Goal: Communication & Community: Ask a question

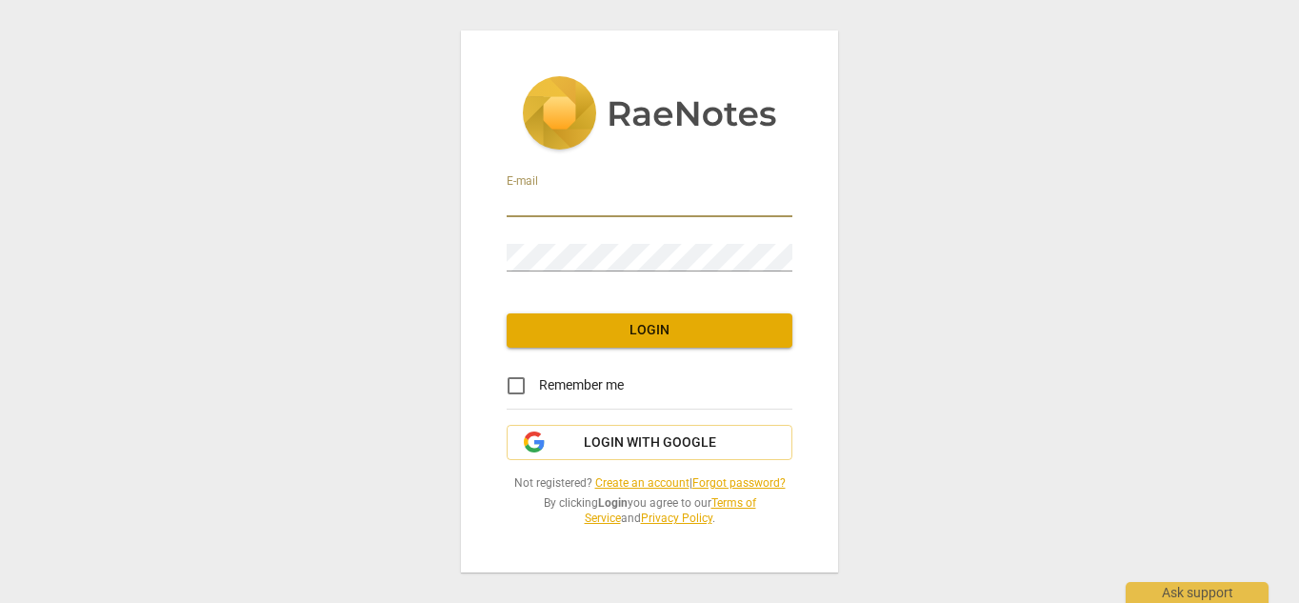
click at [533, 199] on input "email" at bounding box center [649, 203] width 286 height 28
type input "Southcarolinagirl"
click at [614, 484] on link "Create an account" at bounding box center [642, 482] width 94 height 13
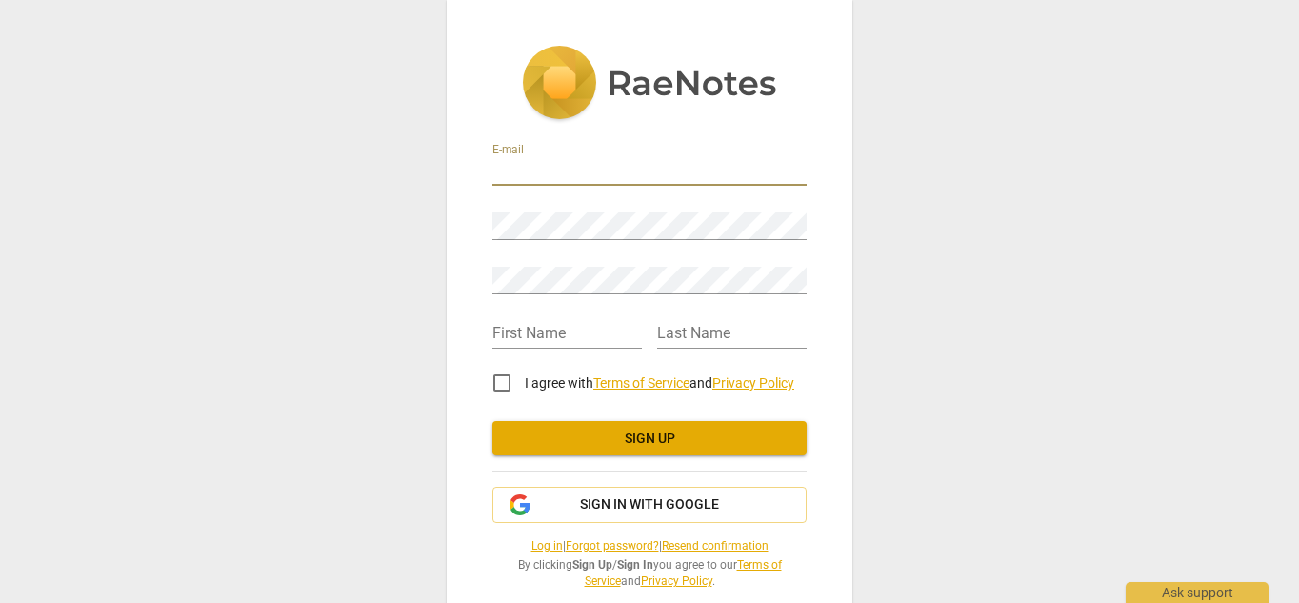
click at [549, 161] on input "email" at bounding box center [649, 172] width 314 height 28
type input "southcarolinagirlrachael3@gmail,com"
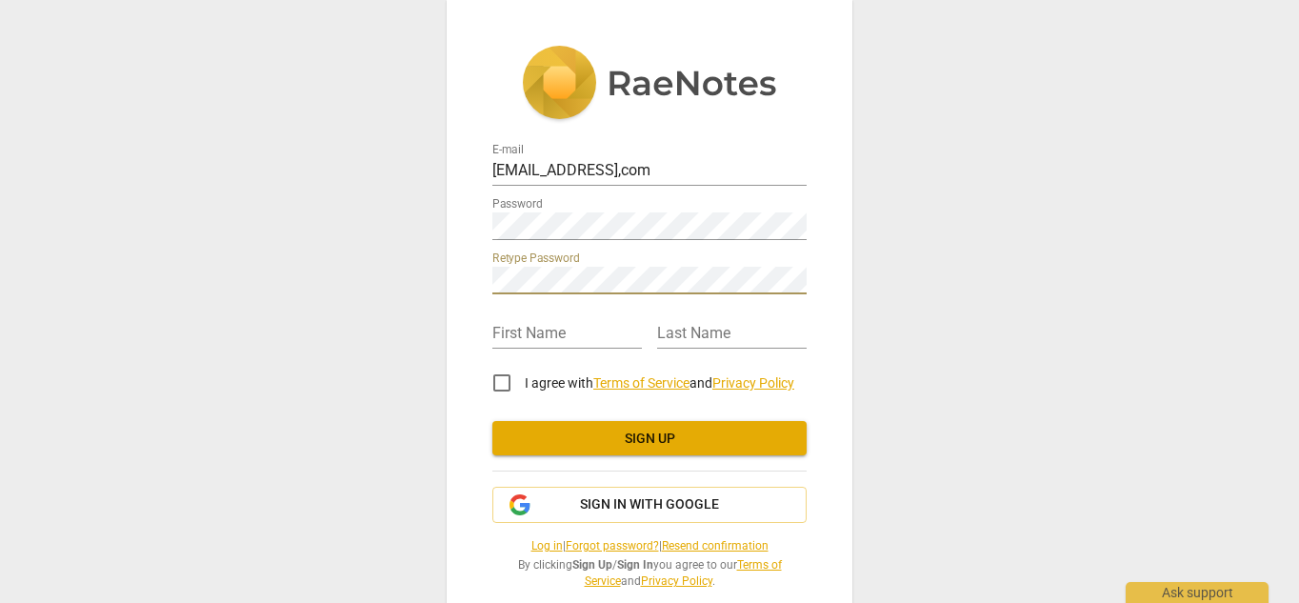
scroll to position [31, 0]
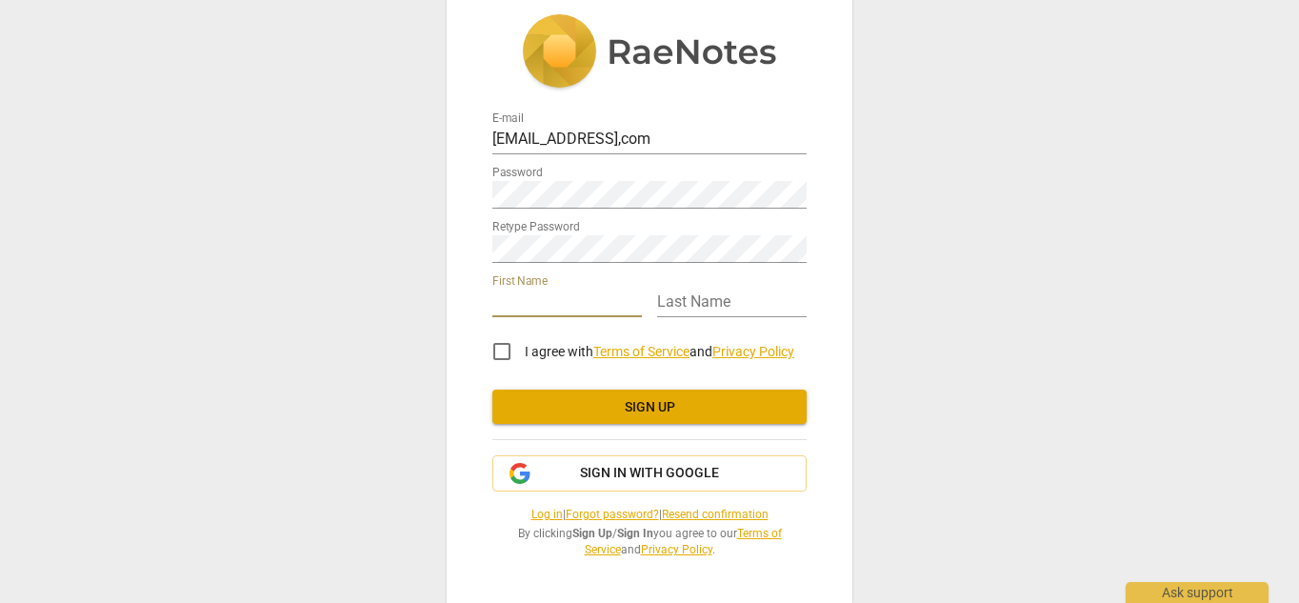
click at [509, 294] on input "text" at bounding box center [566, 303] width 149 height 28
type input "Cynthia"
click at [710, 298] on input "text" at bounding box center [731, 303] width 149 height 28
type input "Kline"
click at [496, 349] on input "I agree with Terms of Service and Privacy Policy" at bounding box center [502, 351] width 46 height 46
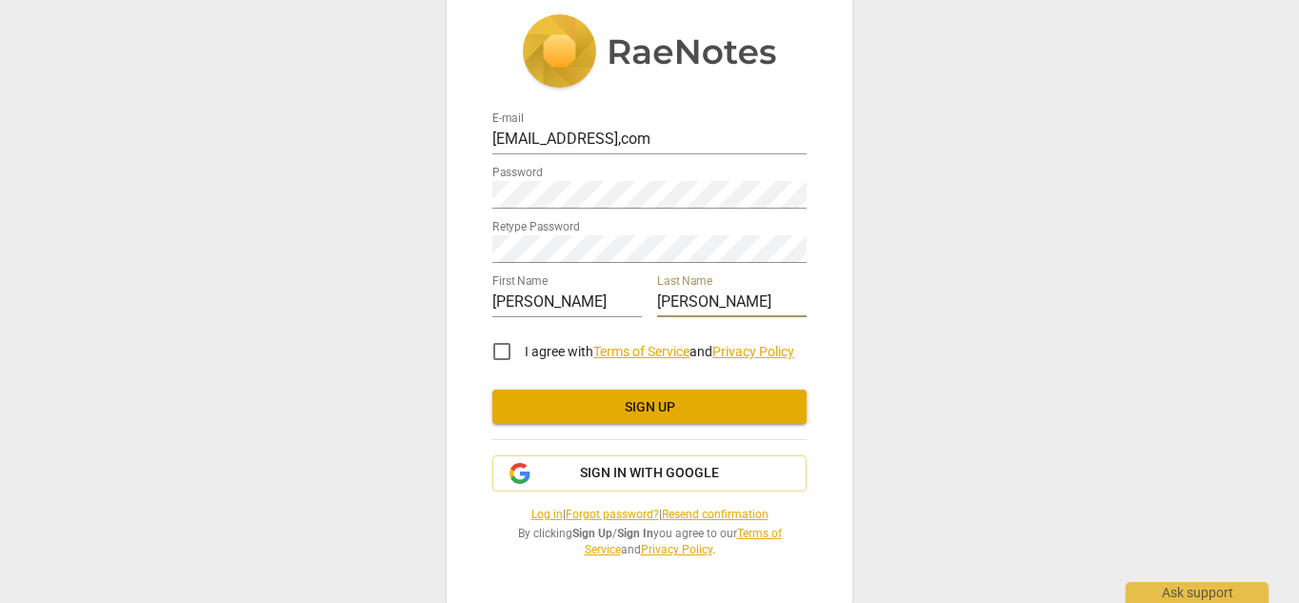
checkbox input "true"
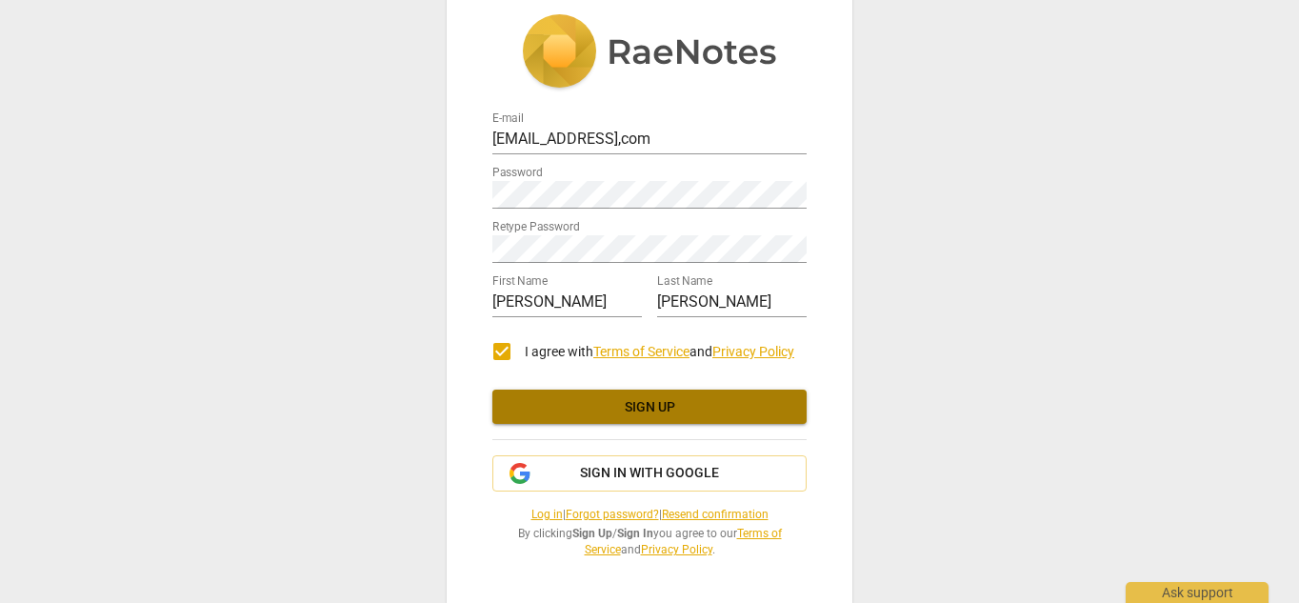
click at [608, 403] on span "Sign up" at bounding box center [649, 407] width 284 height 19
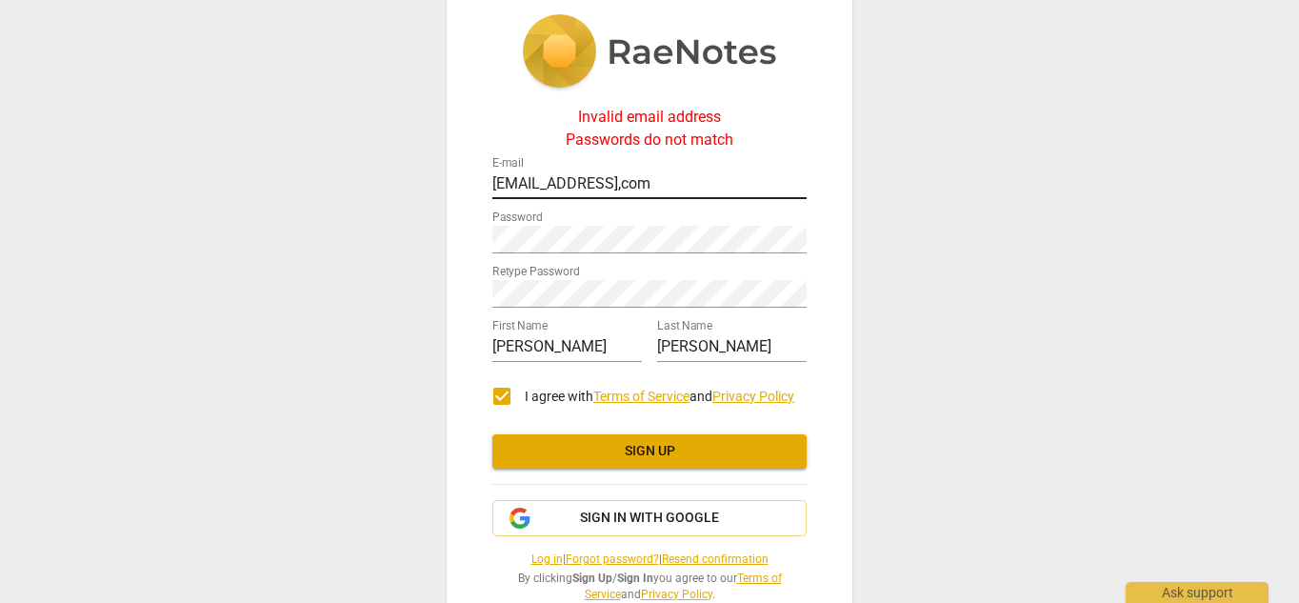
click at [714, 185] on input "southcarolinagirlrachael3@gmail,com" at bounding box center [649, 185] width 314 height 28
type input "southcarolinagirlrachael3@gmail.com"
click at [658, 448] on span "Sign up" at bounding box center [649, 451] width 284 height 19
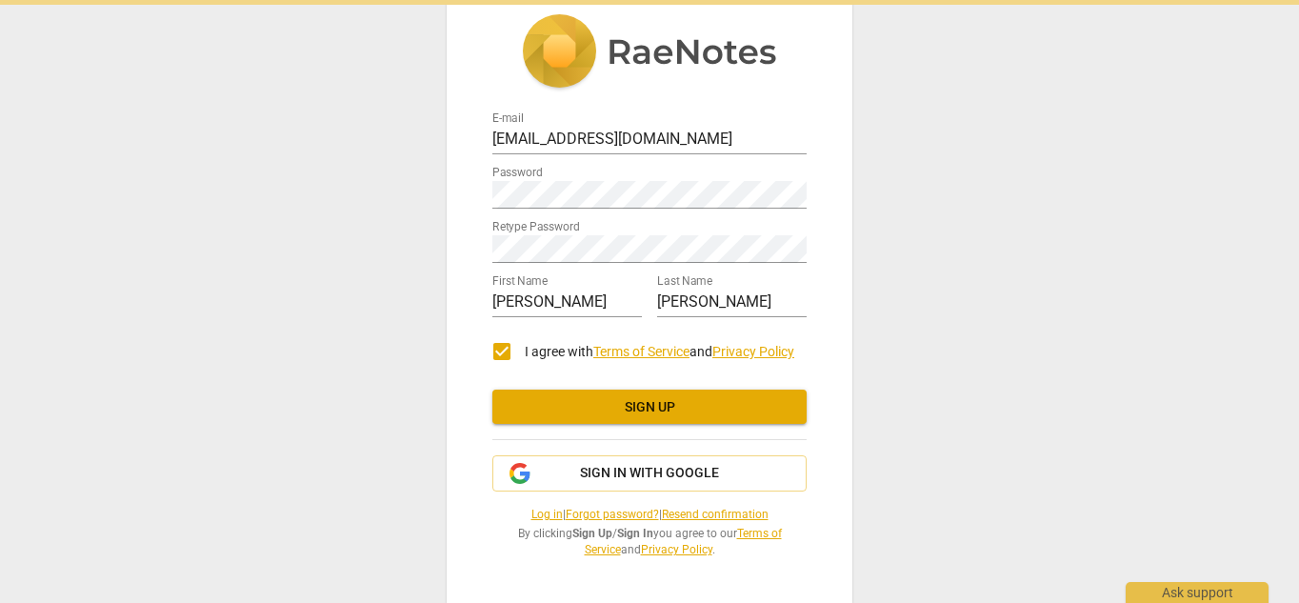
scroll to position [0, 0]
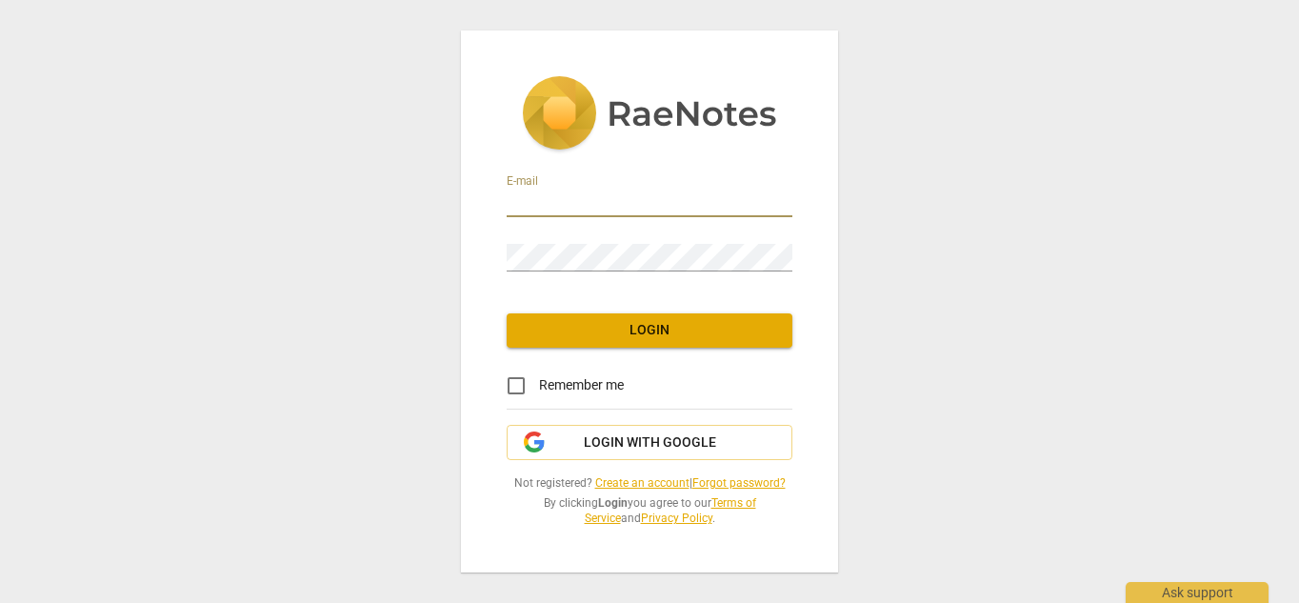
click at [560, 203] on input "email" at bounding box center [649, 203] width 286 height 28
type input "southcarolinagirlrachael3@gmail.com"
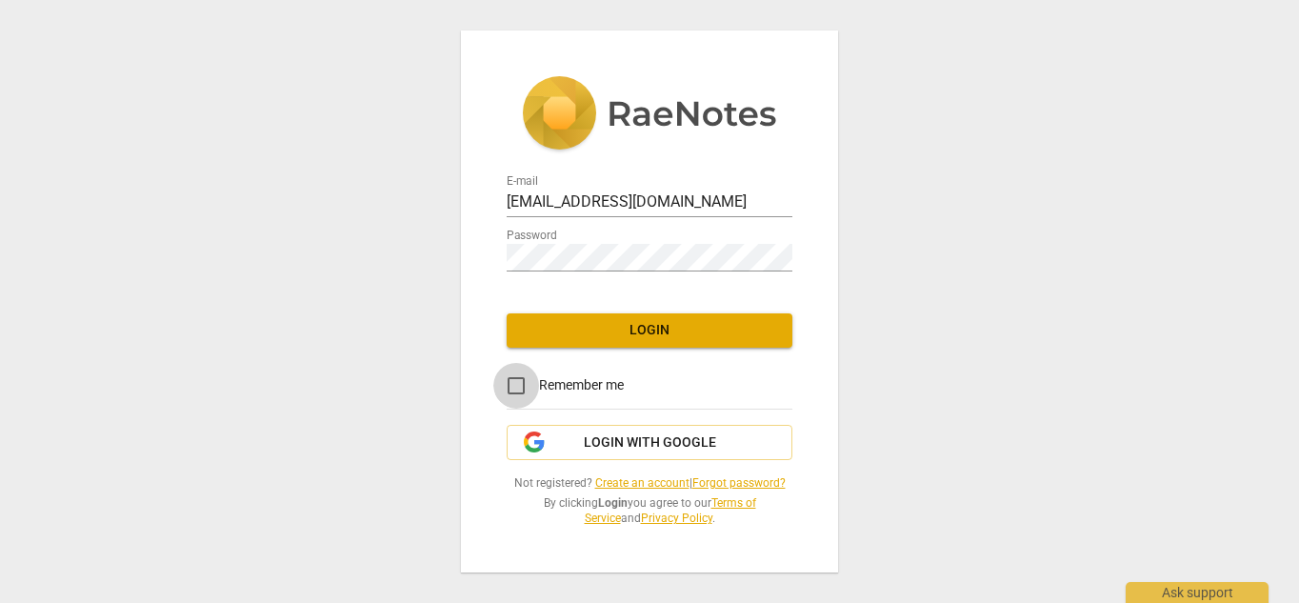
click at [517, 384] on input "Remember me" at bounding box center [516, 386] width 46 height 46
checkbox input "true"
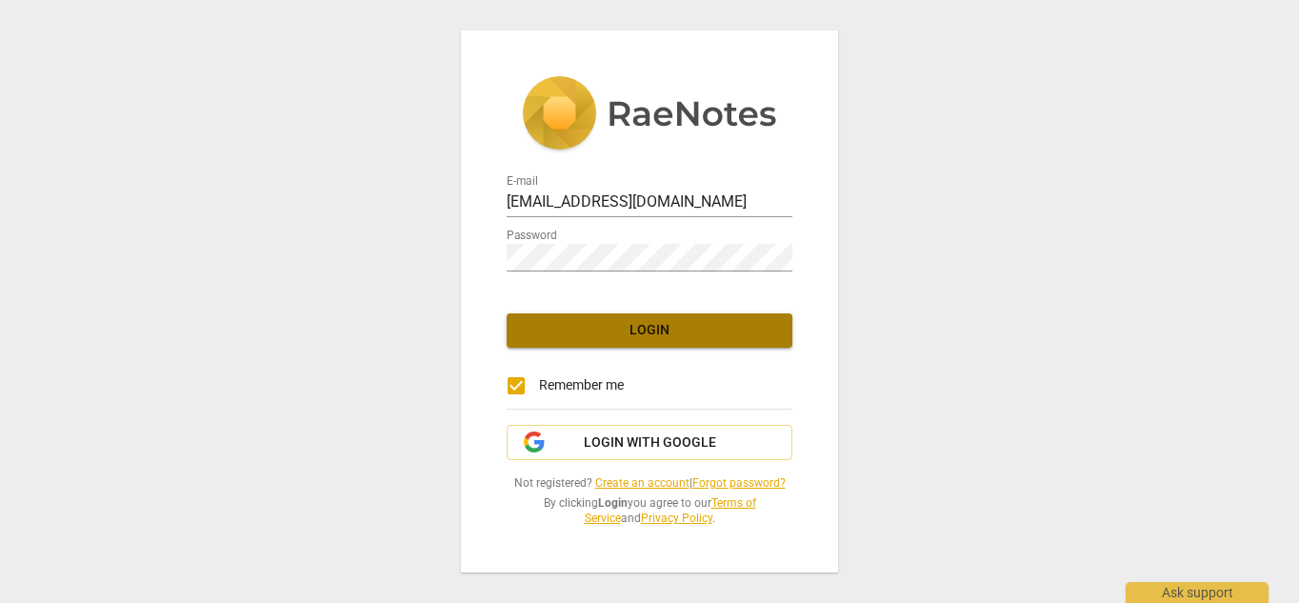
click at [640, 330] on span "Login" at bounding box center [649, 330] width 255 height 19
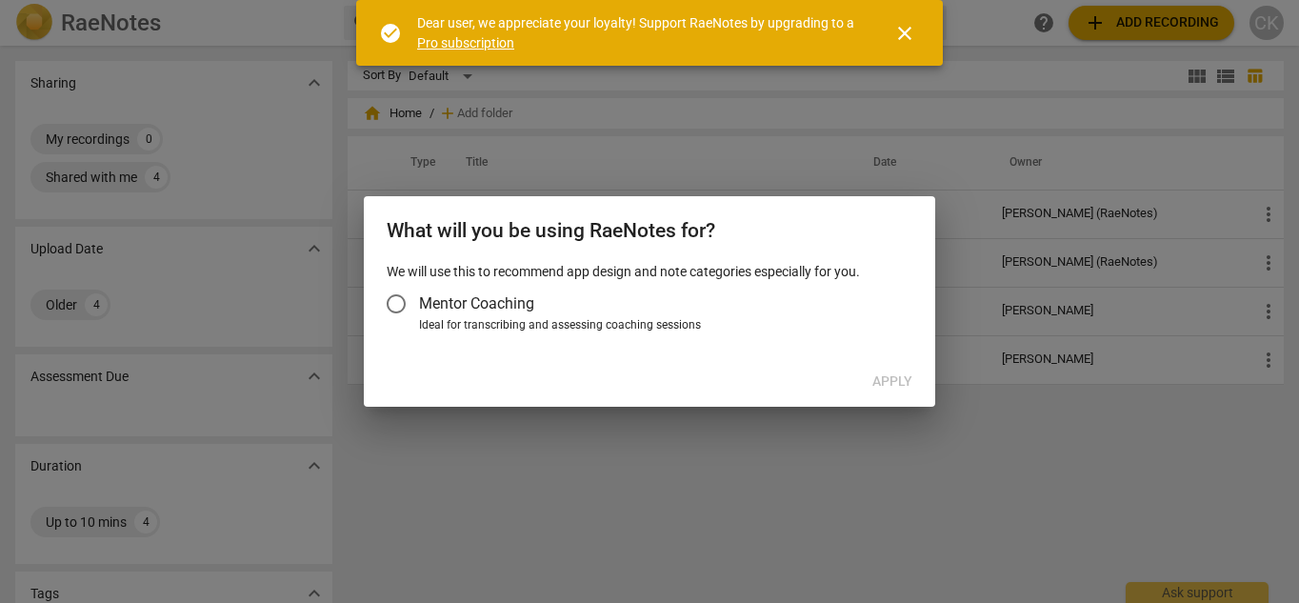
click at [900, 32] on span "close" at bounding box center [904, 33] width 23 height 23
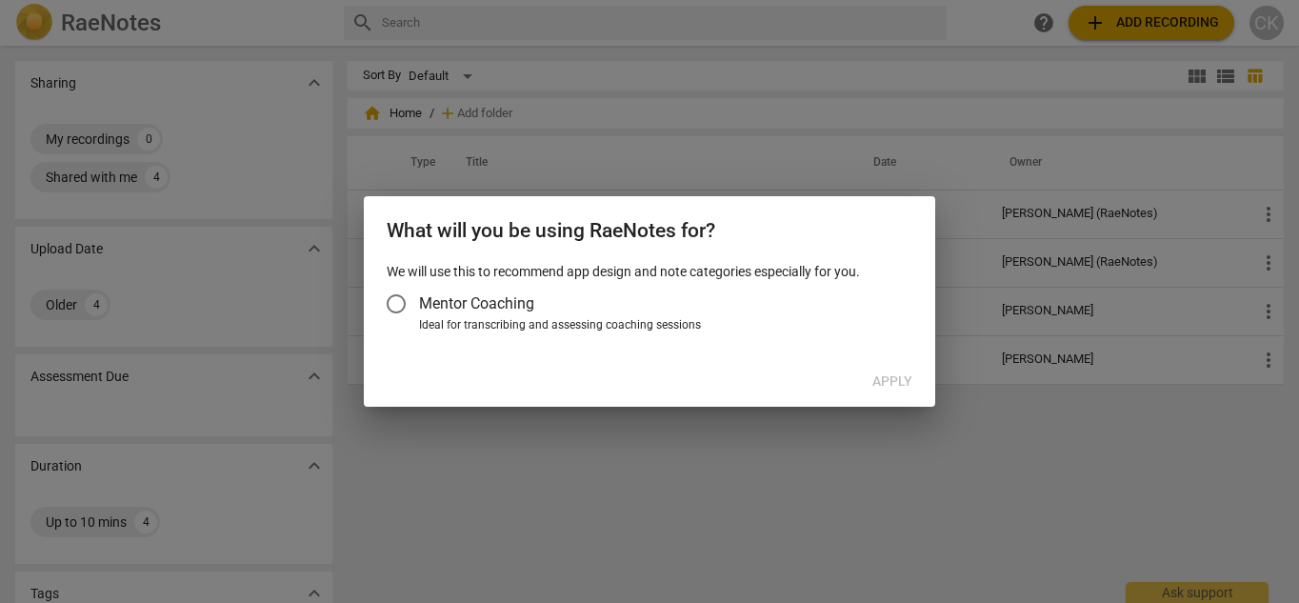
click at [394, 300] on input "Mentor Coaching" at bounding box center [396, 304] width 46 height 46
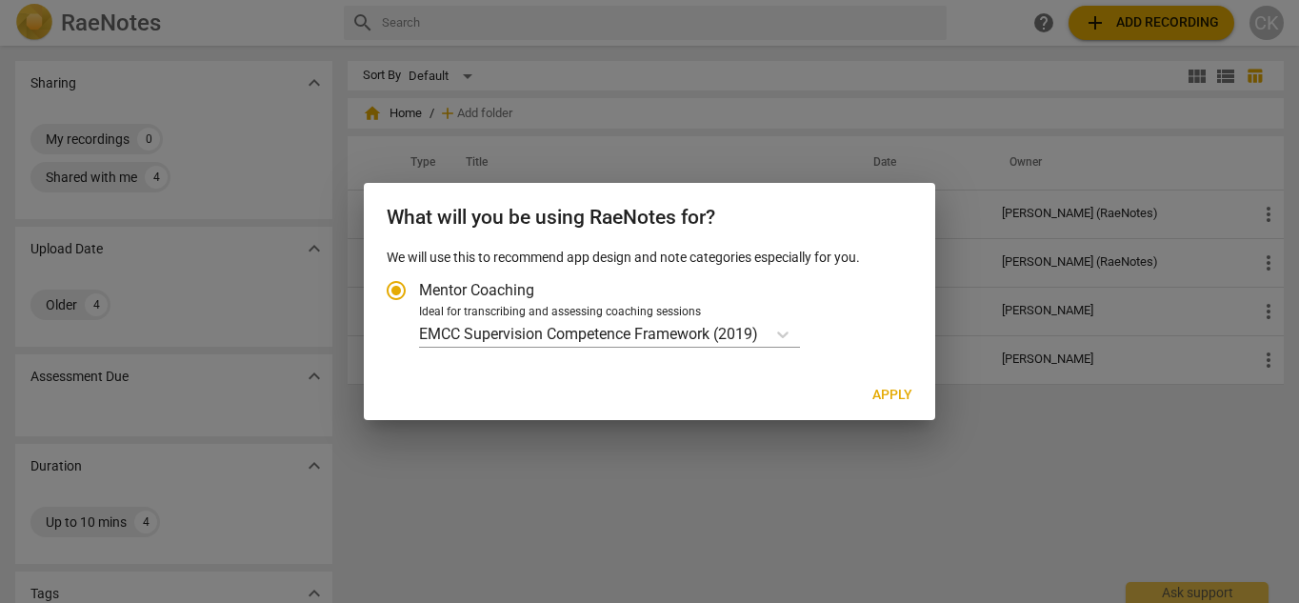
click at [845, 163] on div at bounding box center [649, 301] width 1299 height 603
click at [887, 393] on span "Apply" at bounding box center [892, 395] width 40 height 19
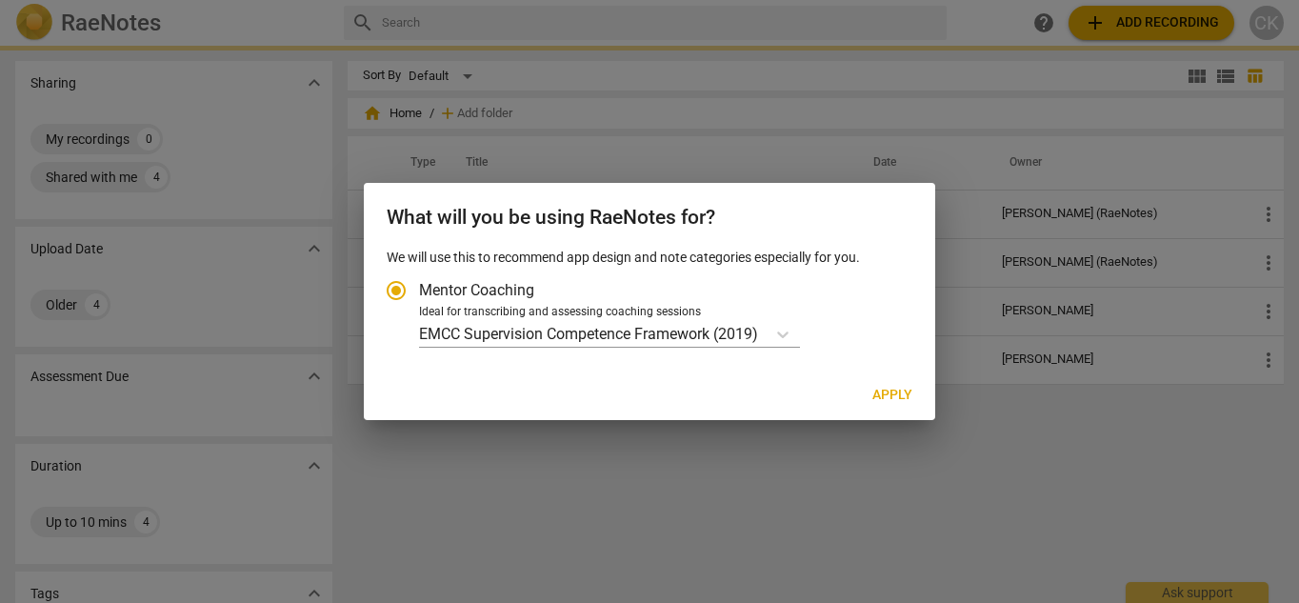
radio input "false"
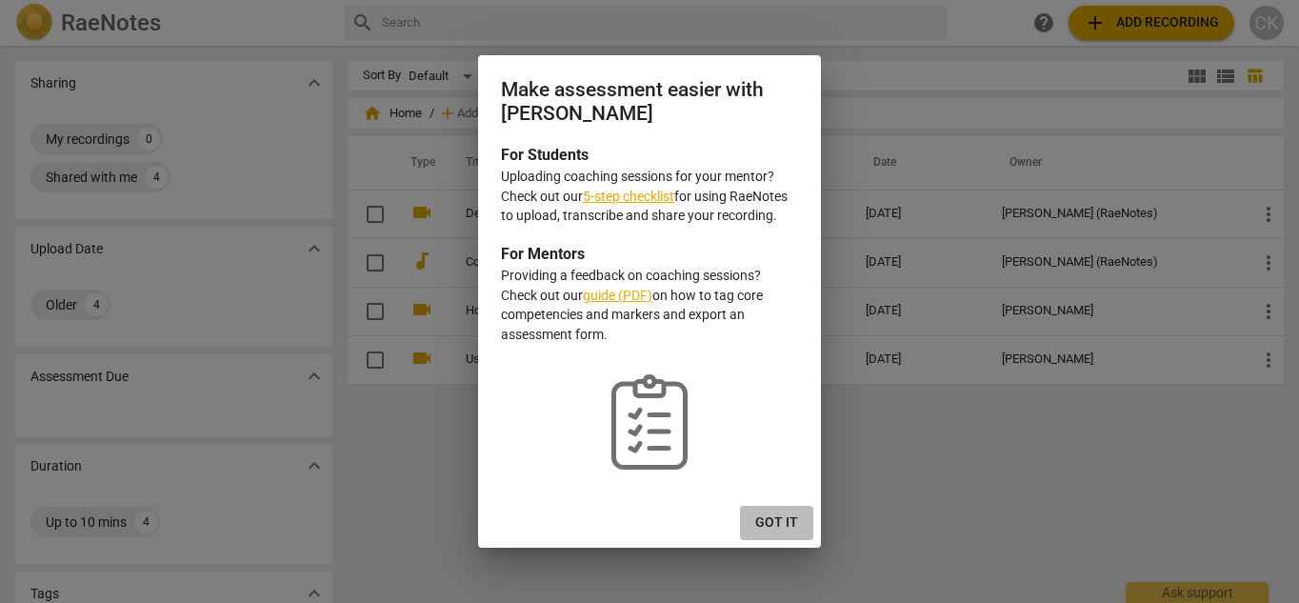
click at [777, 515] on span "Got it" at bounding box center [776, 522] width 43 height 19
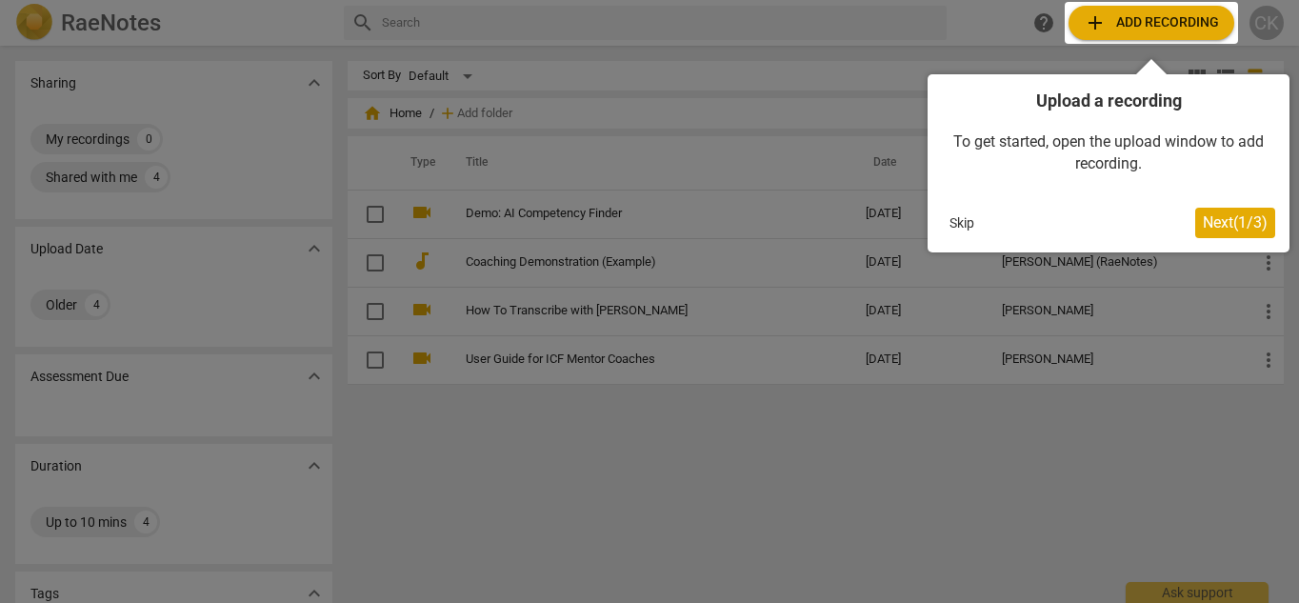
click at [279, 259] on div at bounding box center [649, 301] width 1299 height 603
click at [1121, 24] on div at bounding box center [1150, 23] width 173 height 42
click at [1091, 18] on div at bounding box center [1150, 23] width 173 height 42
click at [1230, 221] on span "Next ( 1 / 3 )" at bounding box center [1234, 222] width 65 height 18
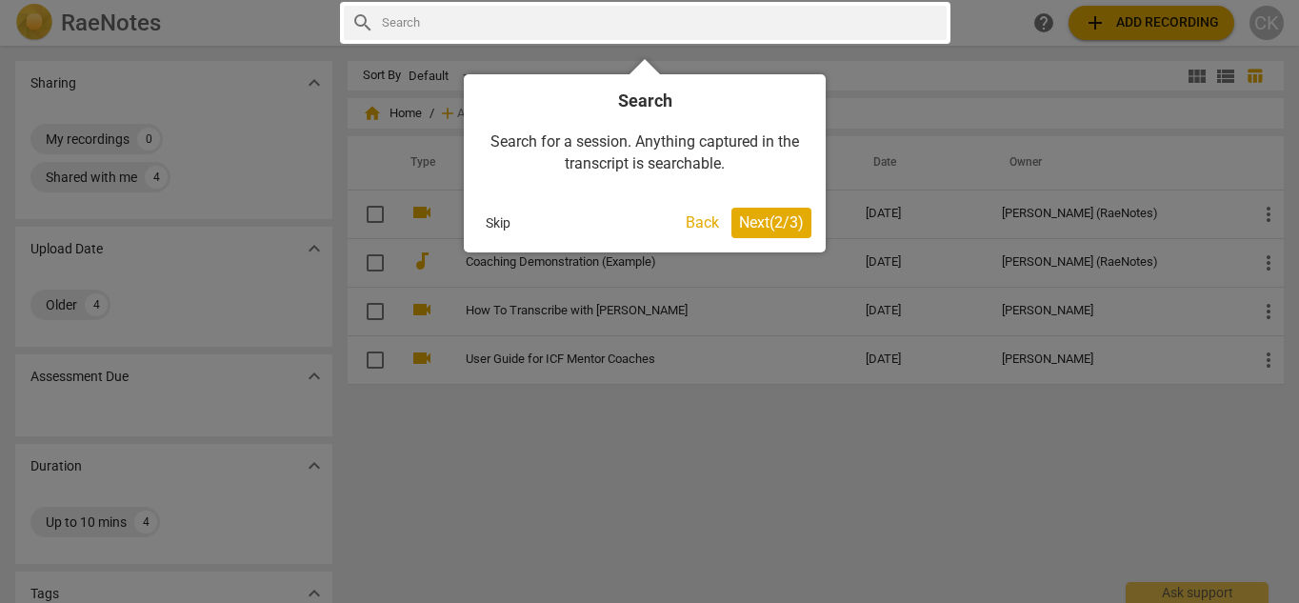
click at [692, 221] on button "Back" at bounding box center [702, 223] width 49 height 30
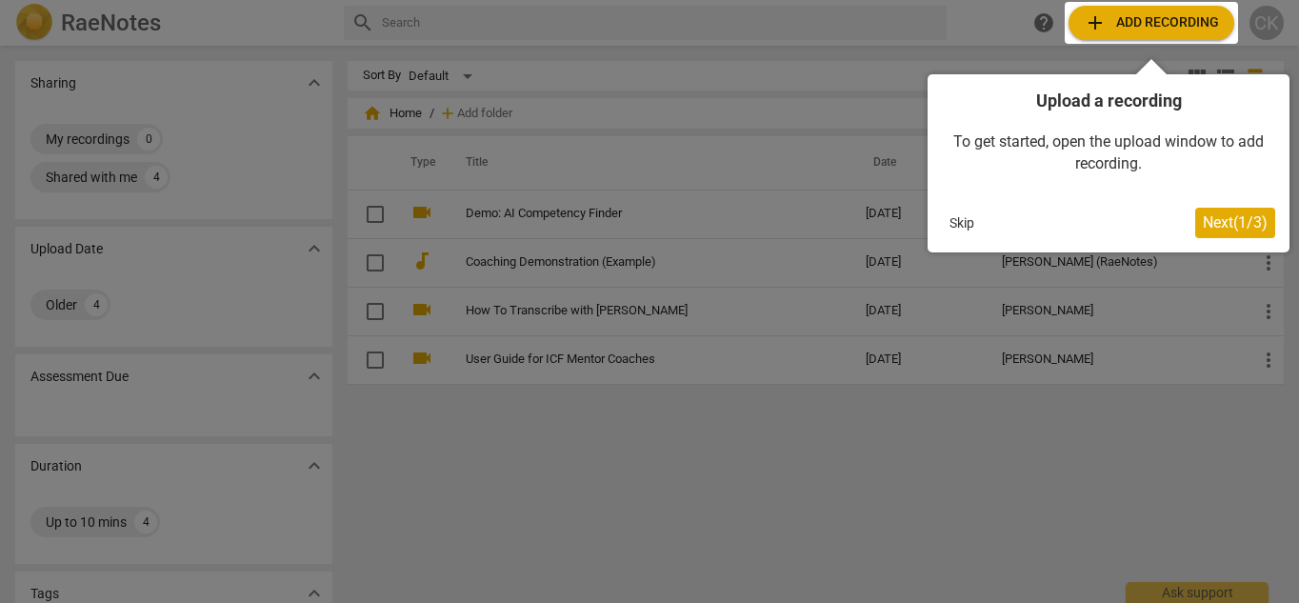
click at [957, 224] on button "Skip" at bounding box center [962, 222] width 40 height 29
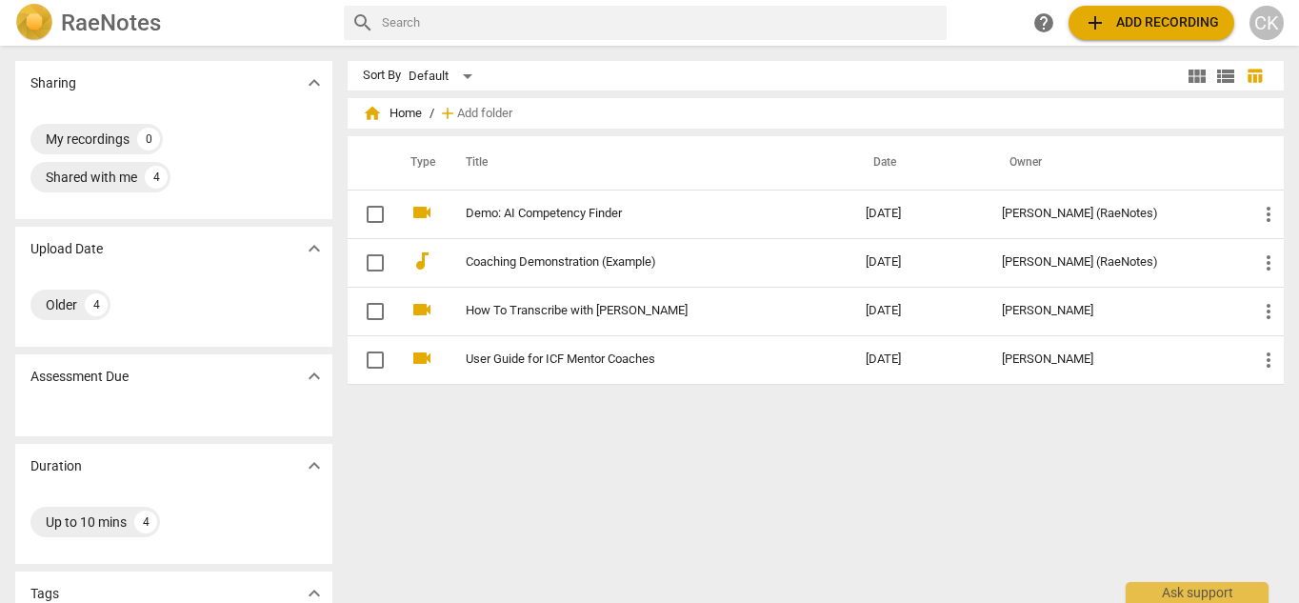
click at [311, 85] on span "expand_more" at bounding box center [314, 82] width 23 height 23
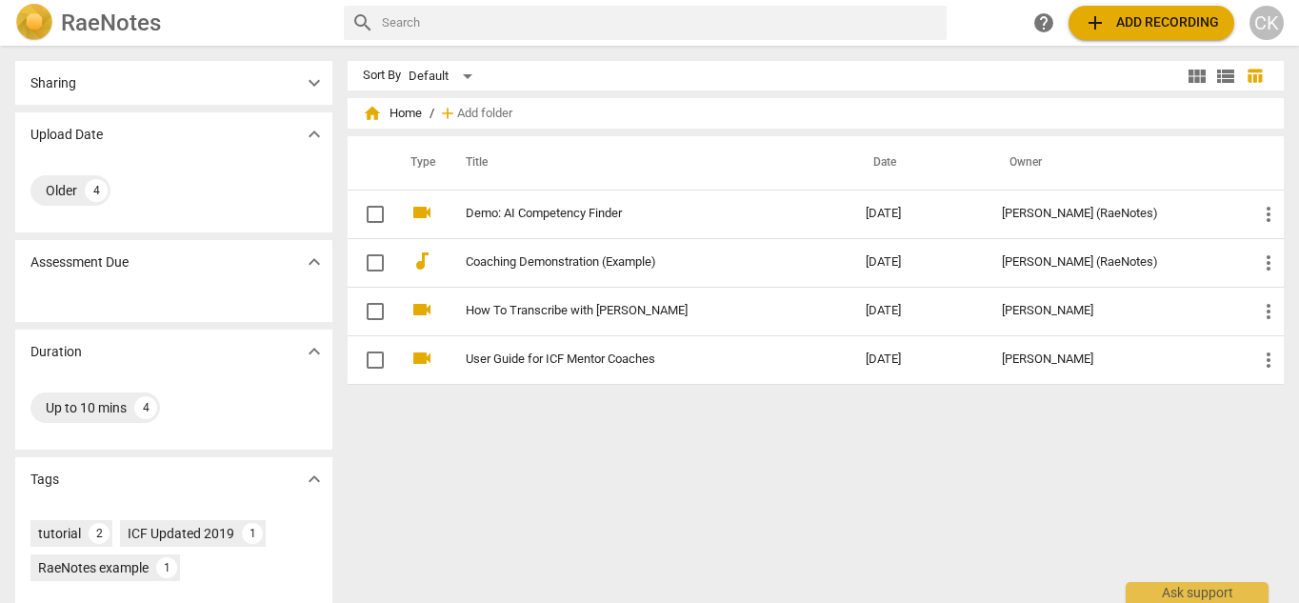
click at [226, 79] on div "Sharing expand_more" at bounding box center [173, 83] width 317 height 44
click at [310, 86] on span "expand_more" at bounding box center [314, 82] width 23 height 23
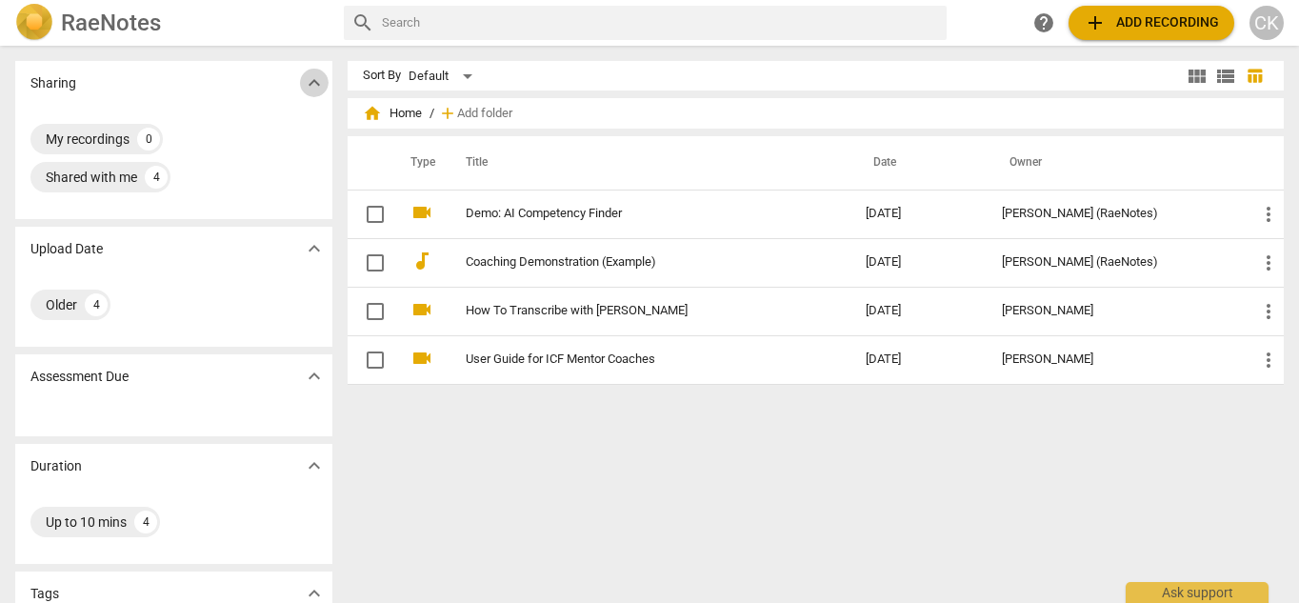
click at [308, 83] on span "expand_more" at bounding box center [314, 82] width 23 height 23
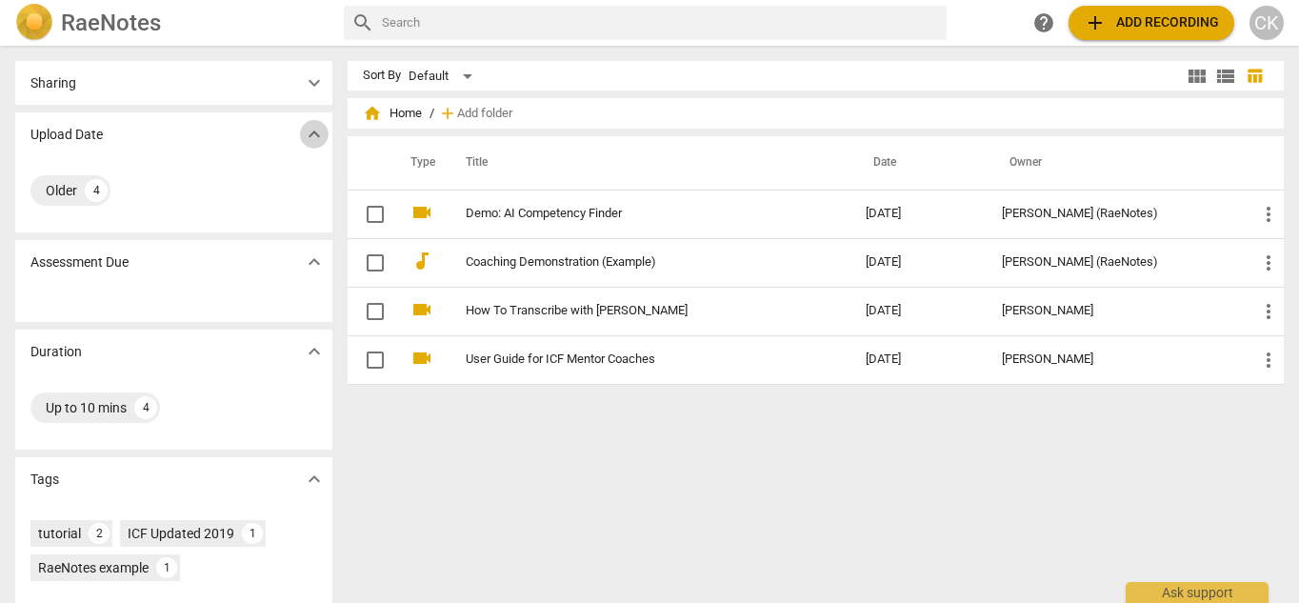
click at [308, 129] on span "expand_more" at bounding box center [314, 134] width 23 height 23
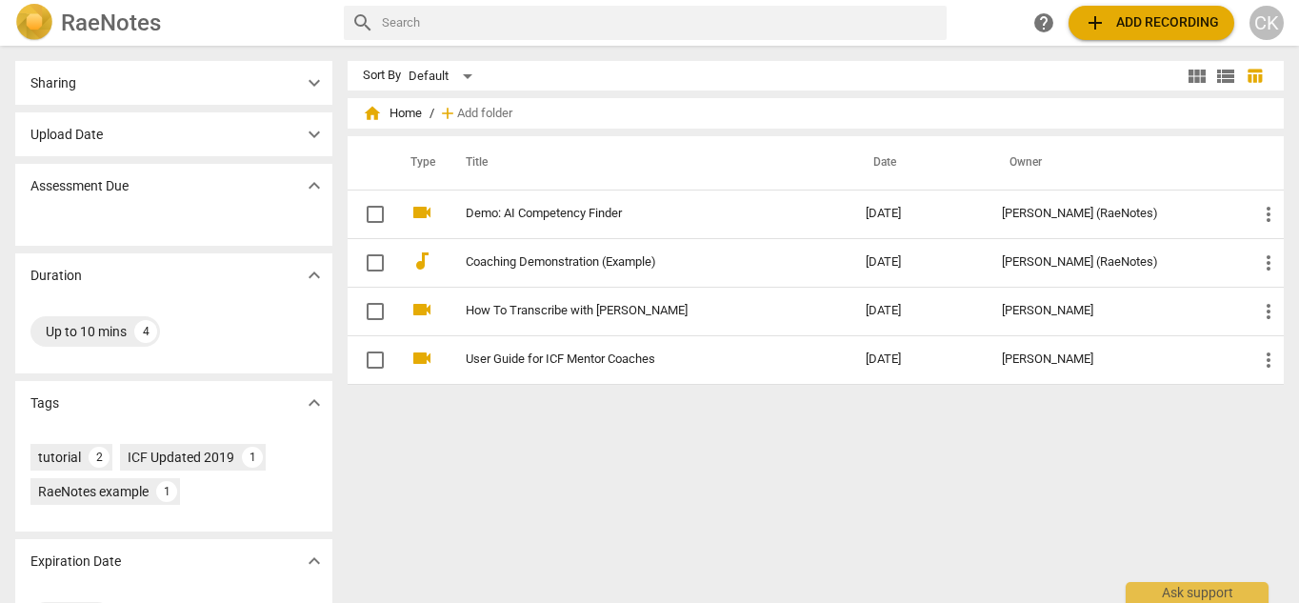
click at [1041, 22] on span "help" at bounding box center [1043, 22] width 23 height 23
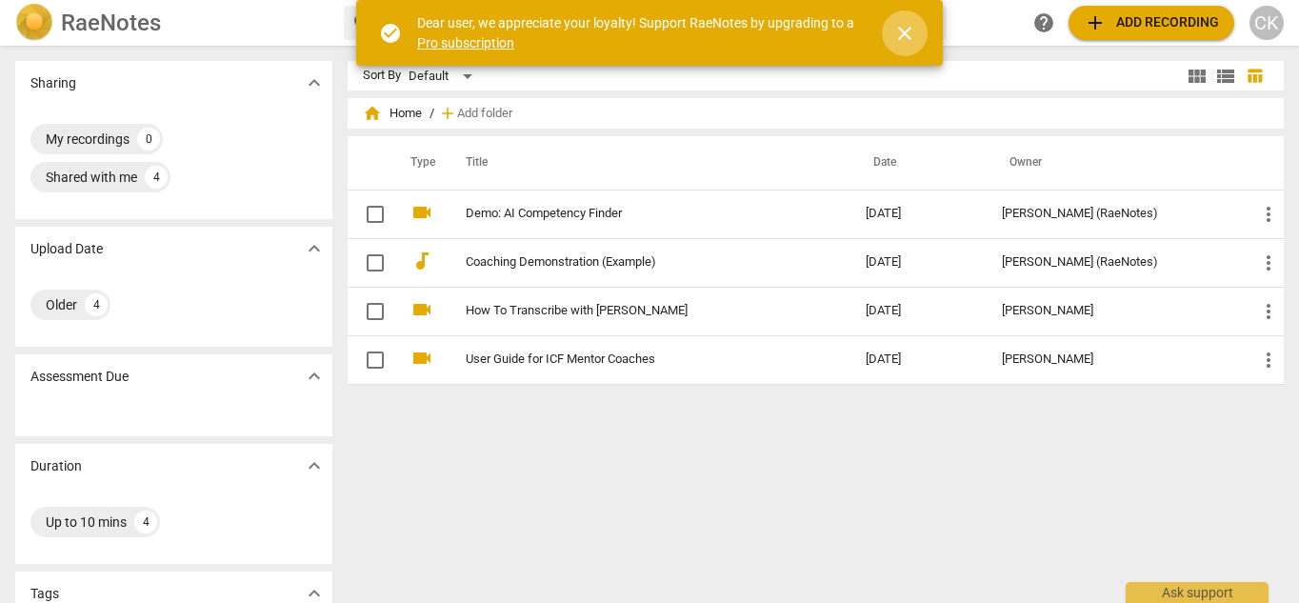
click at [902, 33] on span "close" at bounding box center [904, 33] width 23 height 23
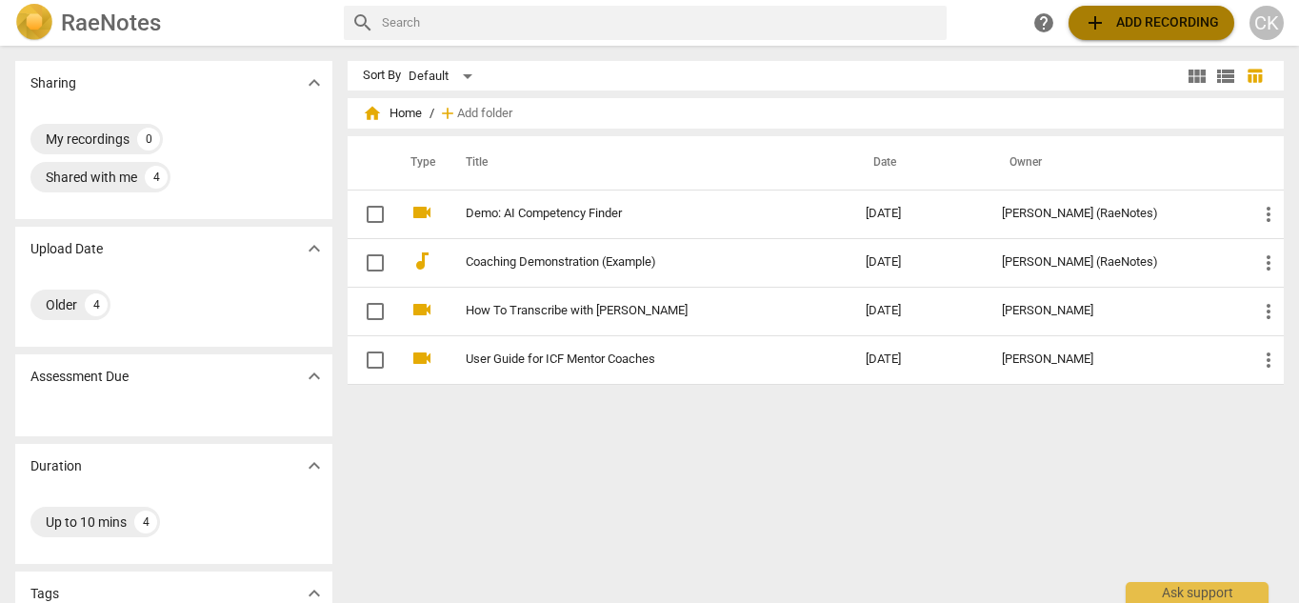
click at [1093, 22] on span "add" at bounding box center [1094, 22] width 23 height 23
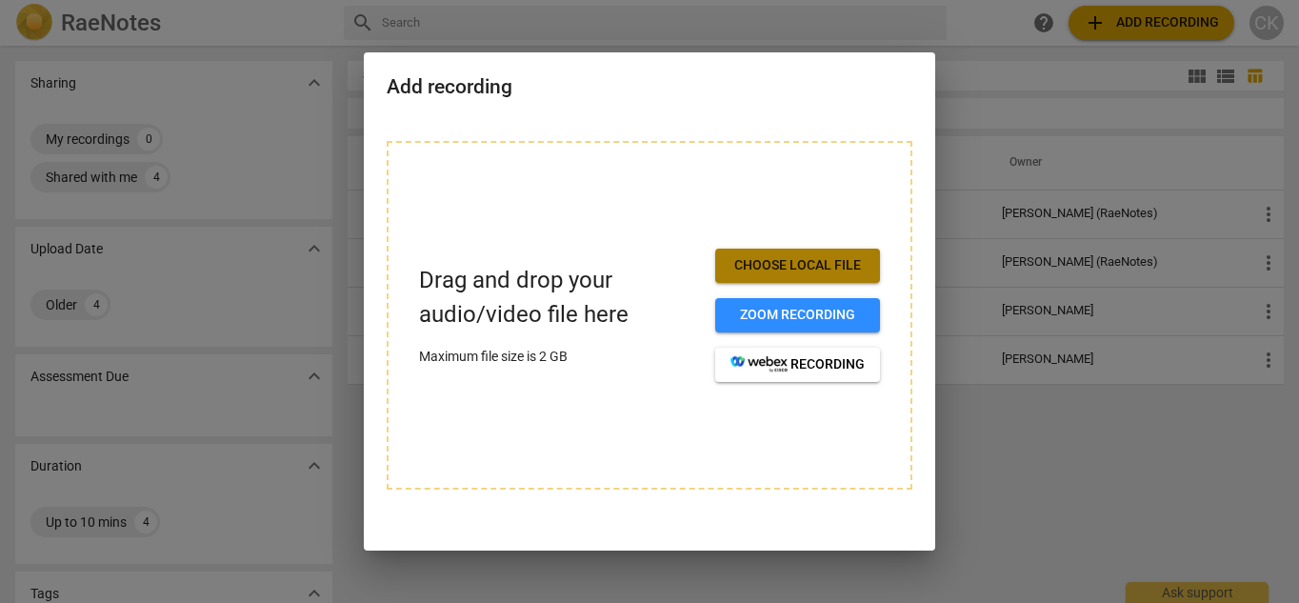
click at [809, 259] on span "Choose local file" at bounding box center [797, 265] width 134 height 19
click at [827, 271] on span "Choose local file" at bounding box center [797, 265] width 134 height 19
click at [96, 138] on div at bounding box center [649, 301] width 1299 height 603
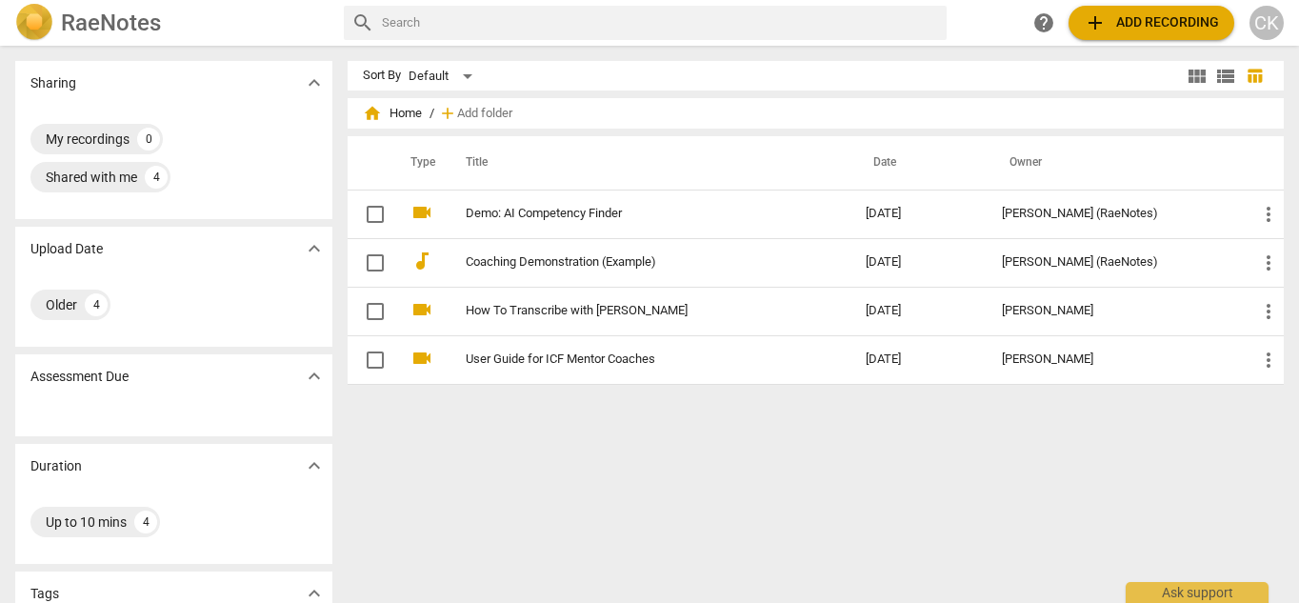
click at [303, 84] on span "expand_more" at bounding box center [314, 82] width 23 height 23
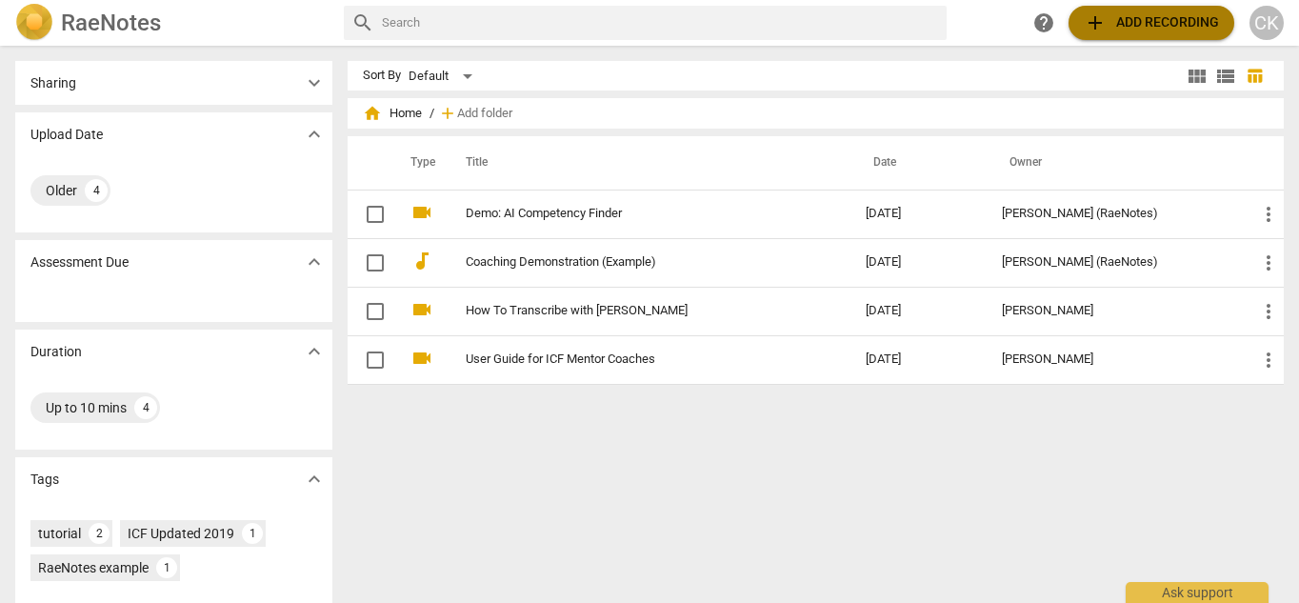
click at [1149, 27] on span "add Add recording" at bounding box center [1150, 22] width 135 height 23
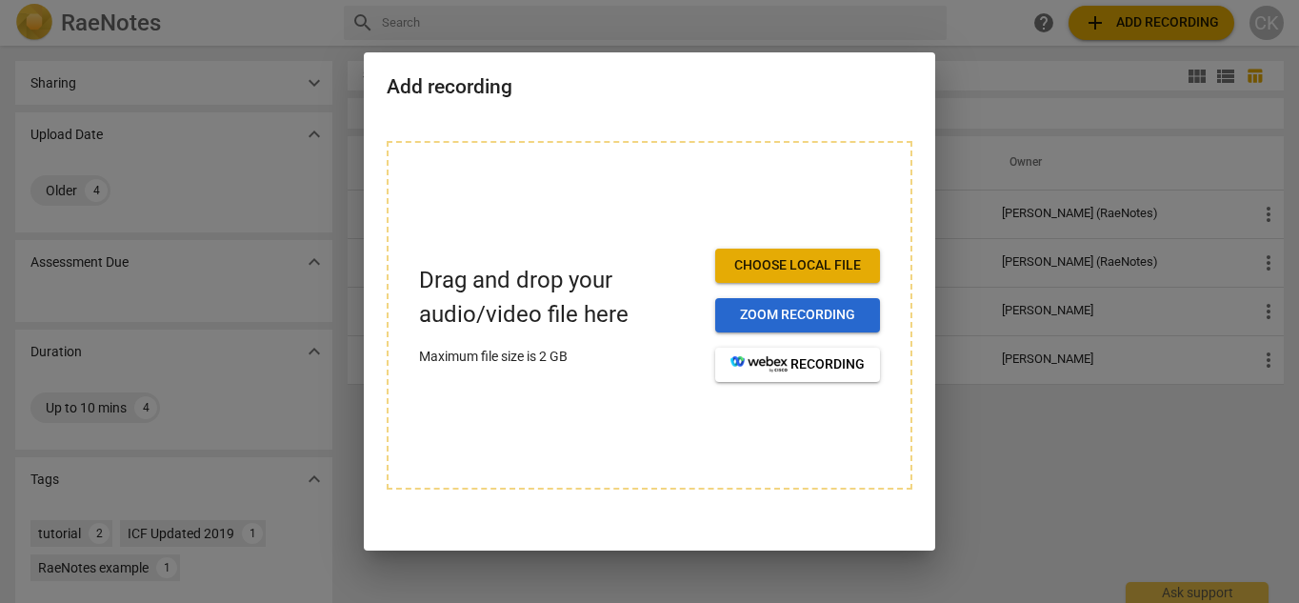
click at [803, 321] on span "Zoom recording" at bounding box center [797, 315] width 134 height 19
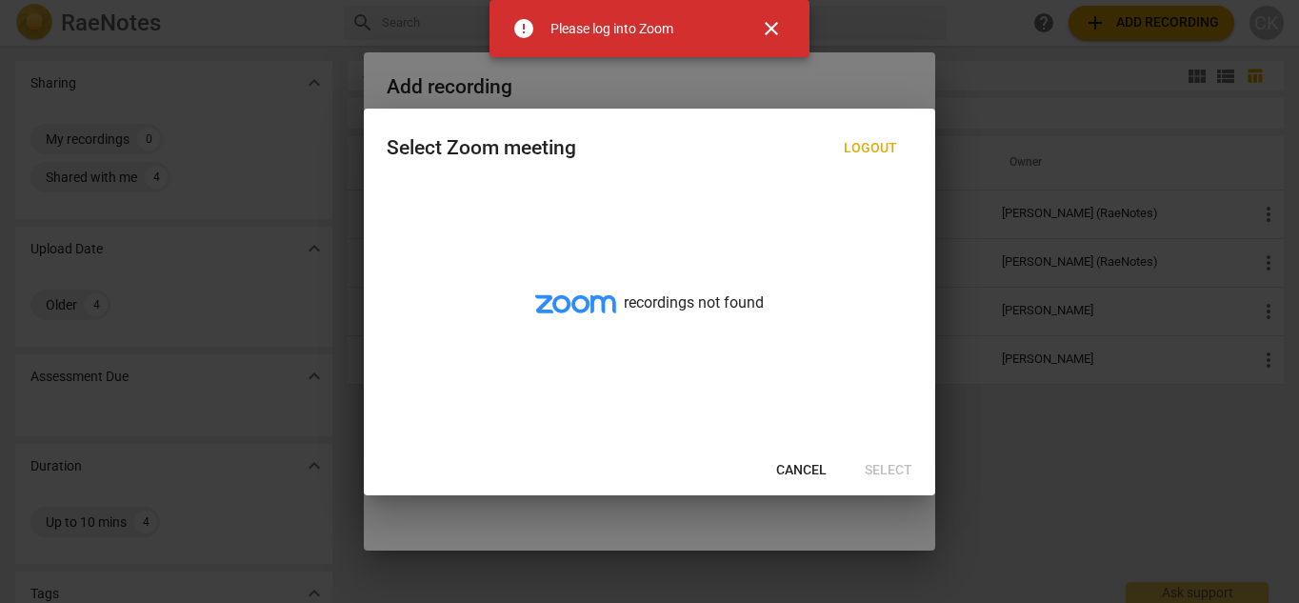
click at [769, 24] on span "close" at bounding box center [771, 28] width 23 height 23
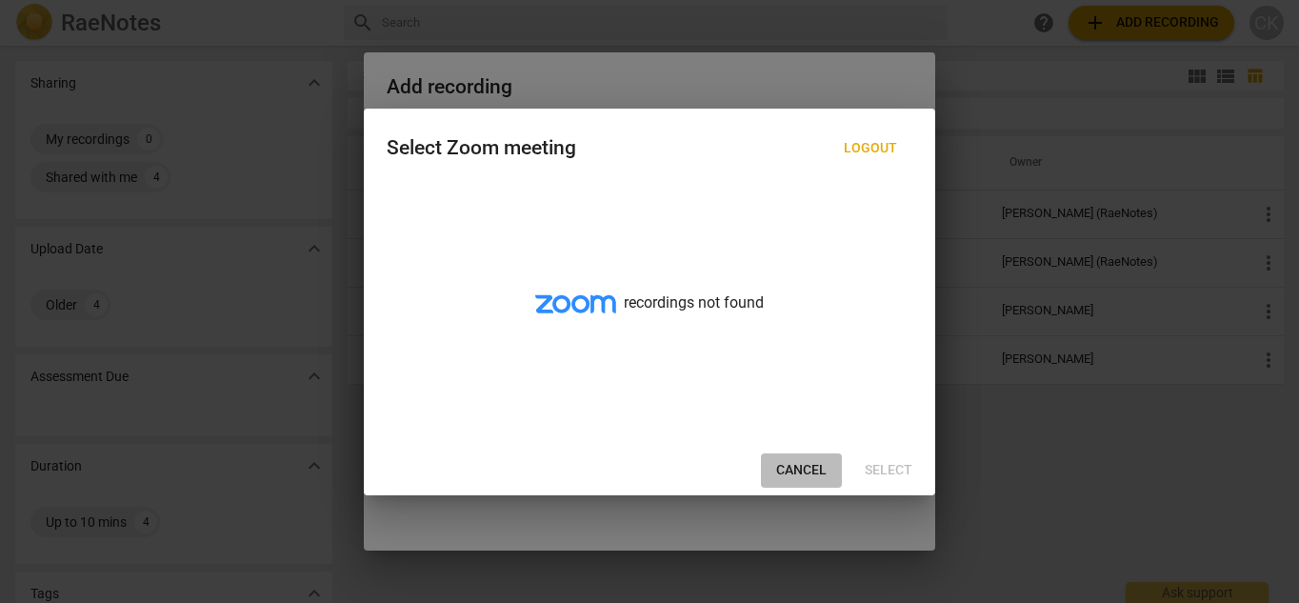
click at [813, 464] on span "Cancel" at bounding box center [801, 470] width 50 height 19
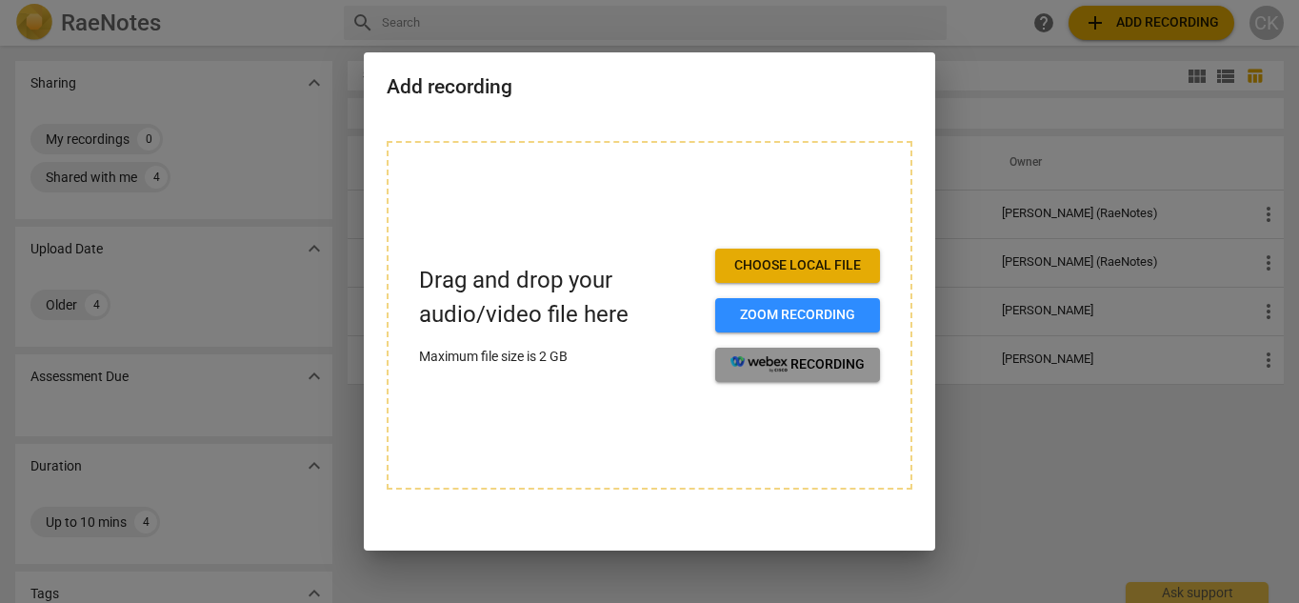
click at [804, 366] on span "recording" at bounding box center [797, 364] width 134 height 19
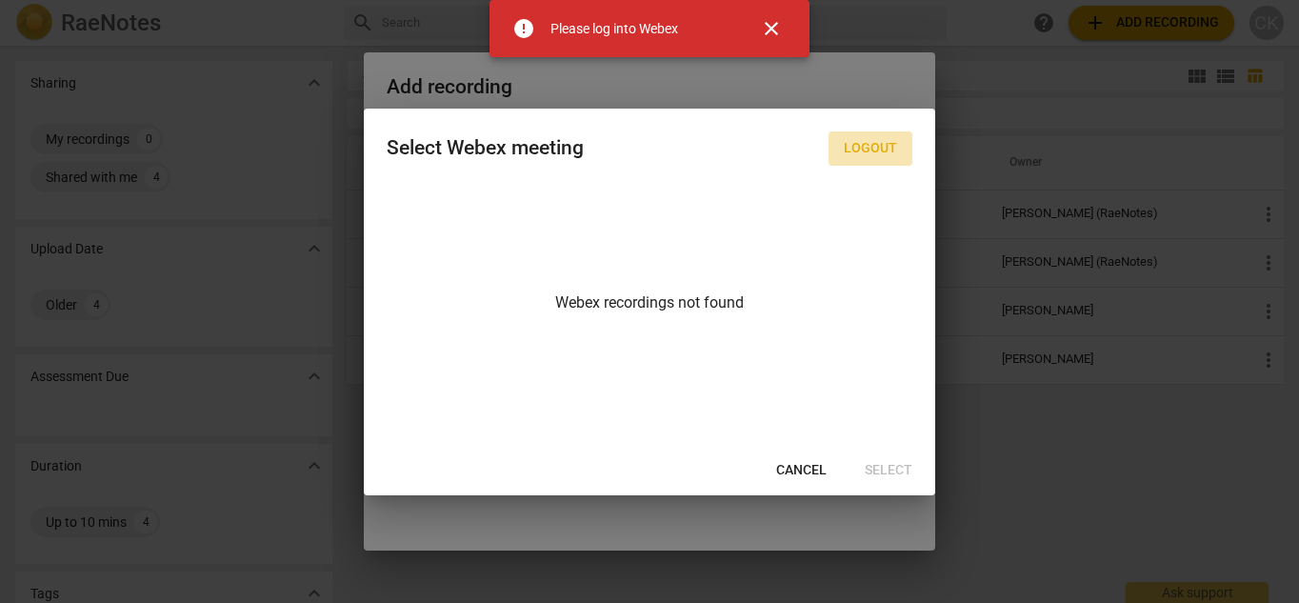
click at [867, 149] on span "Logout" at bounding box center [869, 148] width 53 height 19
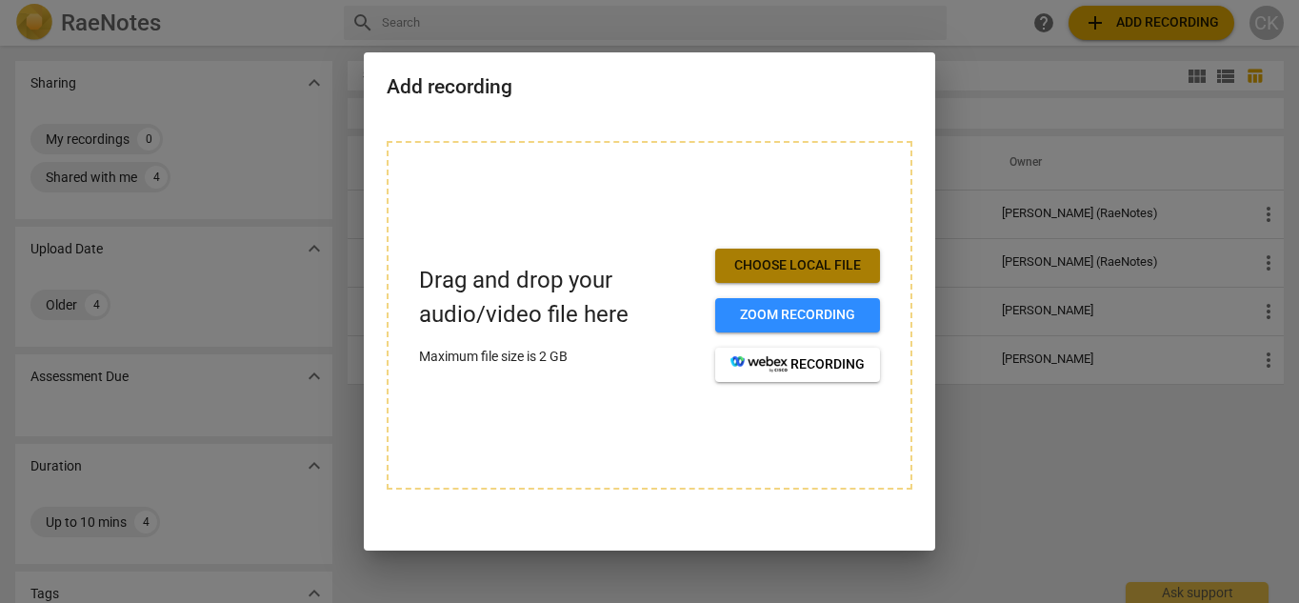
click at [839, 264] on span "Choose local file" at bounding box center [797, 265] width 134 height 19
click at [829, 263] on span "Choose local file" at bounding box center [797, 265] width 134 height 19
click at [316, 85] on div at bounding box center [649, 301] width 1299 height 603
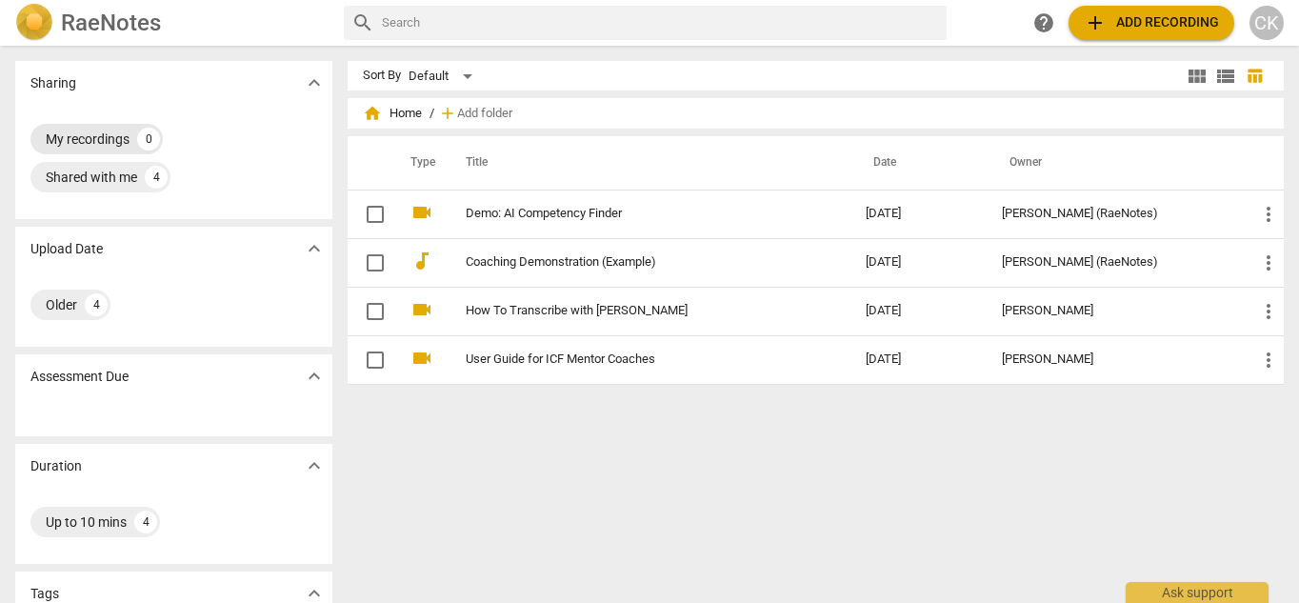
click at [116, 135] on div "My recordings" at bounding box center [88, 138] width 84 height 19
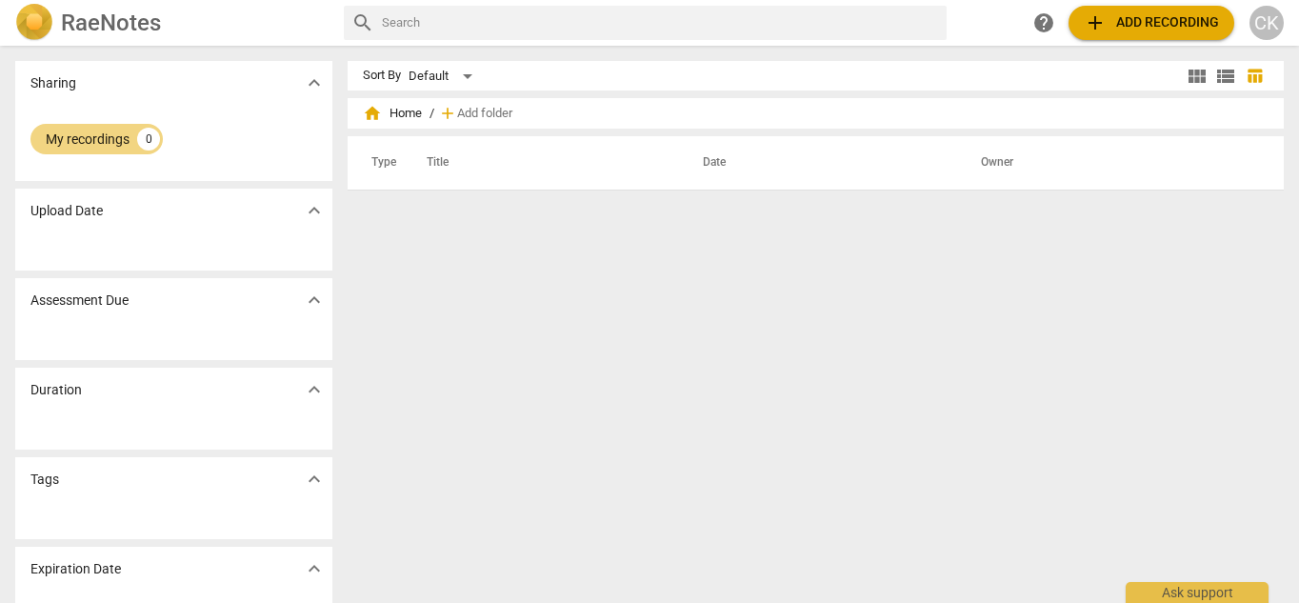
click at [36, 22] on img at bounding box center [34, 23] width 38 height 38
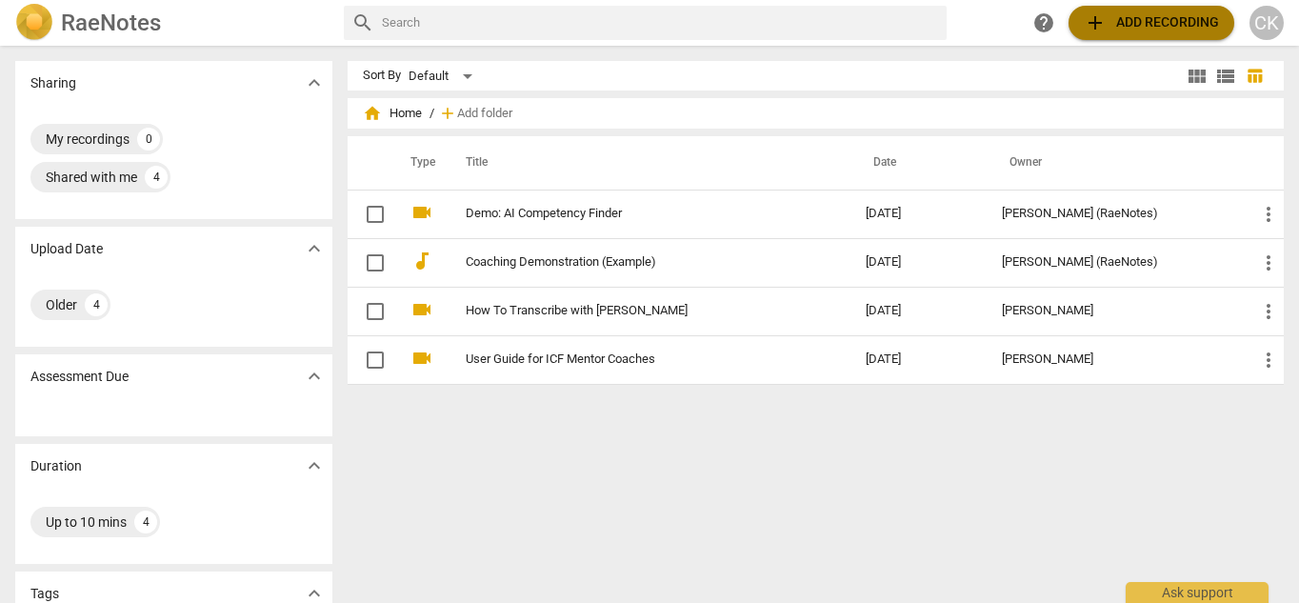
click at [1097, 21] on span "add" at bounding box center [1094, 22] width 23 height 23
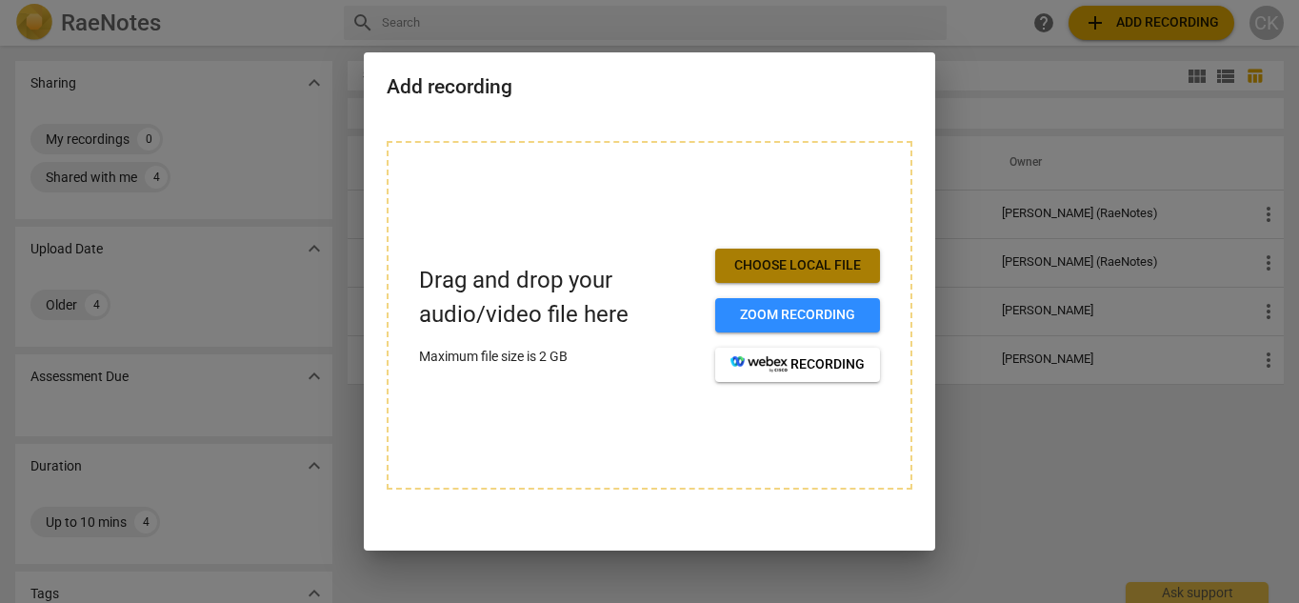
click at [830, 266] on span "Choose local file" at bounding box center [797, 265] width 134 height 19
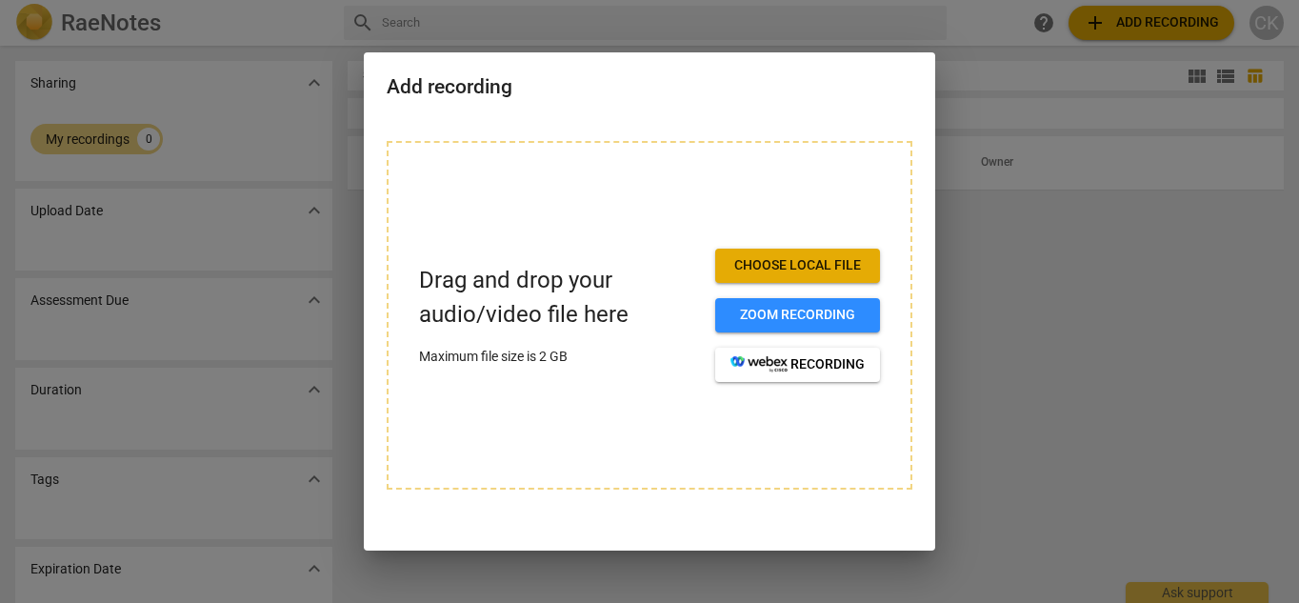
click at [148, 137] on div at bounding box center [649, 301] width 1299 height 603
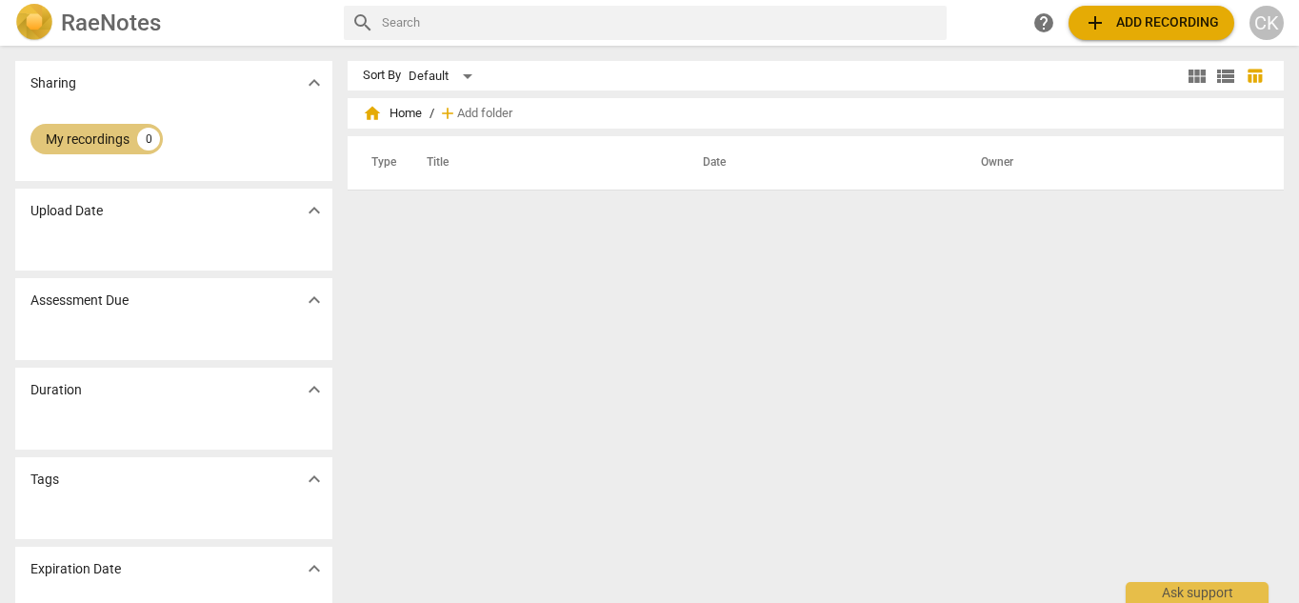
click at [116, 141] on div "My recordings" at bounding box center [88, 138] width 84 height 19
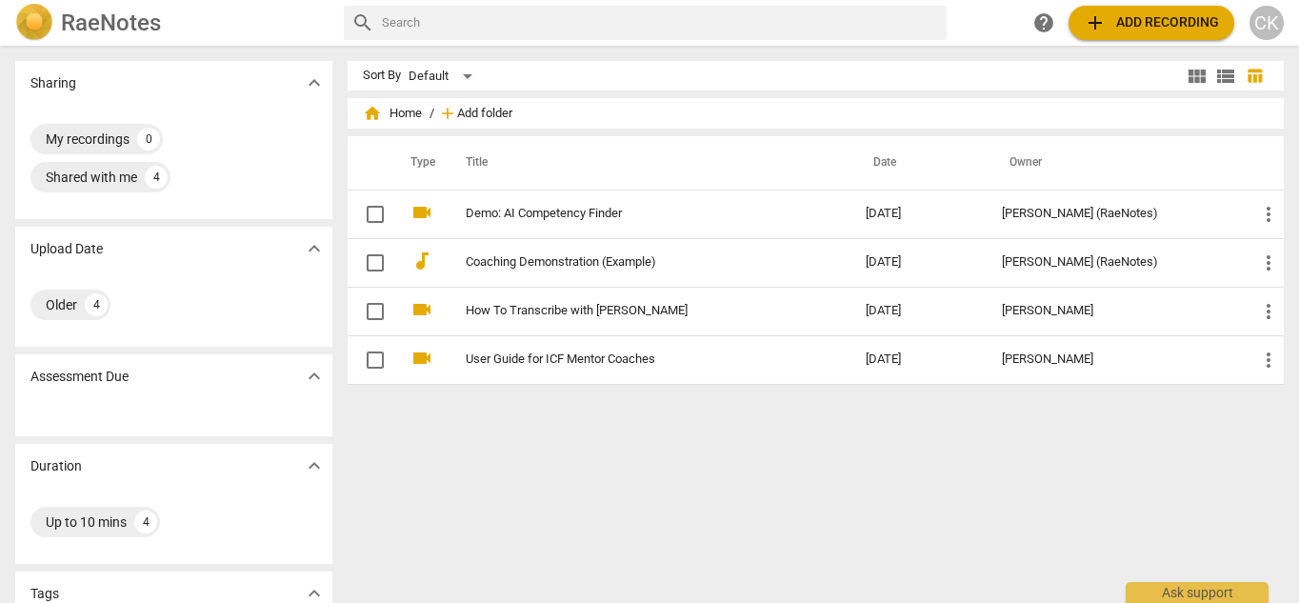
click at [463, 111] on span "Add folder" at bounding box center [484, 114] width 55 height 14
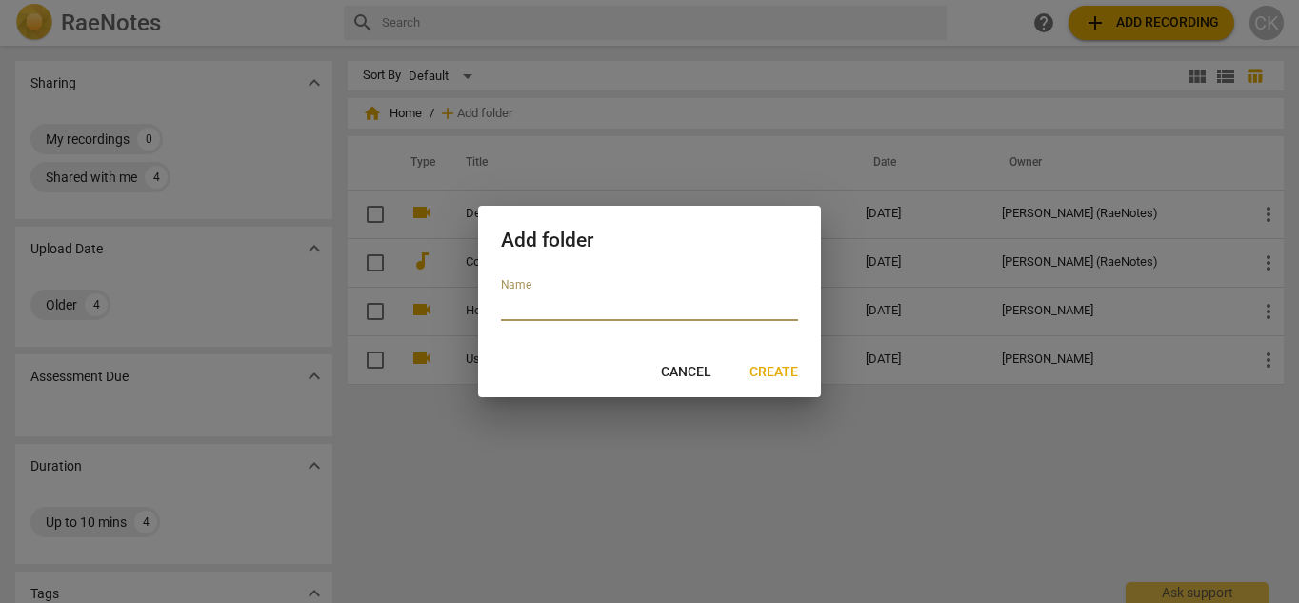
click at [562, 303] on input "text" at bounding box center [649, 307] width 297 height 28
type input "recording"
click at [781, 371] on span "Create" at bounding box center [773, 372] width 49 height 19
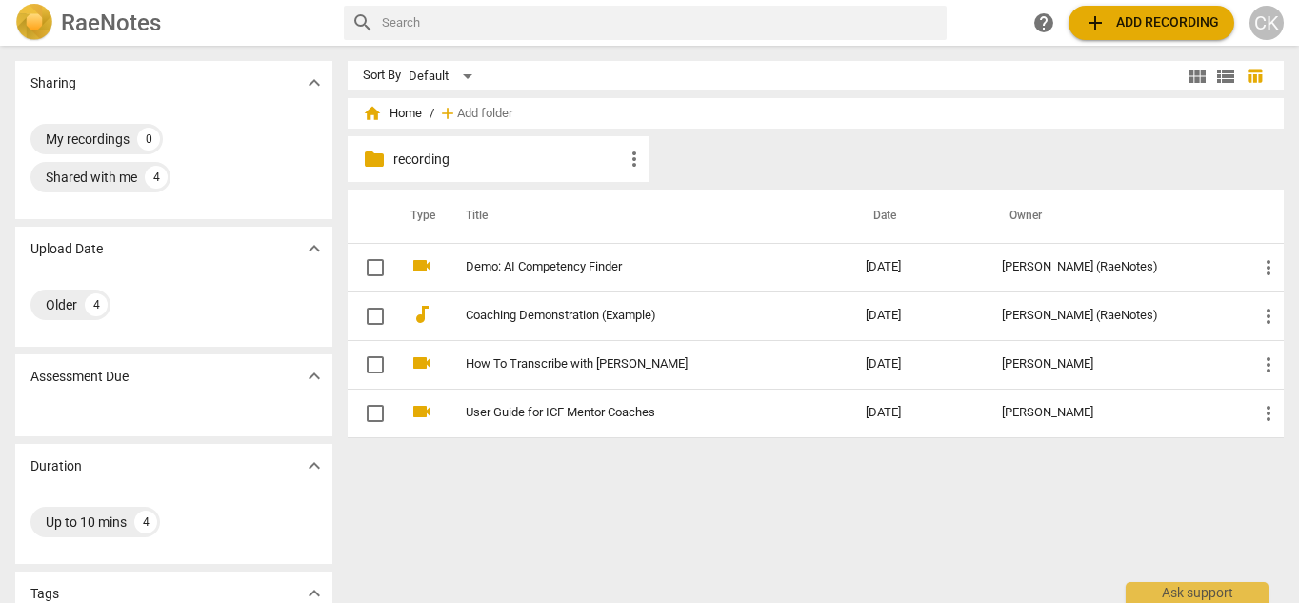
click at [653, 12] on input "text" at bounding box center [660, 23] width 557 height 30
type input "how to add a recording"
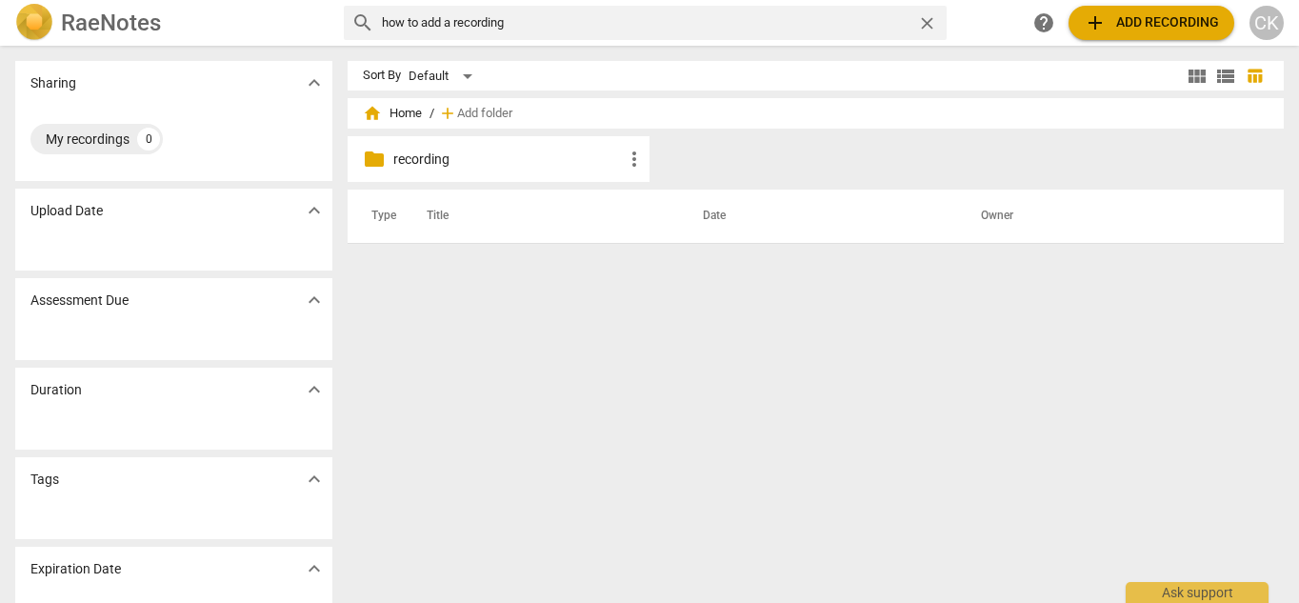
click at [462, 158] on p "recording" at bounding box center [507, 159] width 229 height 20
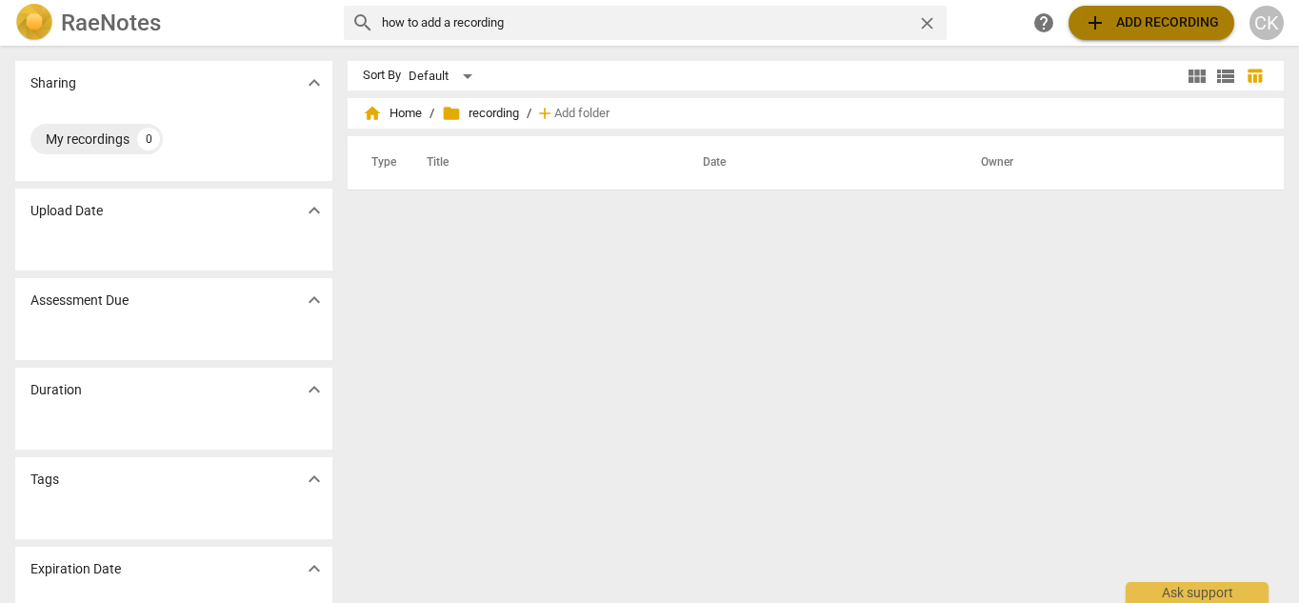
click at [1128, 26] on span "add Add recording" at bounding box center [1150, 22] width 135 height 23
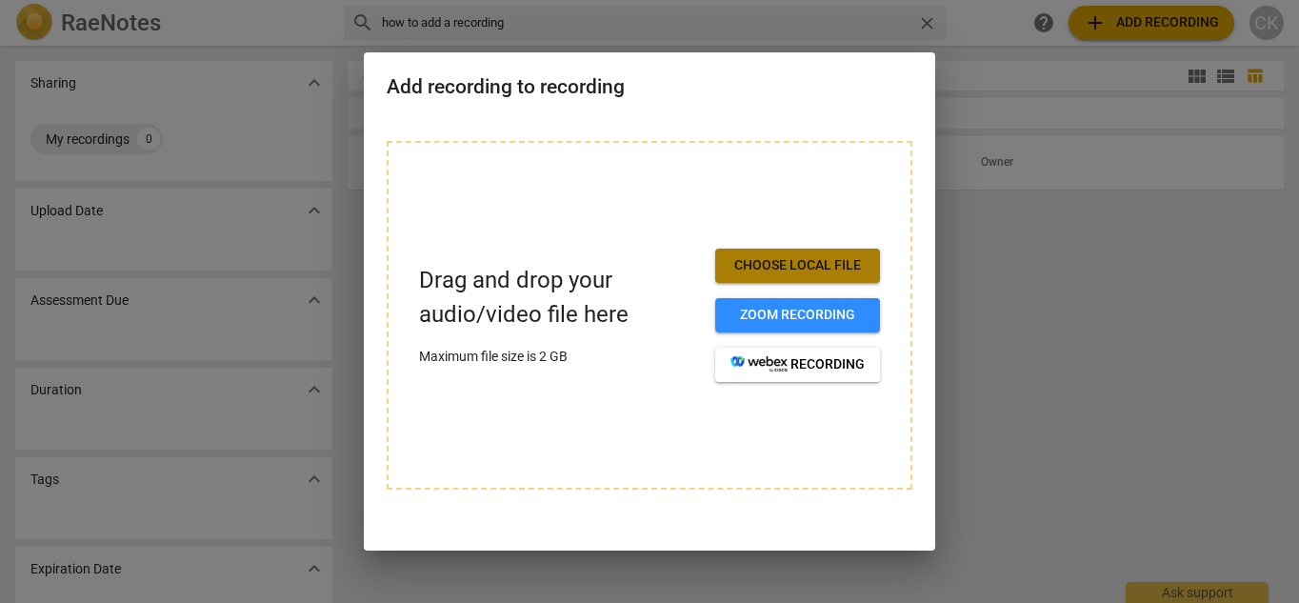
click at [814, 257] on span "Choose local file" at bounding box center [797, 265] width 134 height 19
click at [759, 264] on span "Choose local file" at bounding box center [797, 265] width 134 height 19
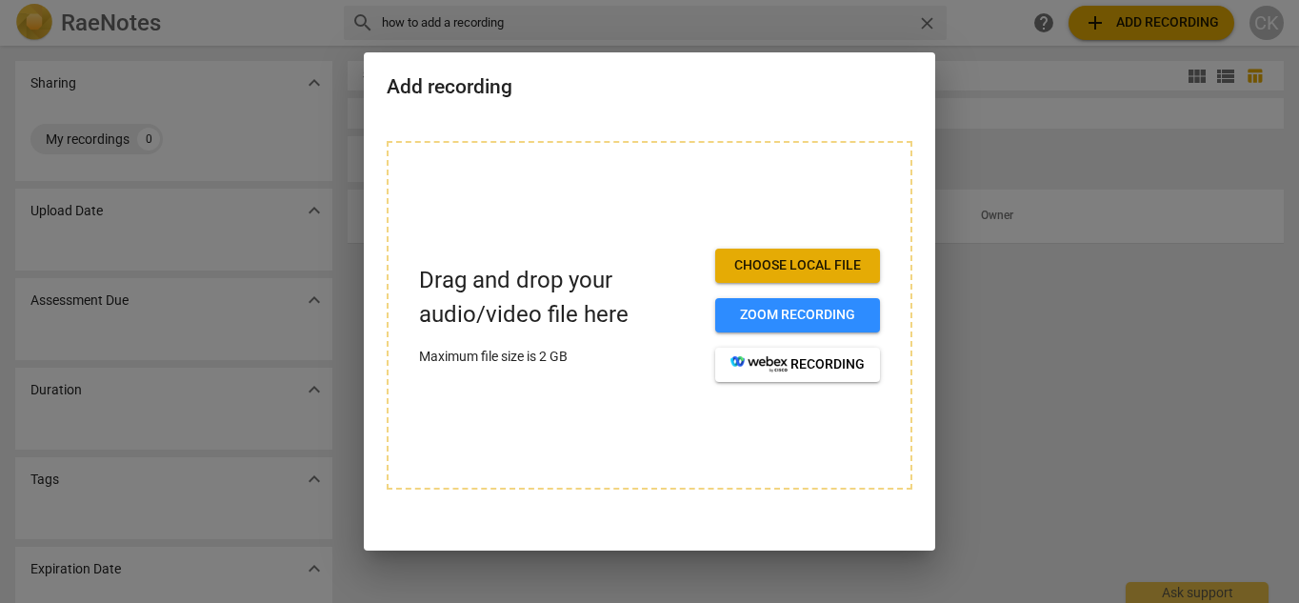
click at [928, 24] on div at bounding box center [649, 301] width 1299 height 603
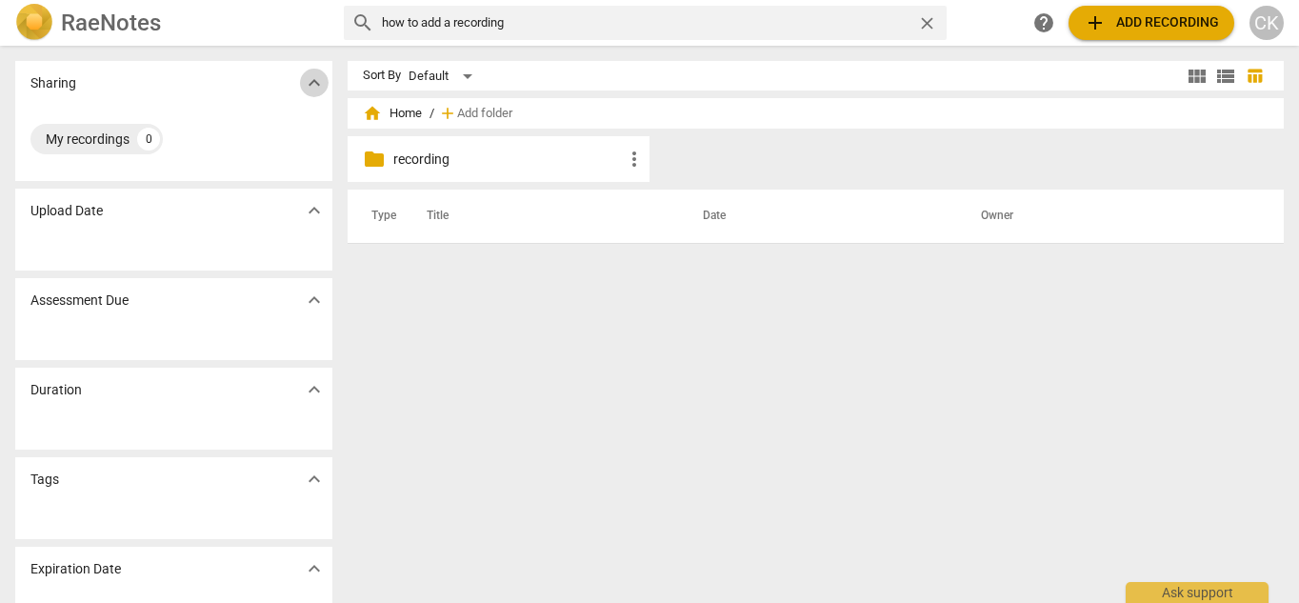
click at [315, 83] on span "expand_more" at bounding box center [314, 82] width 23 height 23
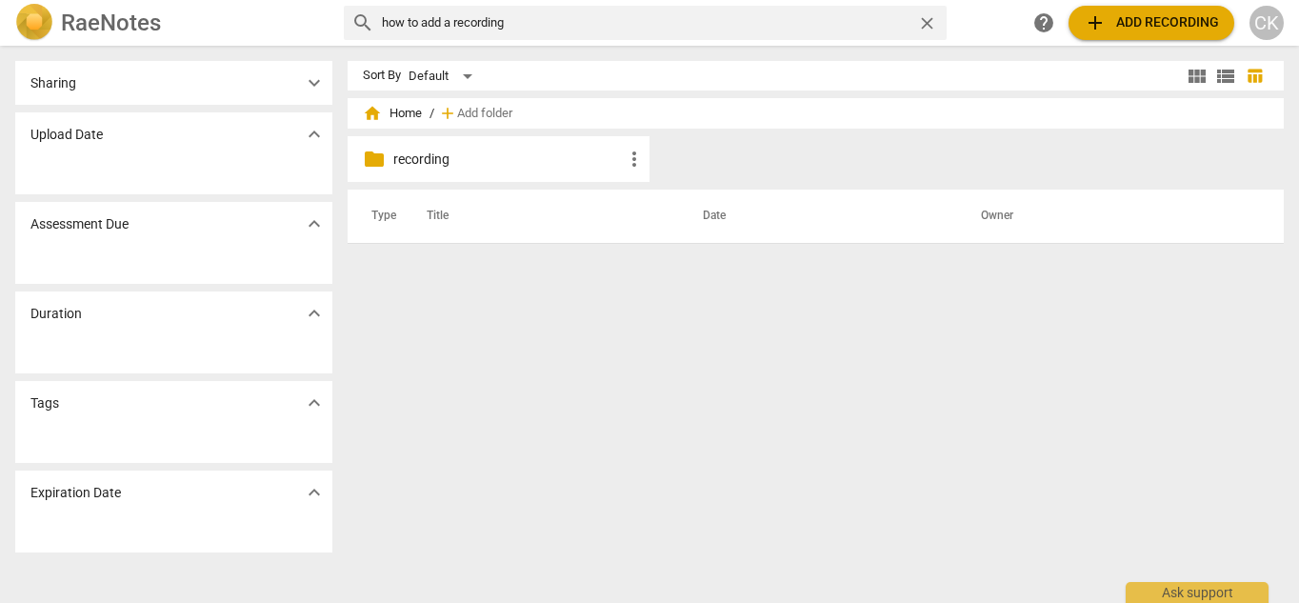
click at [443, 158] on p "recording" at bounding box center [507, 159] width 229 height 20
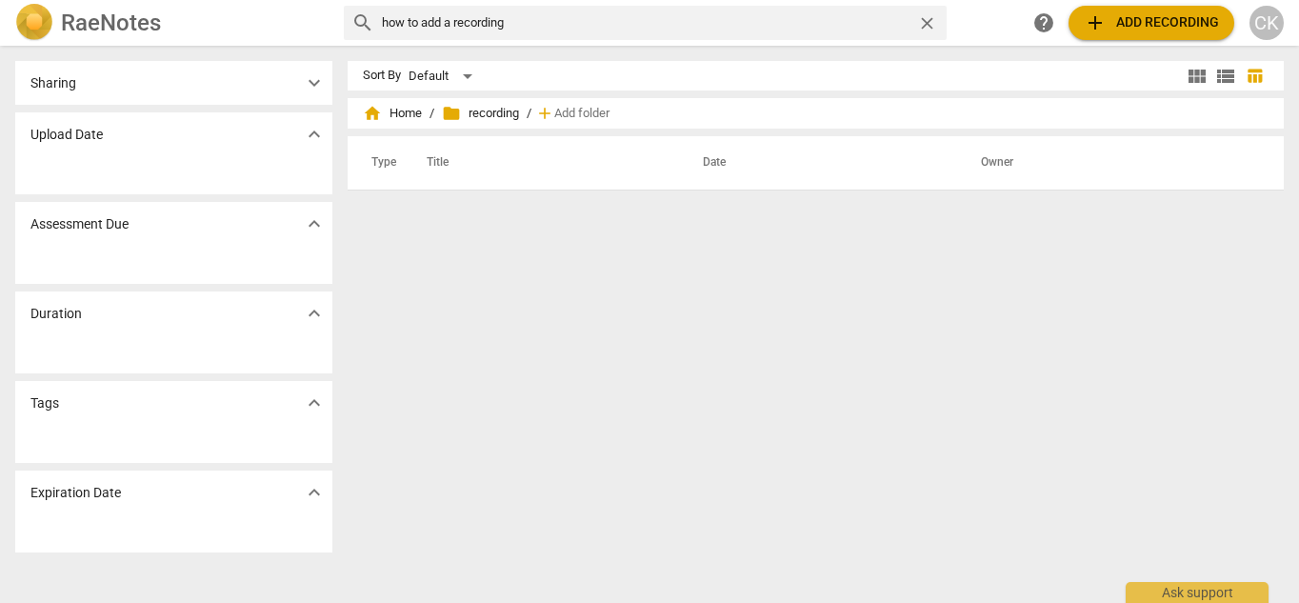
click at [518, 25] on input "how to add a recording" at bounding box center [645, 23] width 527 height 30
click at [1204, 595] on div "Ask support" at bounding box center [1196, 587] width 143 height 30
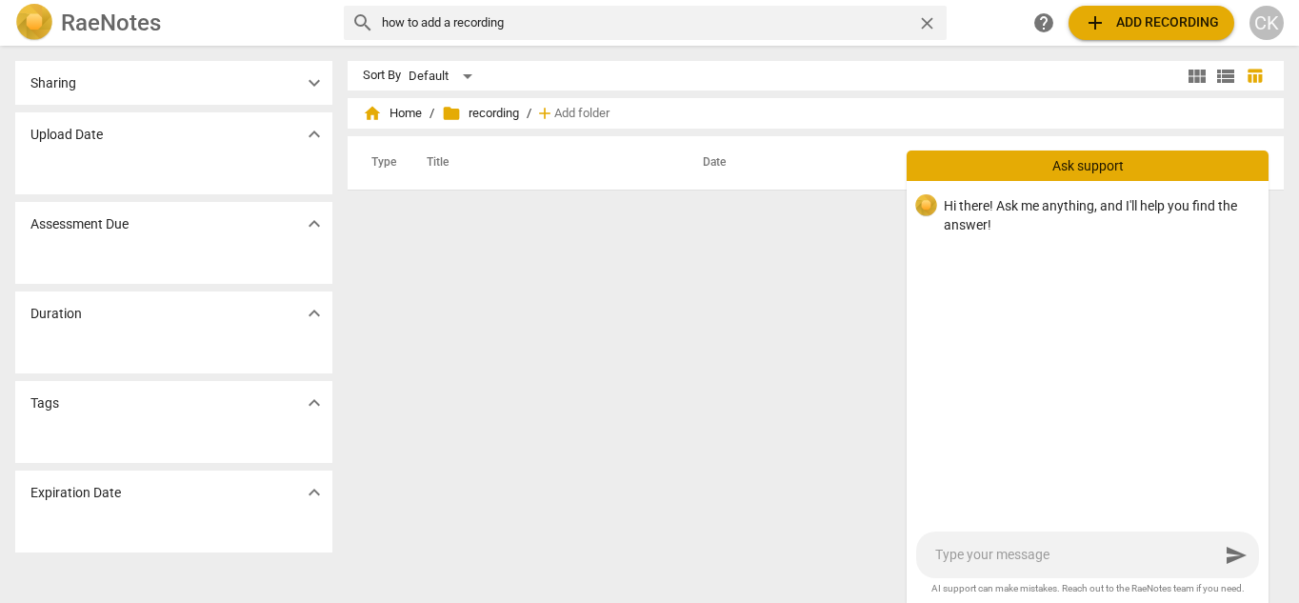
click at [968, 548] on textarea at bounding box center [1077, 555] width 284 height 18
type textarea "h"
type textarea "ho"
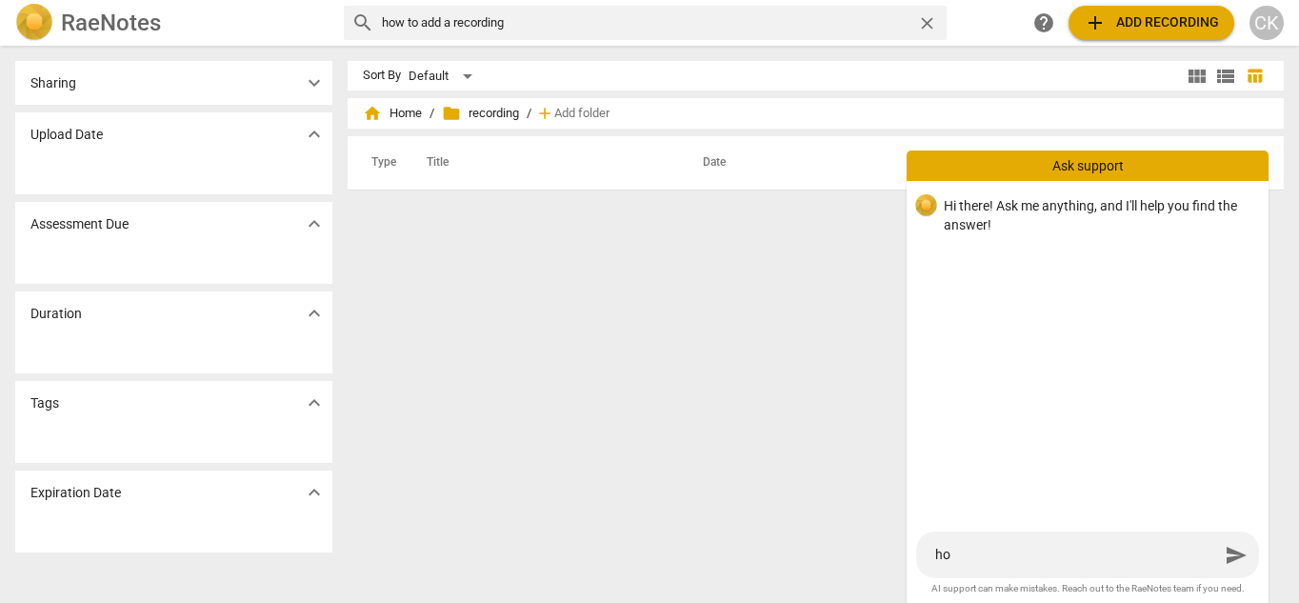
type textarea "how"
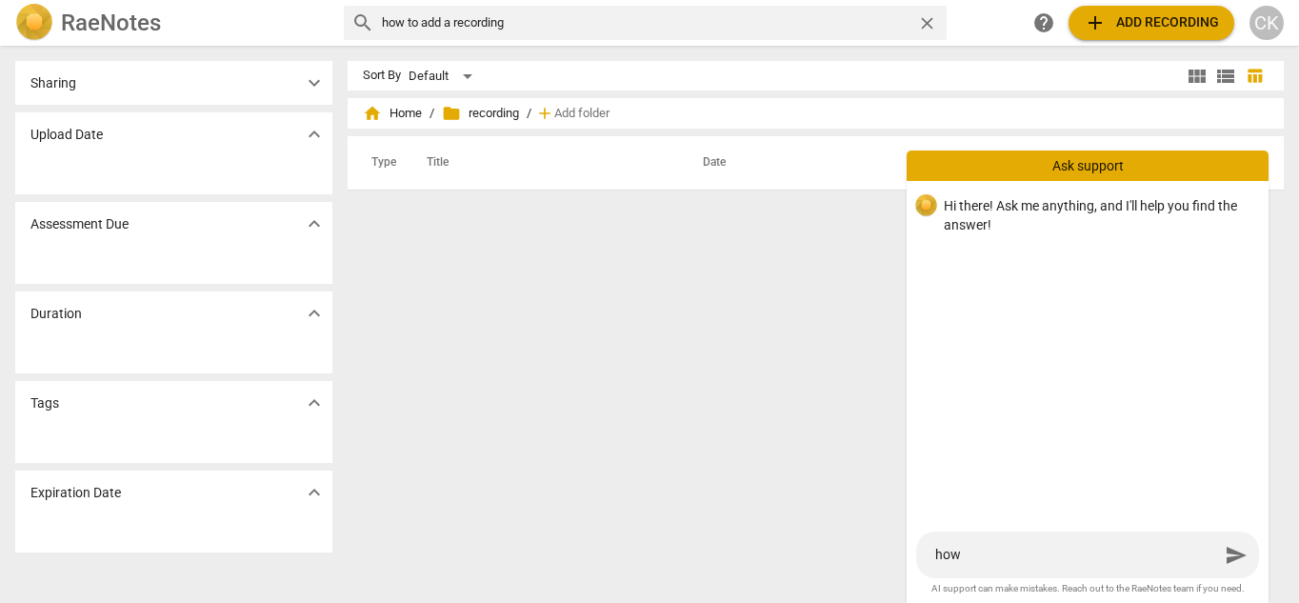
type textarea "how"
type textarea "how d"
type textarea "how do"
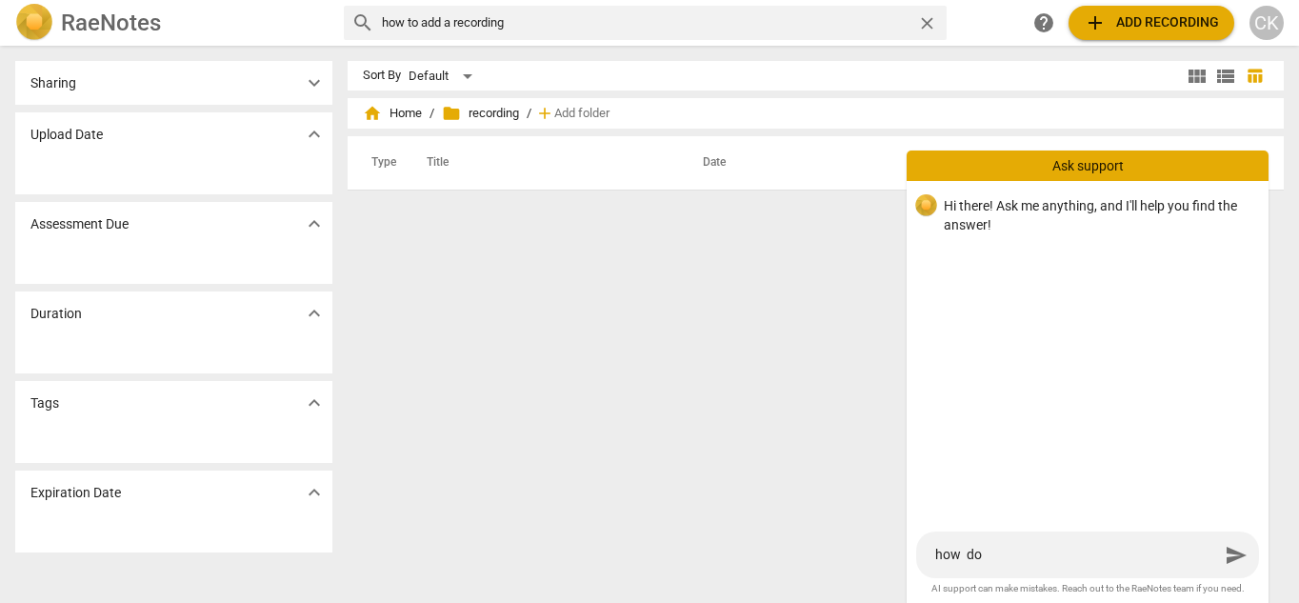
type textarea "how do"
type textarea "how do I"
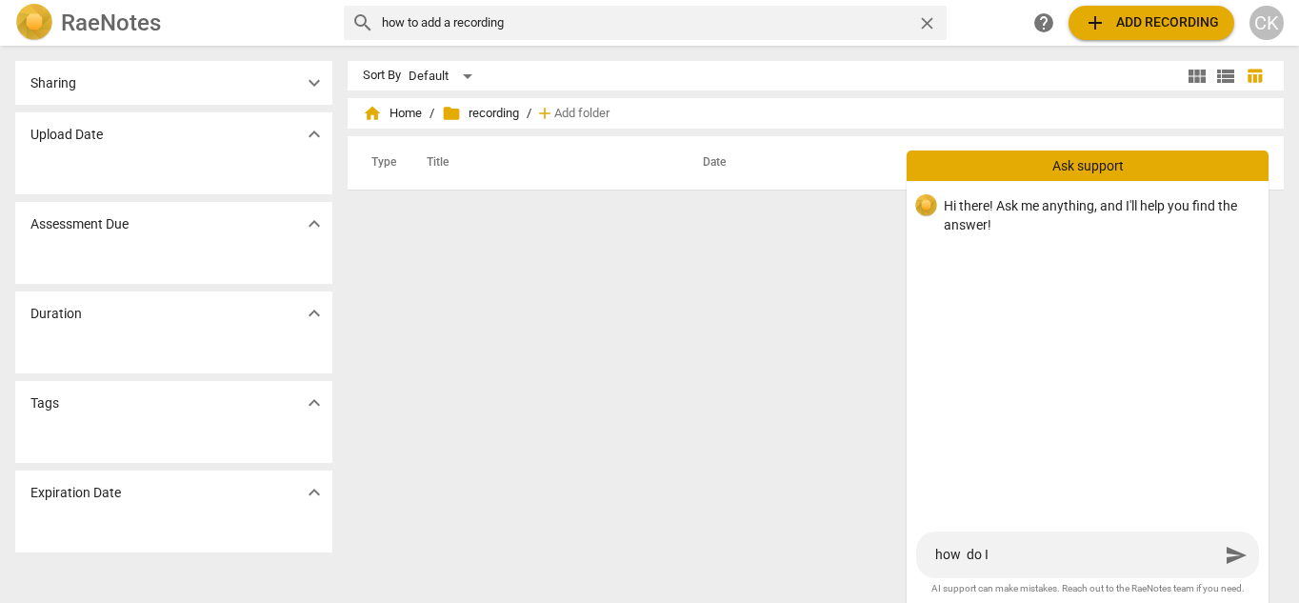
type textarea "how do I"
type textarea "how do I a"
type textarea "how do I ad"
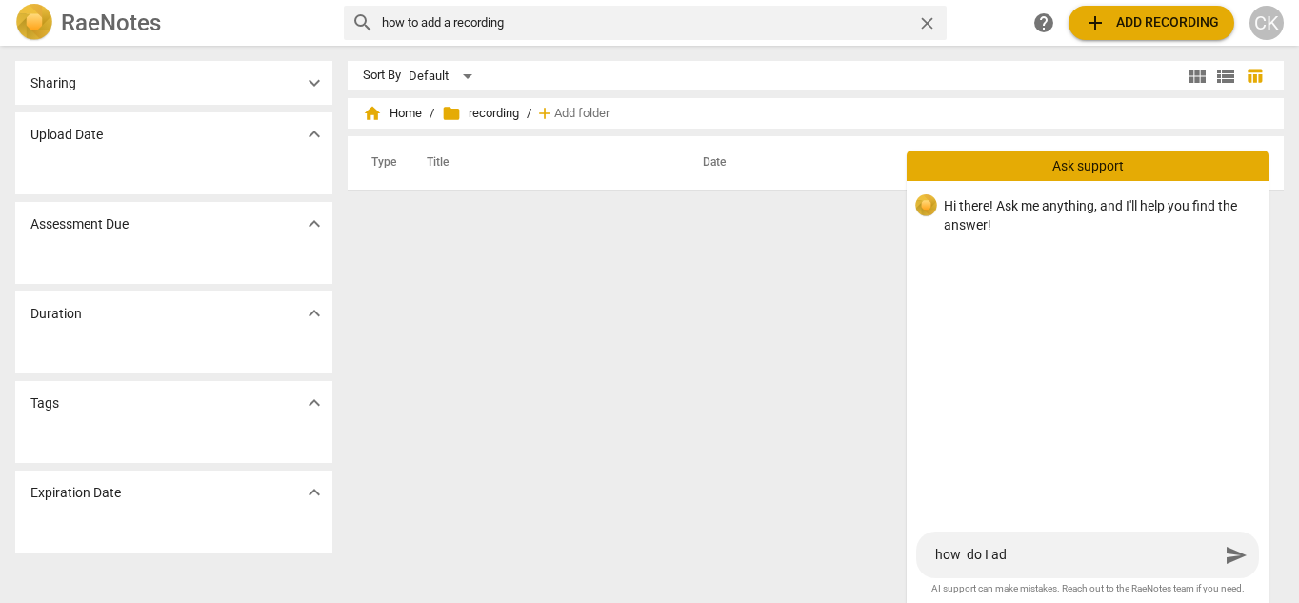
type textarea "how do I add"
type textarea "how do I add a"
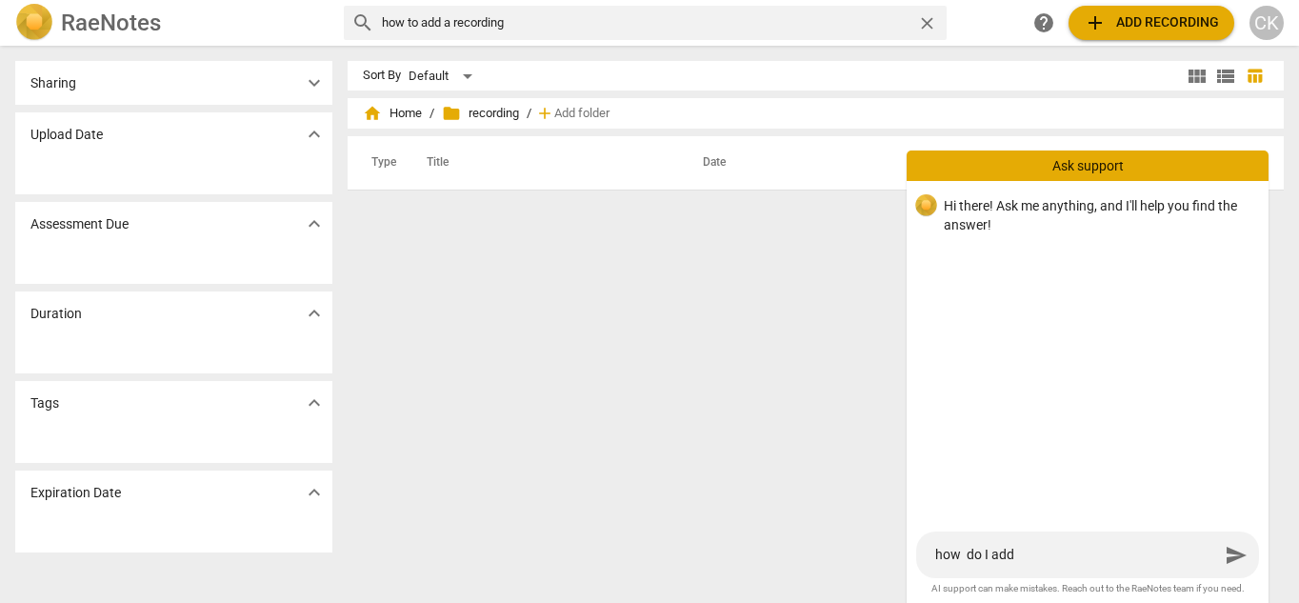
type textarea "how do I add a"
type textarea "how do I add a r"
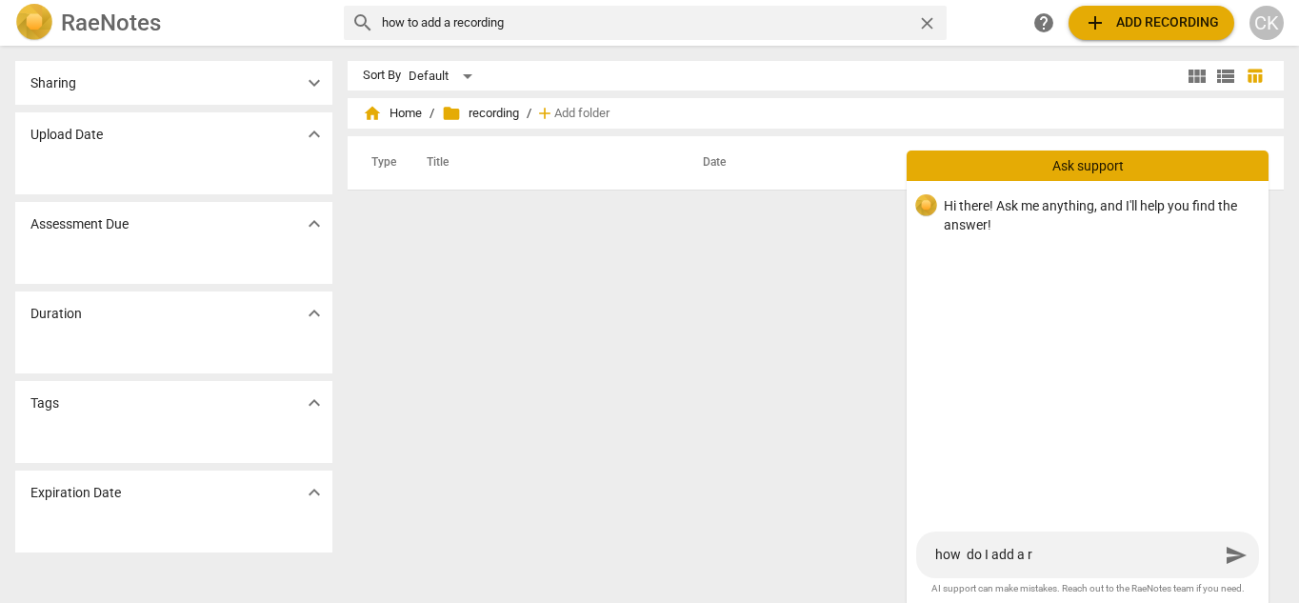
type textarea "how do I add a re"
type textarea "how do I add a rec"
type textarea "how do I add a reco"
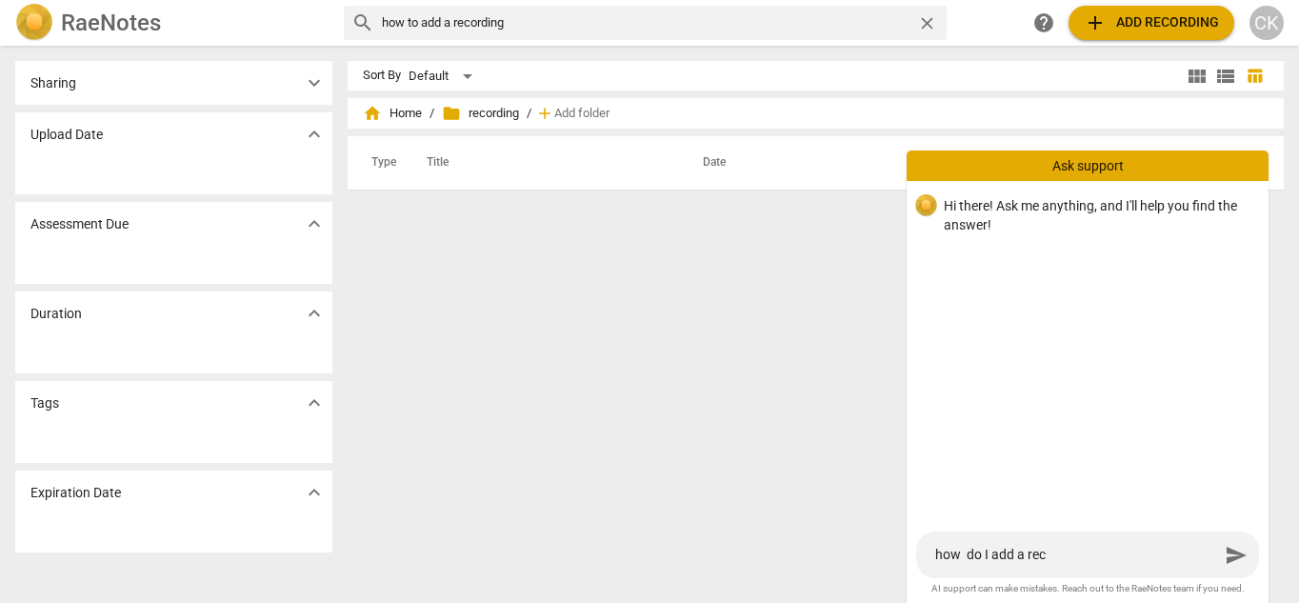
type textarea "how do I add a reco"
type textarea "how do I add a recor"
type textarea "how do I add a record"
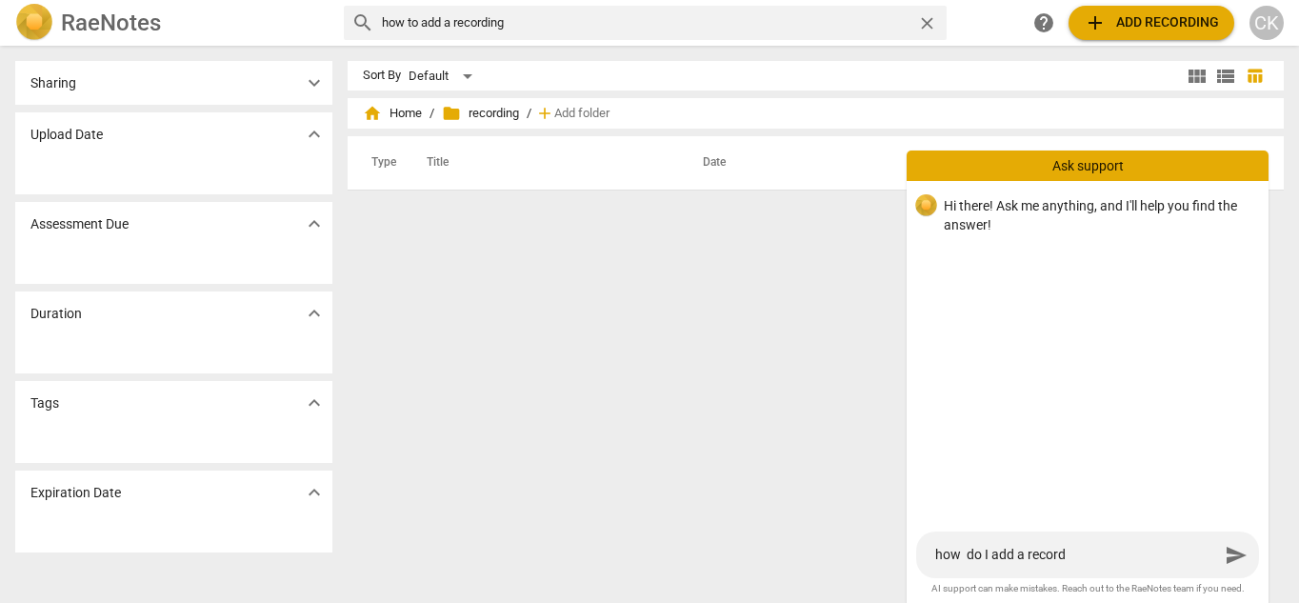
type textarea "how do I add a recordi"
type textarea "how do I add a recordin"
type textarea "how do I add a recording"
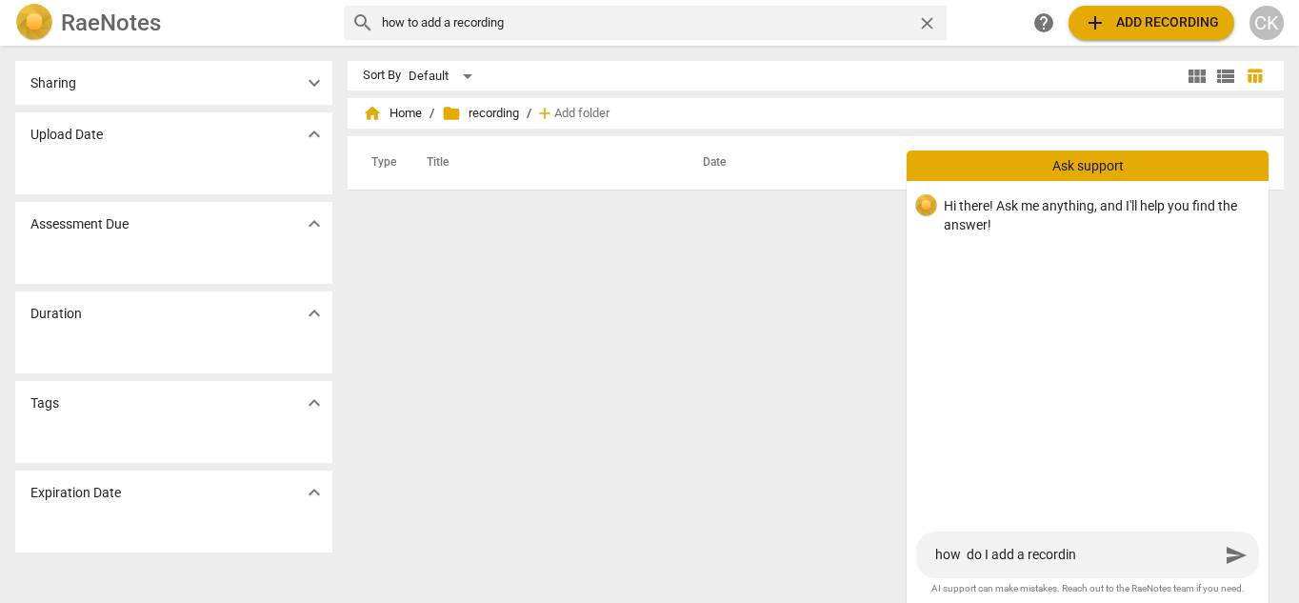
type textarea "how do I add a recording"
type textarea "how do I add a recording f"
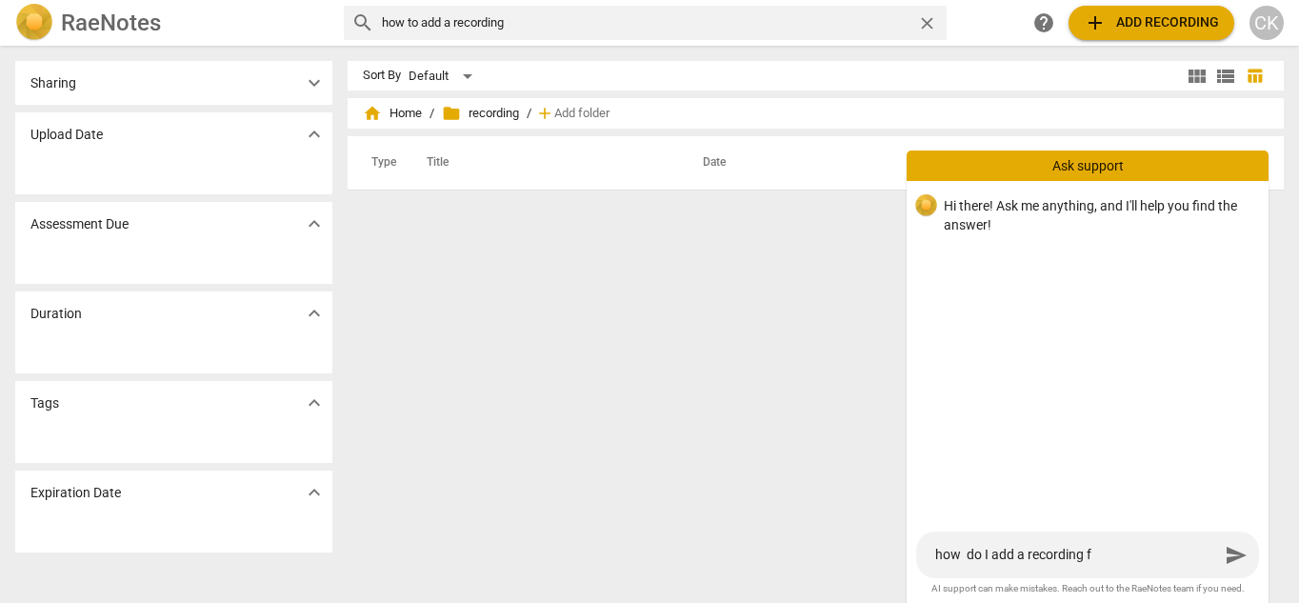
type textarea "how do I add a recording fr"
type textarea "how do I add a recording fro"
type textarea "how do I add a recording from"
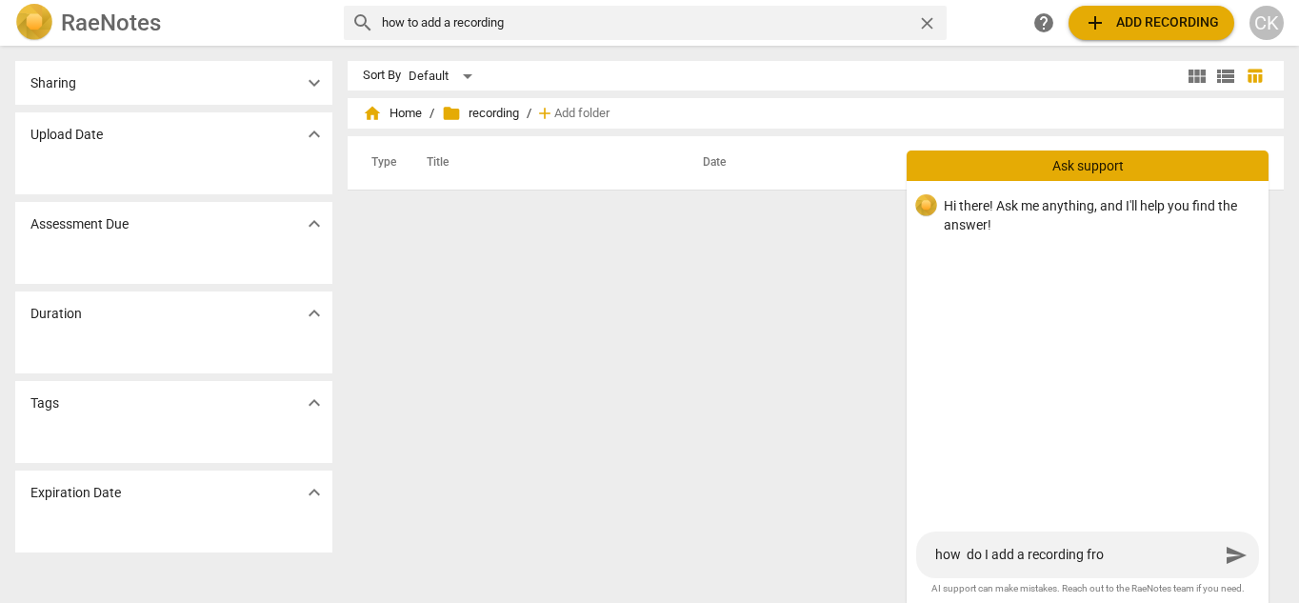
type textarea "how do I add a recording from"
type textarea "how do I add a recording from m"
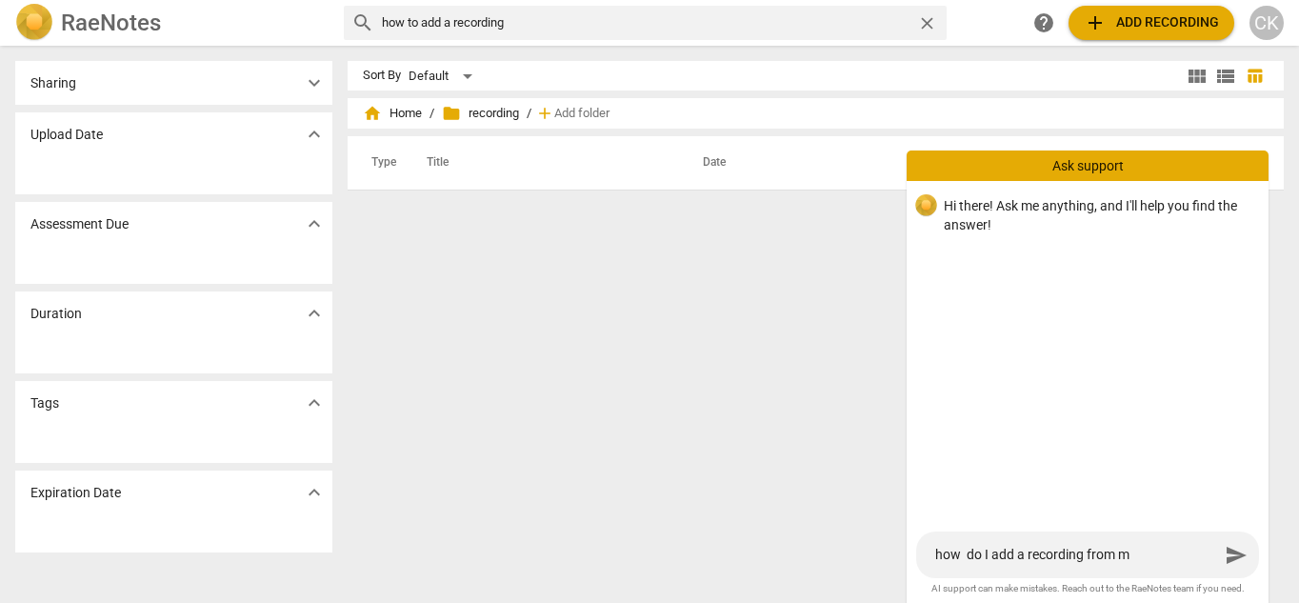
type textarea "how do I add a recording from my"
type textarea "how do I add a recording from my p"
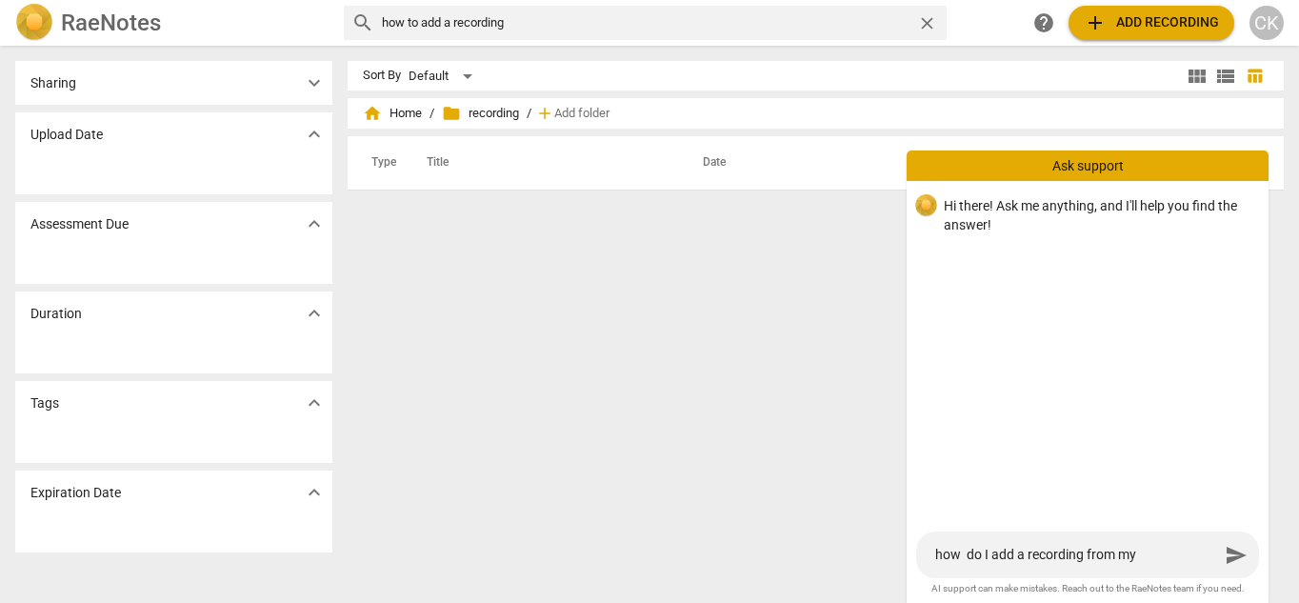
type textarea "how do I add a recording from my p"
type textarea "how do I add a recording from my ph"
type textarea "how do I add a recording from my pho"
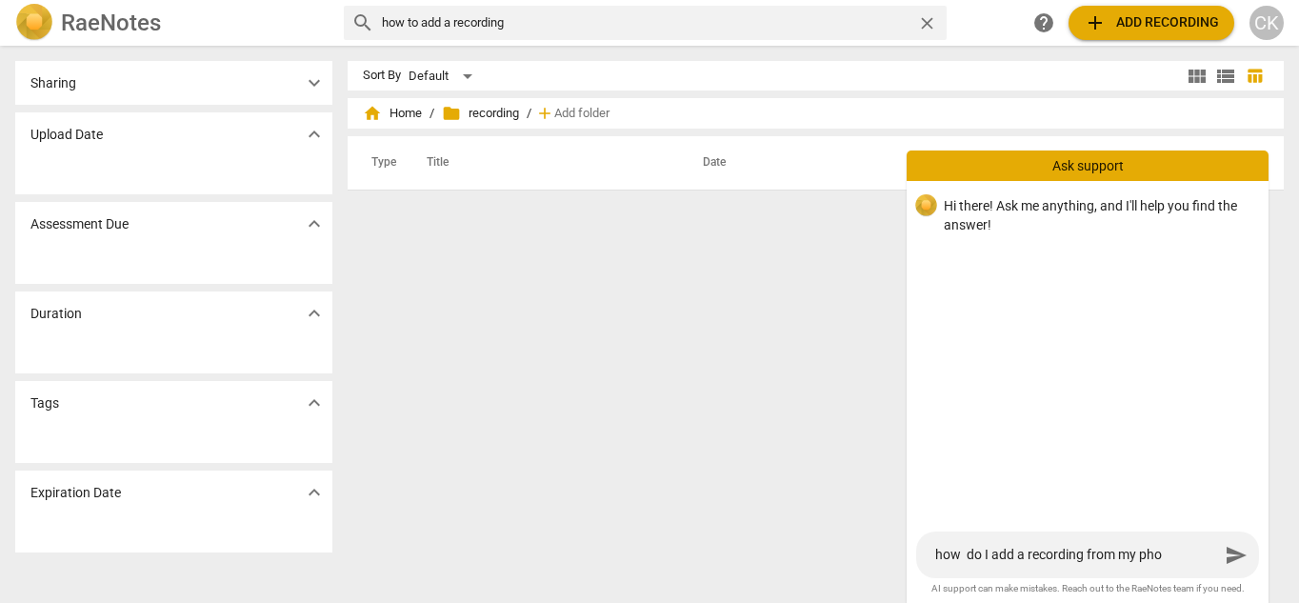
type textarea "how do I add a recording from my phon"
type textarea "how do I add a recording from my phone"
click at [1232, 549] on span "send" at bounding box center [1235, 555] width 23 height 23
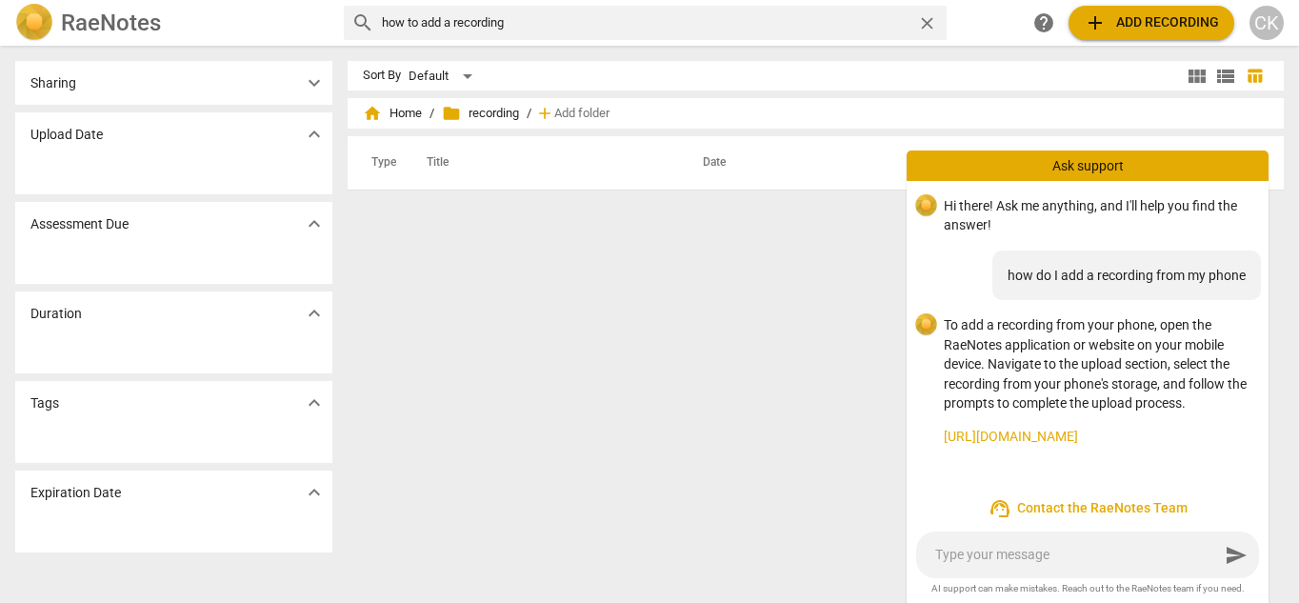
click at [1034, 550] on textarea at bounding box center [1077, 555] width 284 height 18
type textarea "o"
type textarea "l"
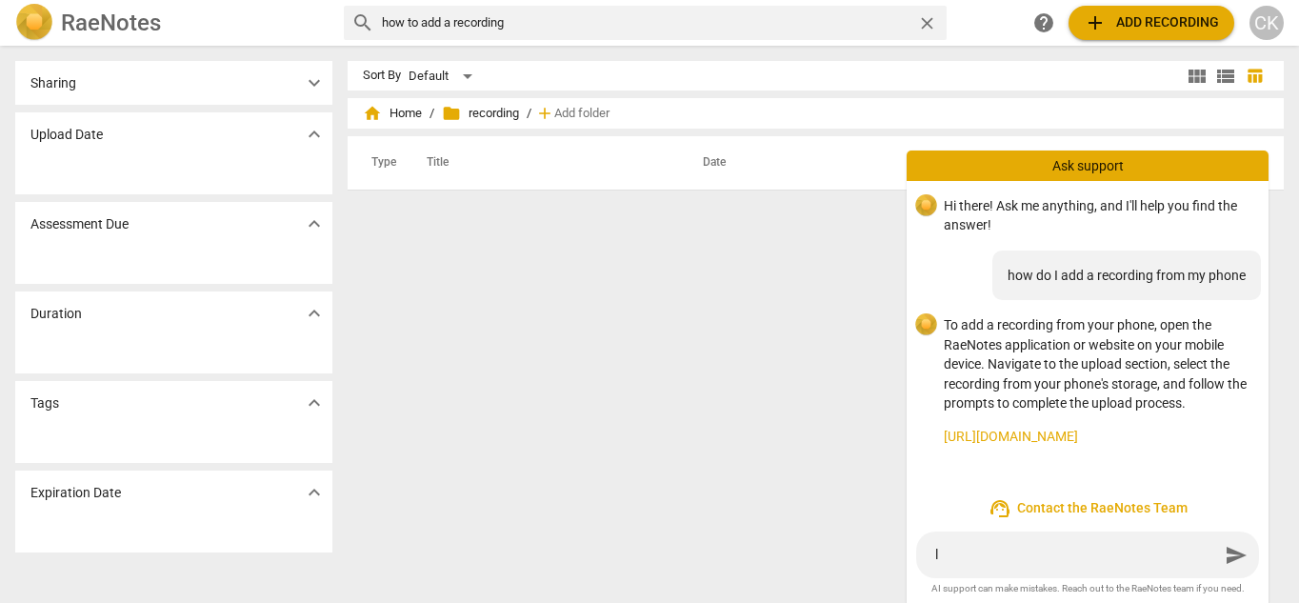
type textarea "lm"
type textarea "lm m"
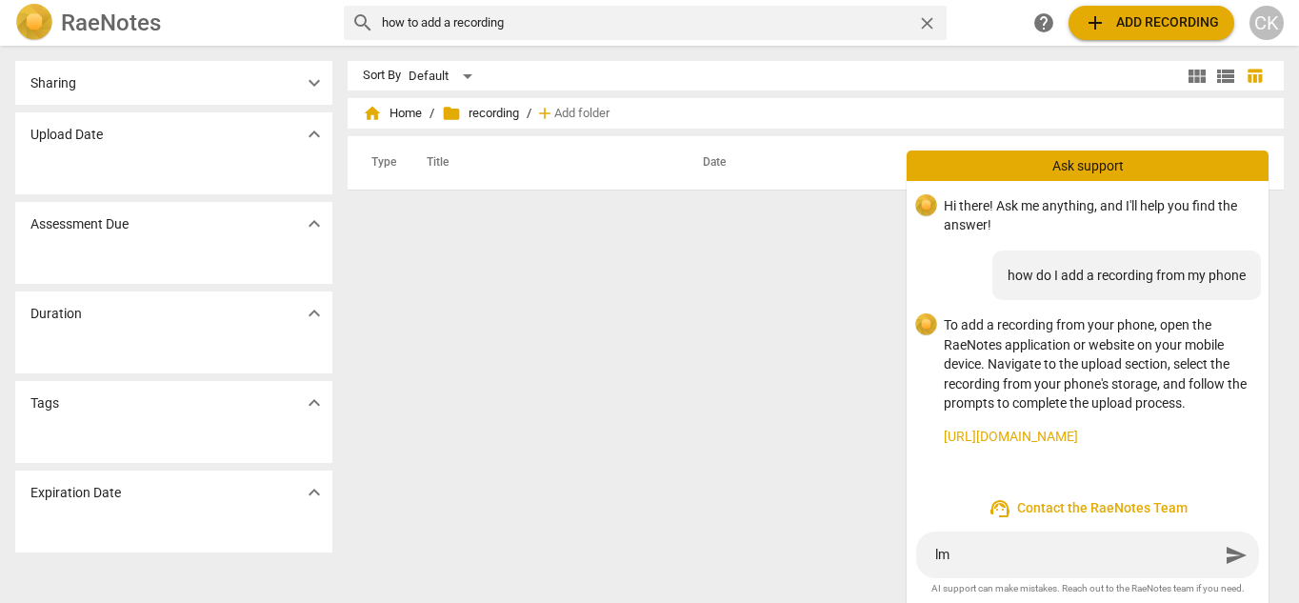
type textarea "lm m"
type textarea "lm"
type textarea "lm n"
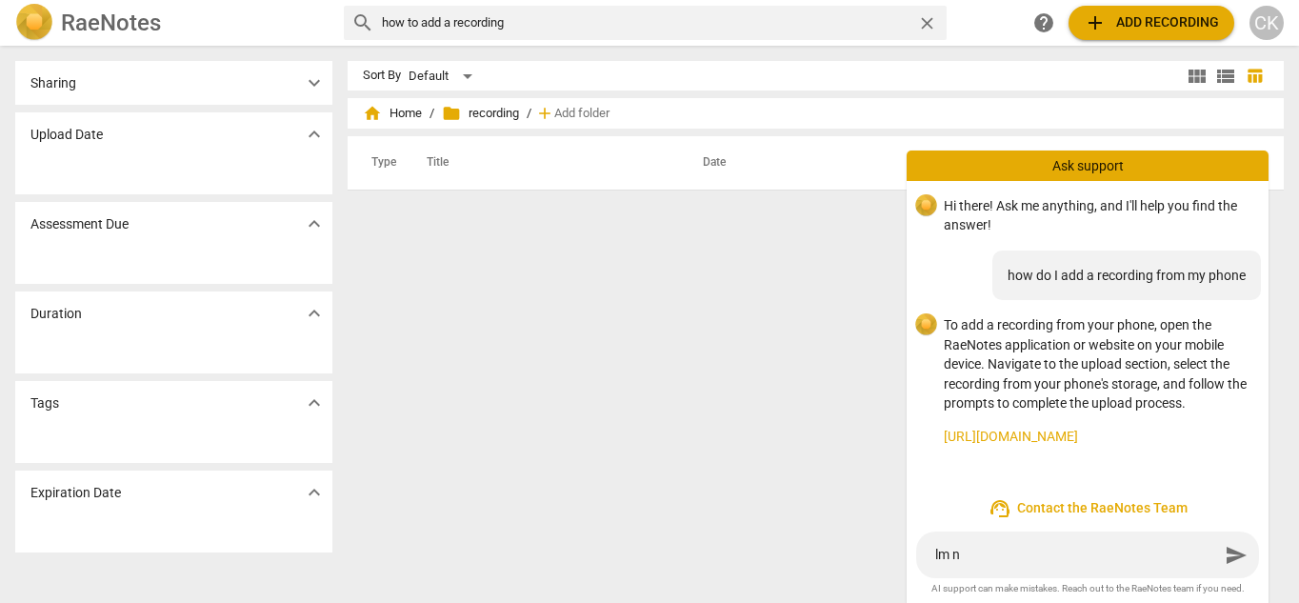
type textarea "lm ni"
type textarea "lm nit"
type textarea "[PERSON_NAME]"
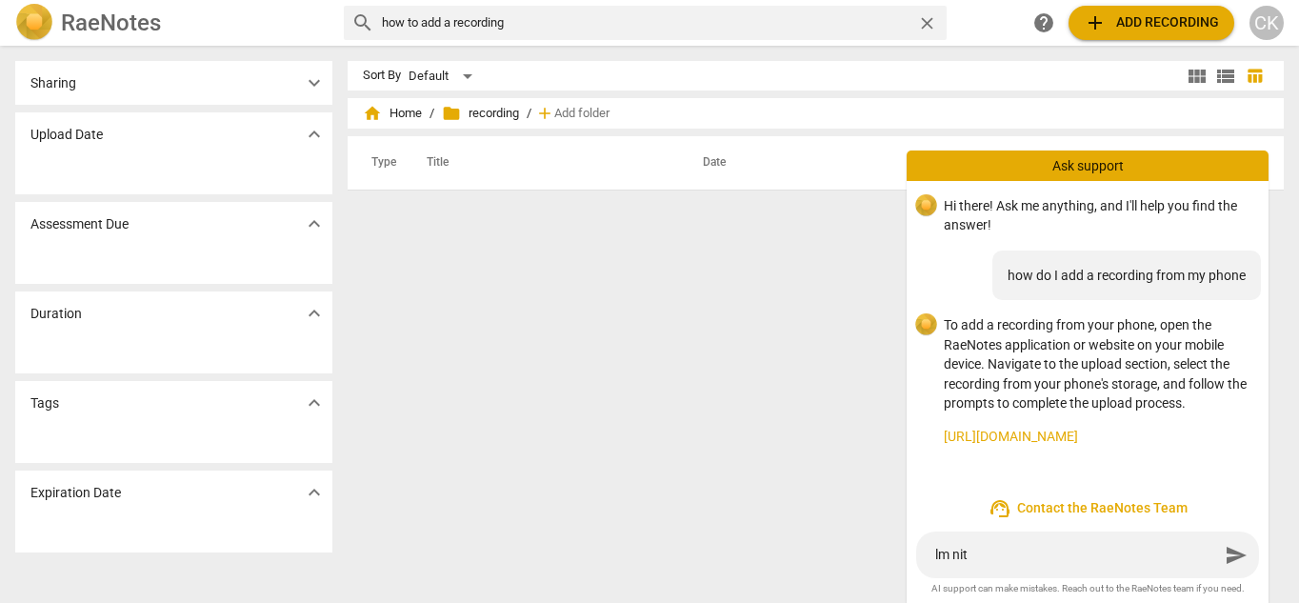
type textarea "[PERSON_NAME]"
type textarea "lm nit"
type textarea "lm ni"
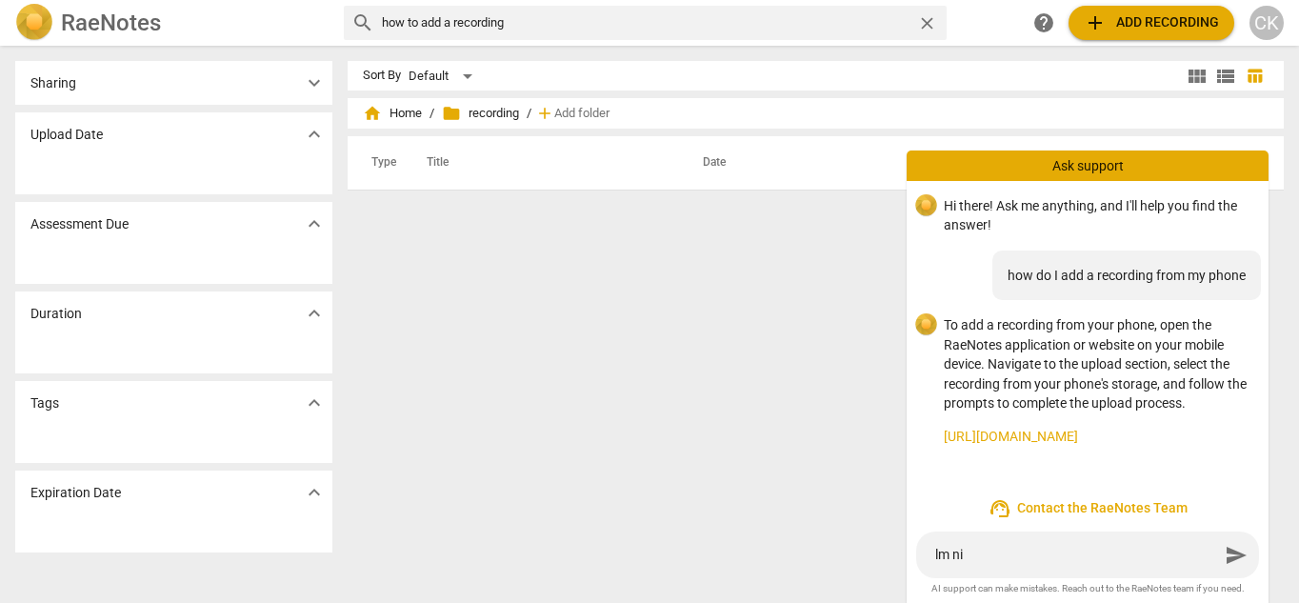
type textarea "lm n"
type textarea "lm nt"
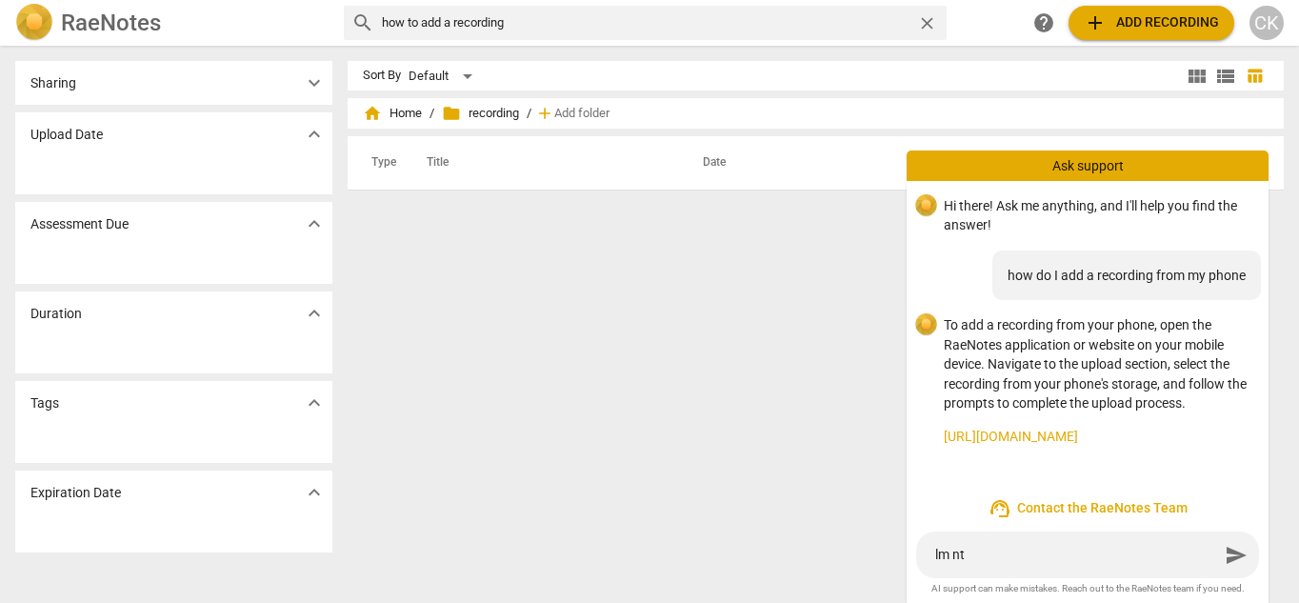
type textarea "lm nt"
type textarea "lm nt u"
type textarea "lm nt un"
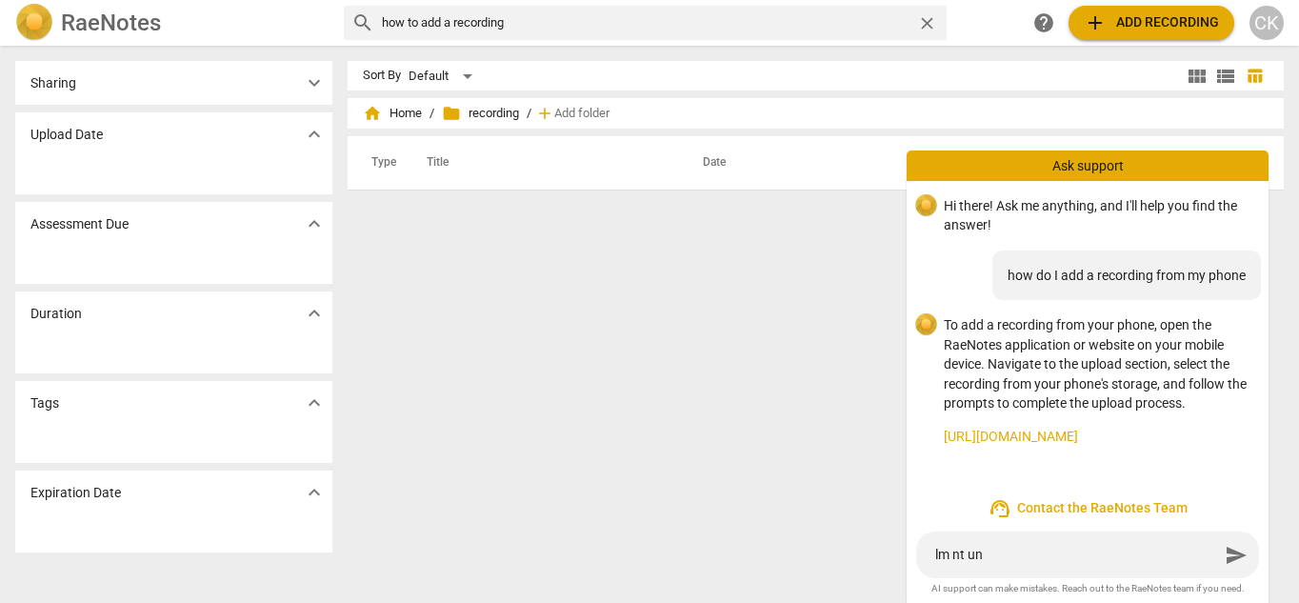
type textarea "lm nt und"
type textarea "lm nt unde"
type textarea "lm nt under"
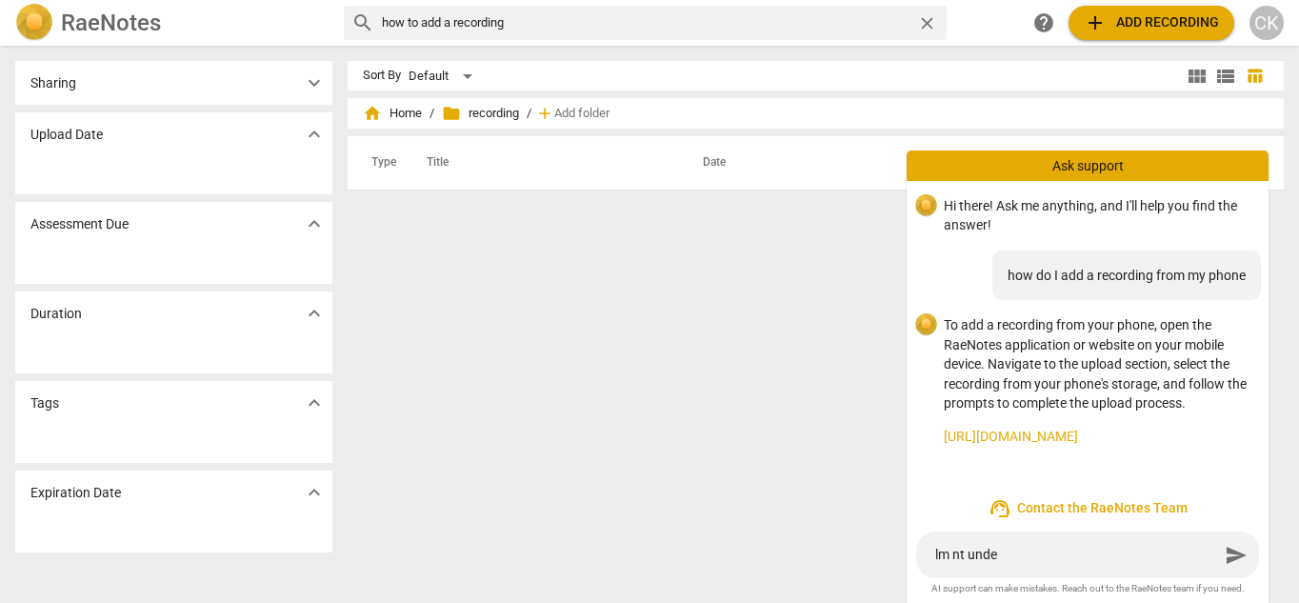
type textarea "lm nt under"
type textarea "lm nt unders"
type textarea "lm nt underst"
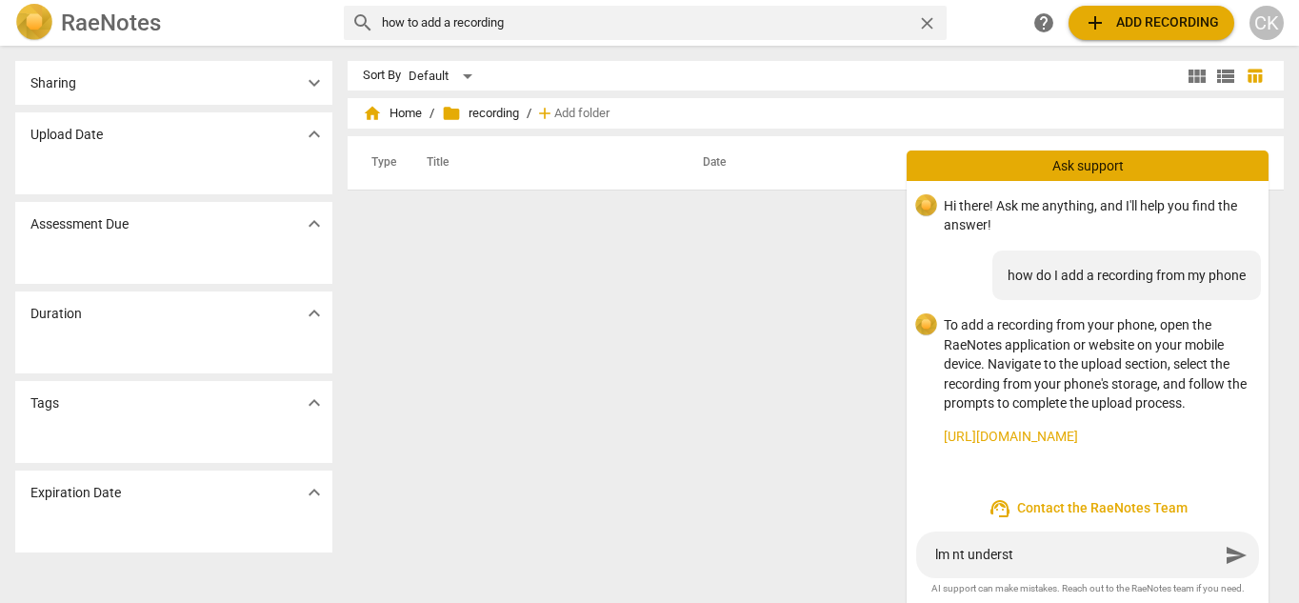
type textarea "lm nt understa"
type textarea "lm nt understan"
type textarea "lm nt understand"
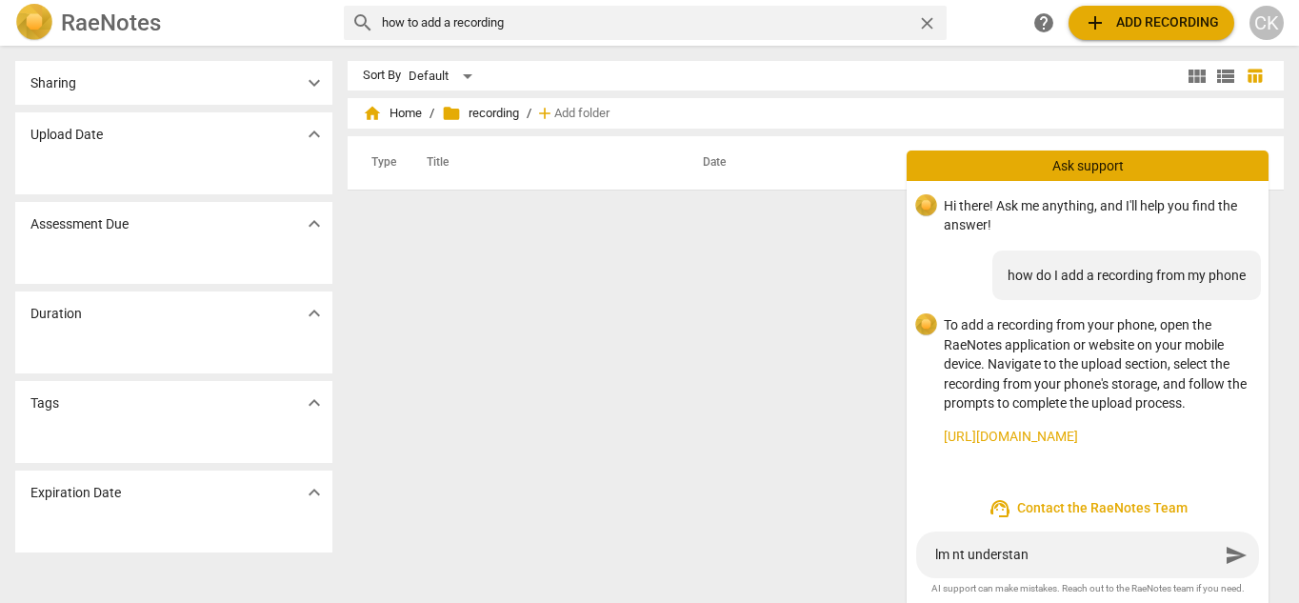
type textarea "lm nt understand"
type textarea "lm nt understandi"
type textarea "lm nt understandin"
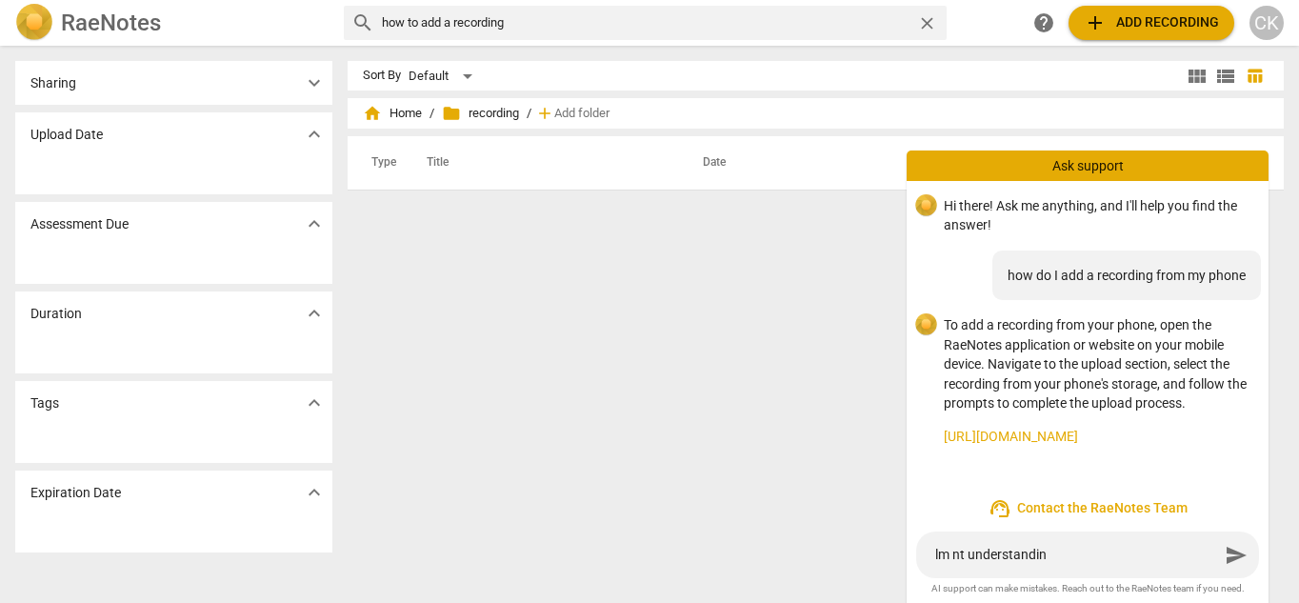
type textarea "lm nt understanding"
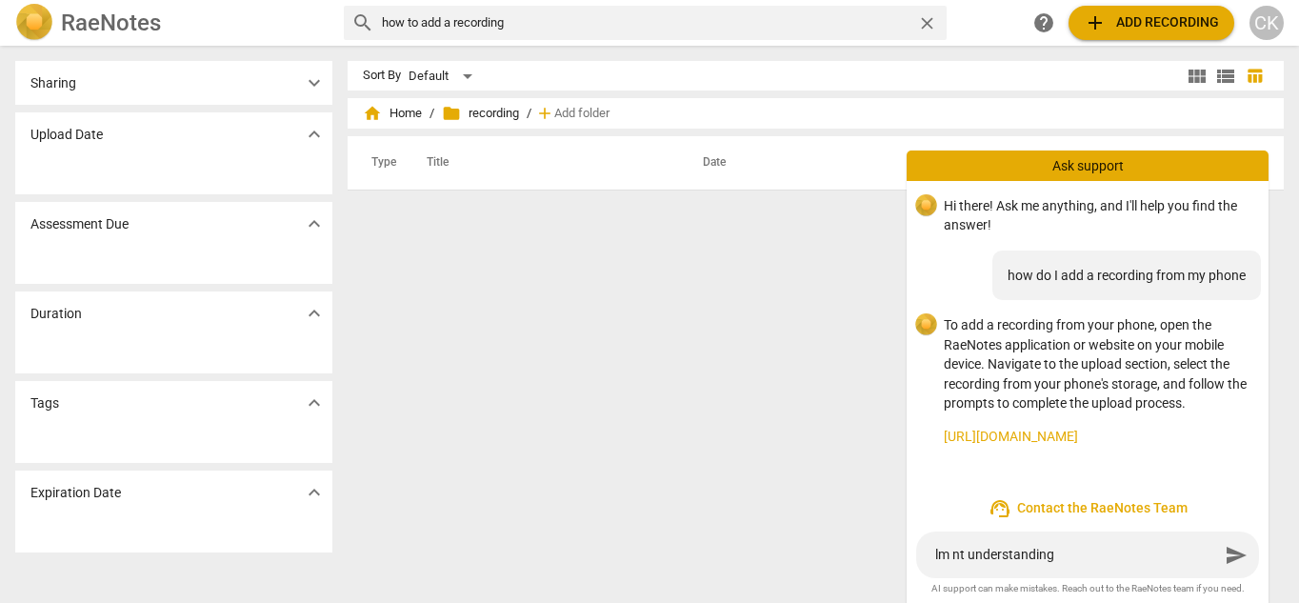
type textarea "lm nt understanding"
type textarea "lm nt understandin"
type textarea "lm nt understandi"
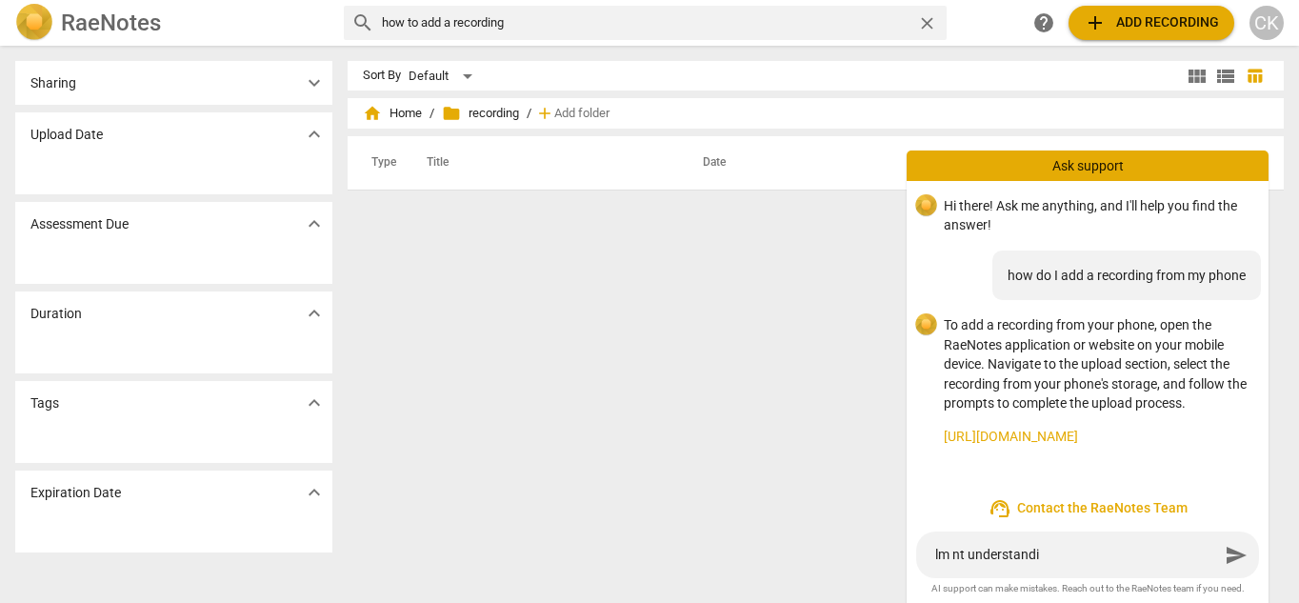
type textarea "lm nt understand"
type textarea "lm nt understan"
type textarea "lm nt understa"
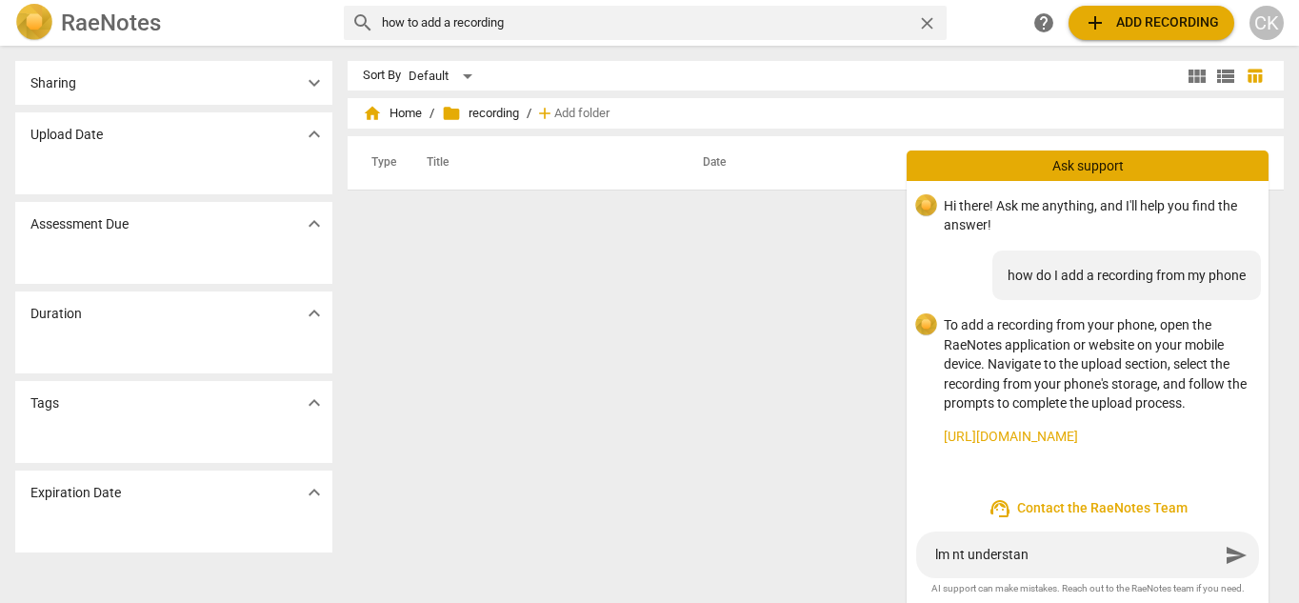
type textarea "lm nt understa"
type textarea "lm nt underst"
type textarea "lm nt unders"
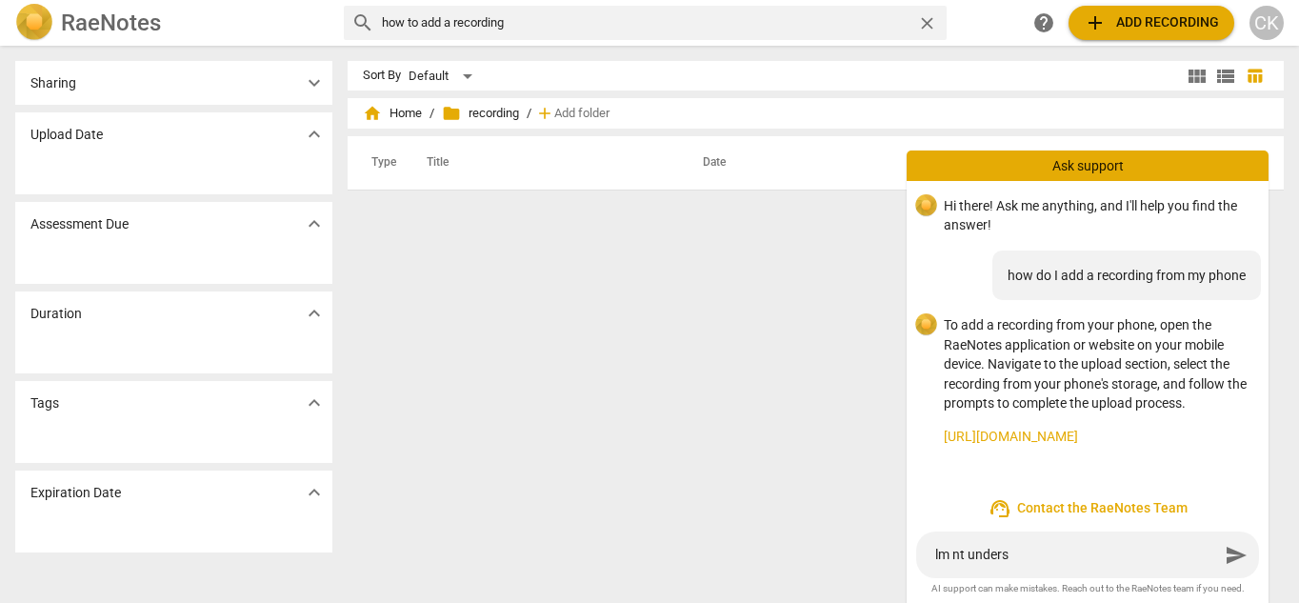
type textarea "lm nt under"
type textarea "lm nt unde"
type textarea "lm nt und"
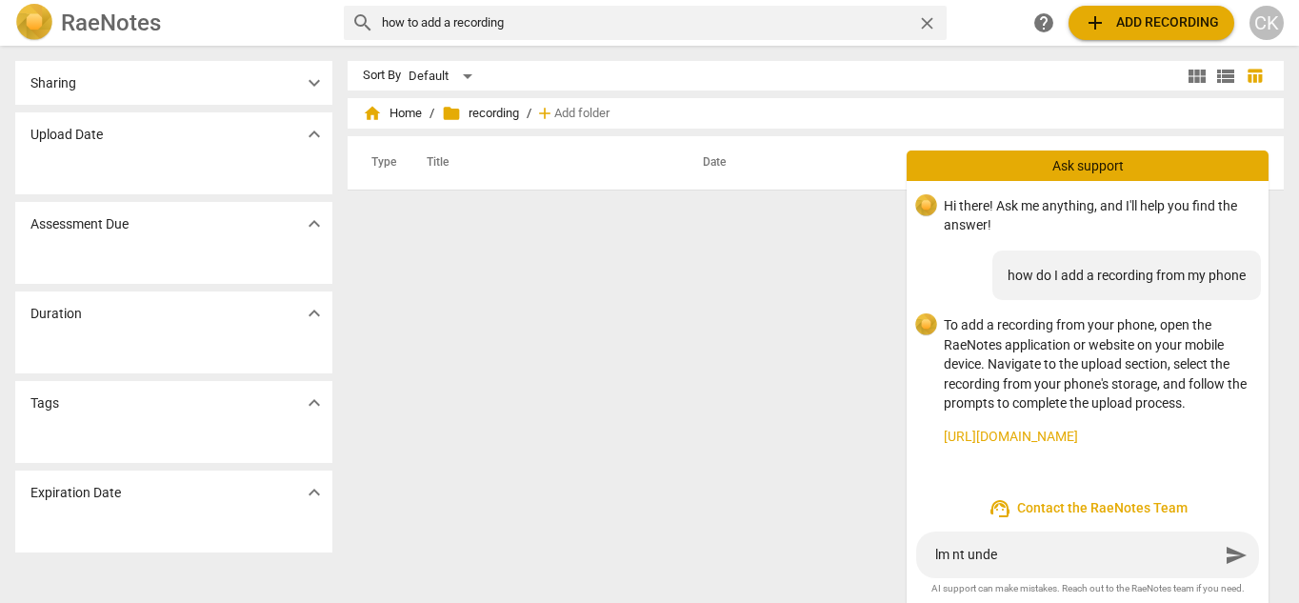
type textarea "lm nt und"
type textarea "lm nt un"
type textarea "lm nt u"
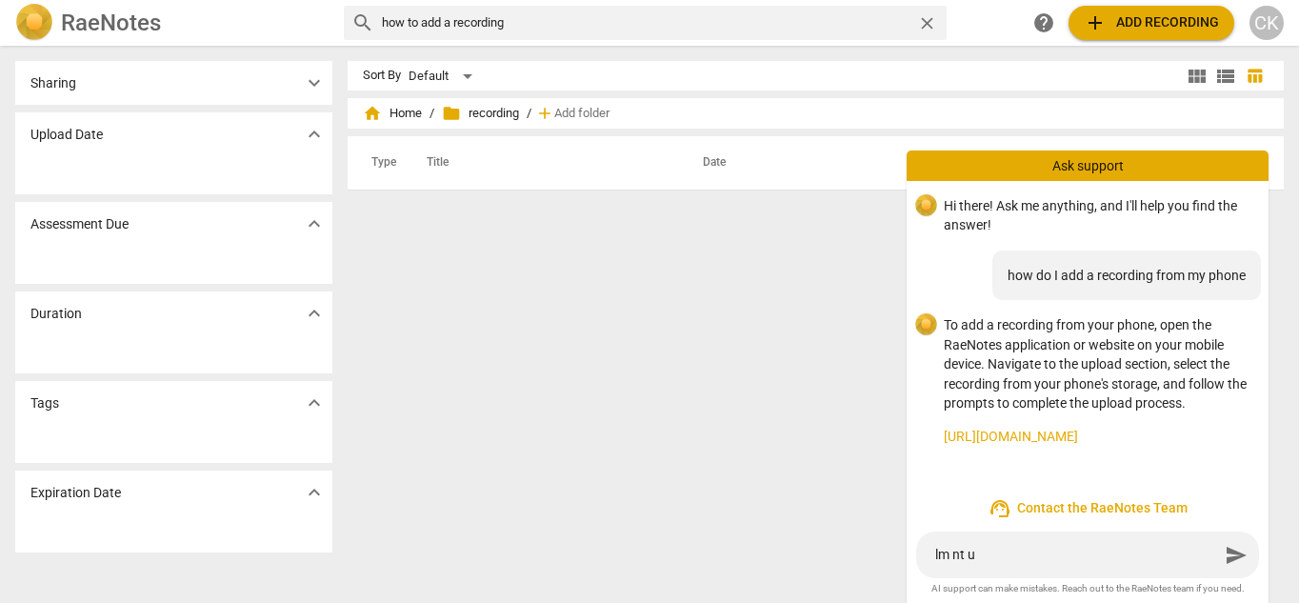
type textarea "lm nt"
type textarea "lm n"
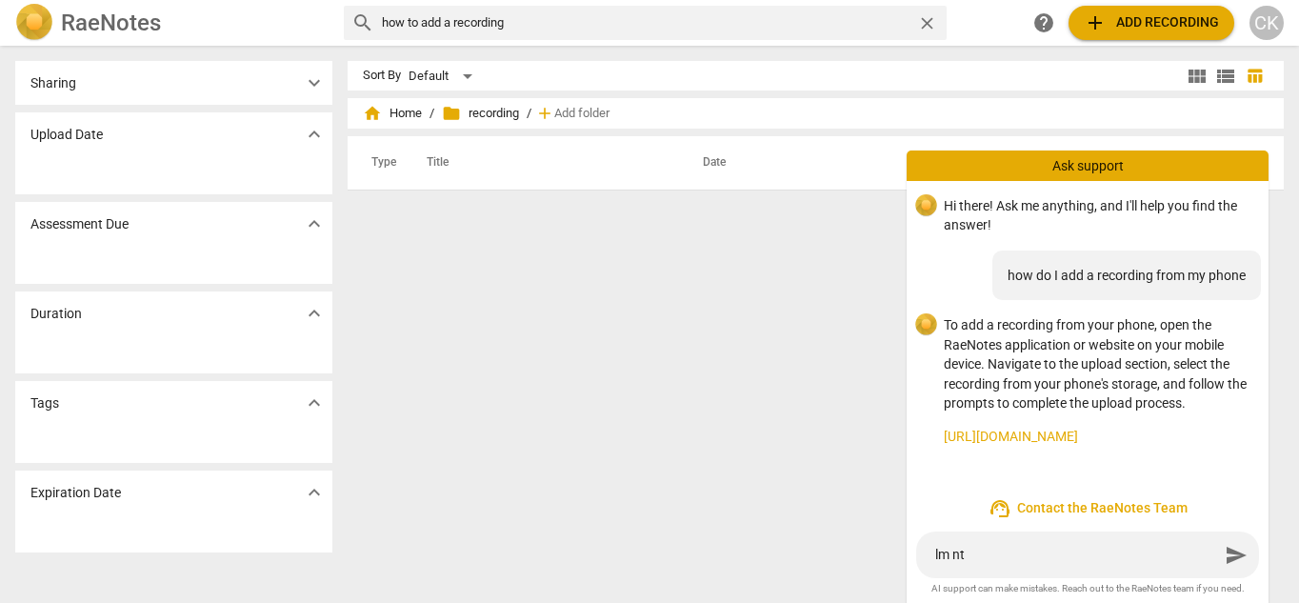
type textarea "lm n"
type textarea "lm no"
type textarea "lm not"
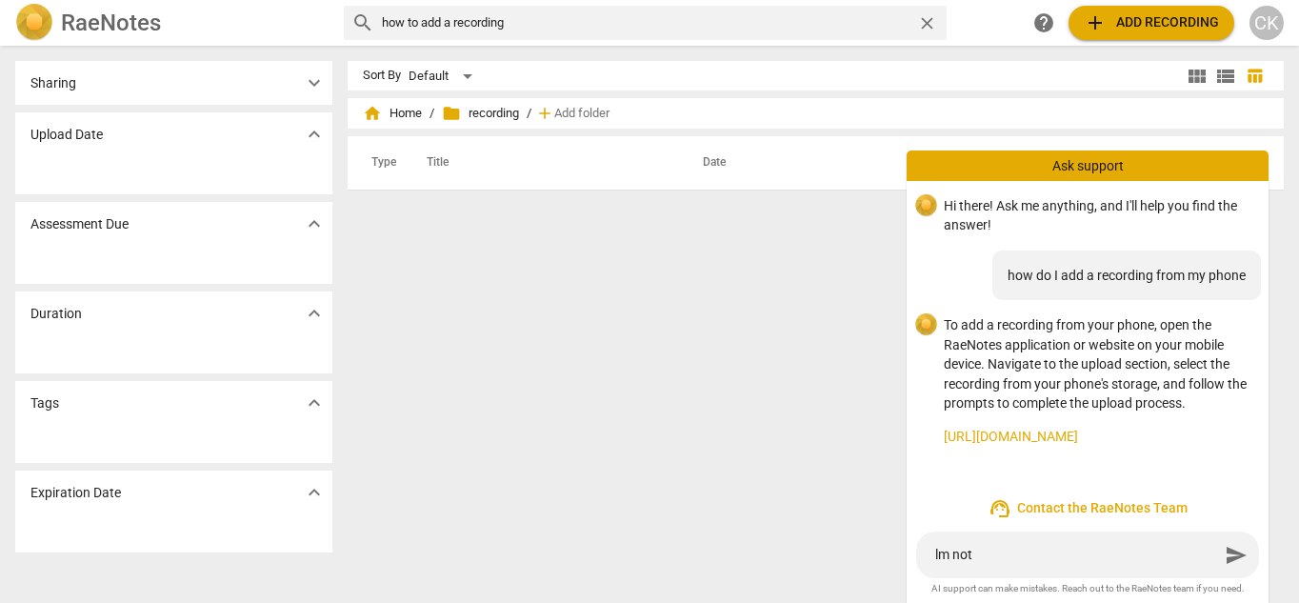
type textarea "lm not"
type textarea "lm not u"
type textarea "lm not un"
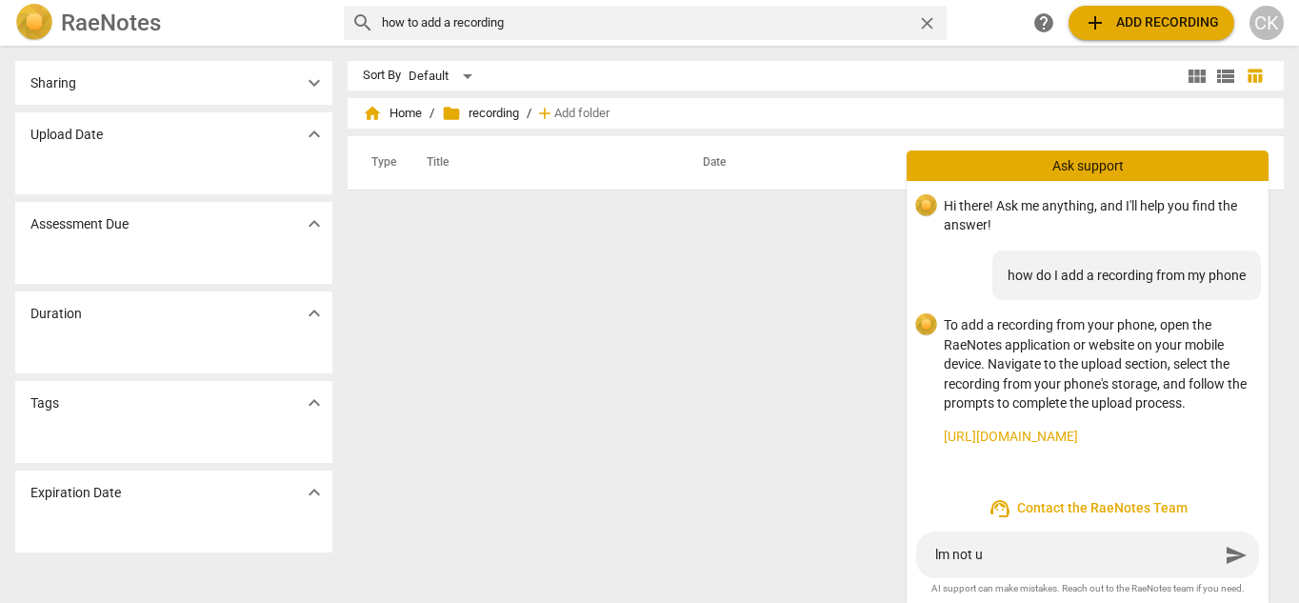
type textarea "lm not un"
type textarea "lm not und"
type textarea "lm not unde"
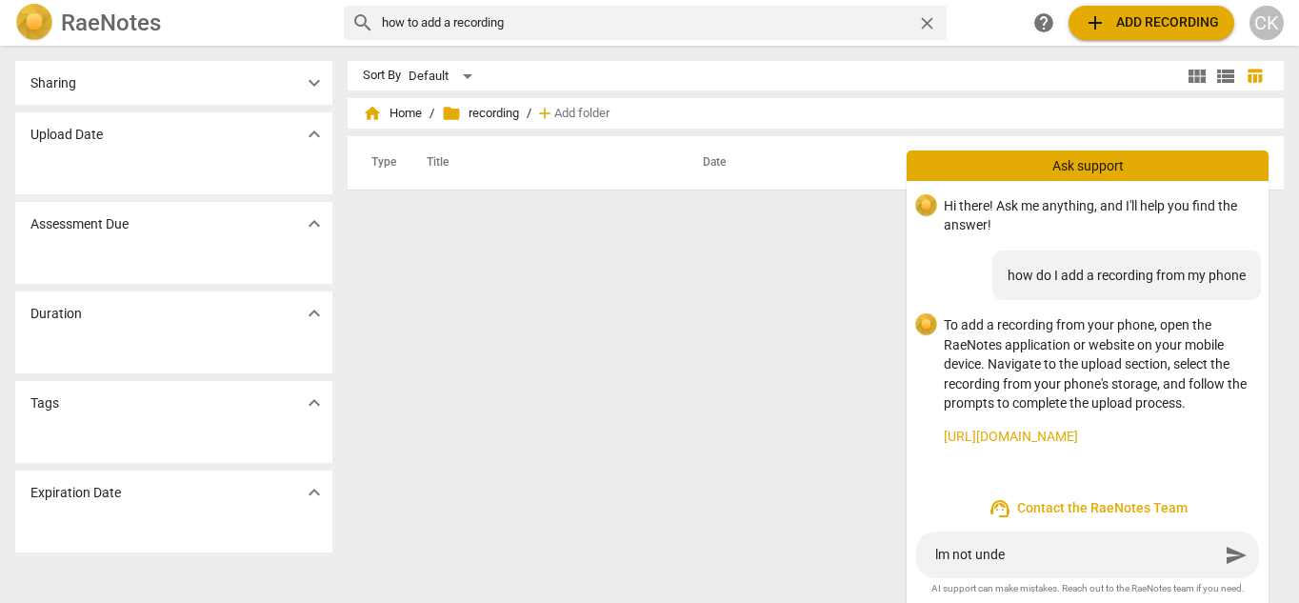
type textarea "lm not under"
type textarea "lm not unders"
type textarea "lm not underst"
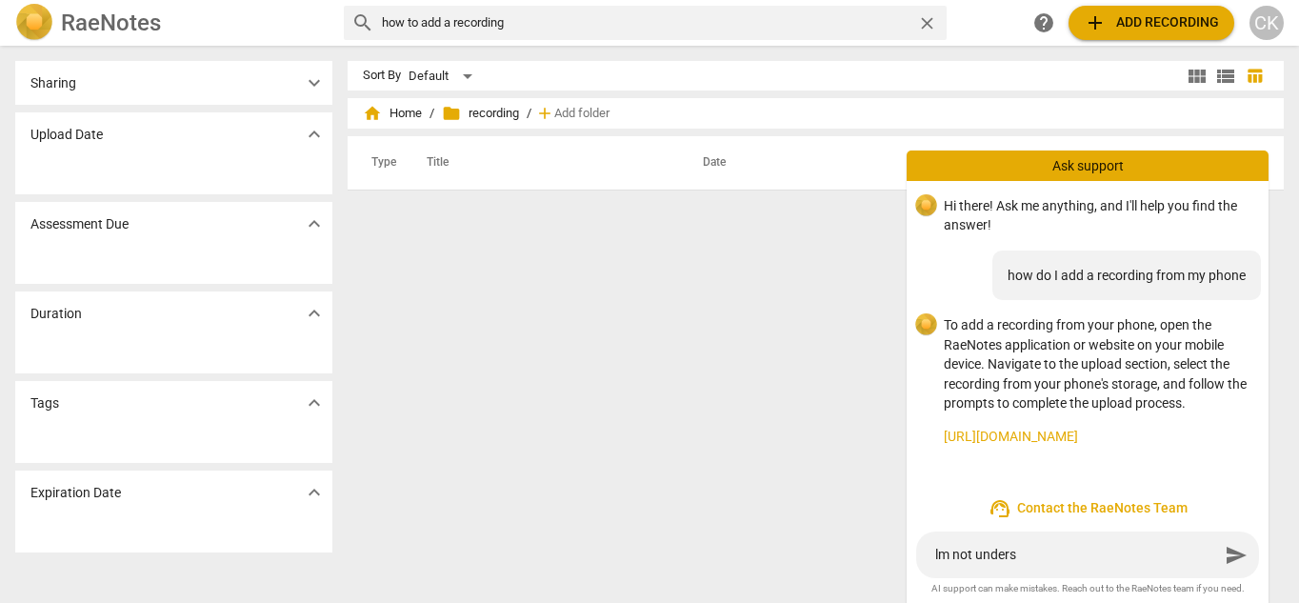
type textarea "lm not underst"
type textarea "lm not understa"
type textarea "lm not understan"
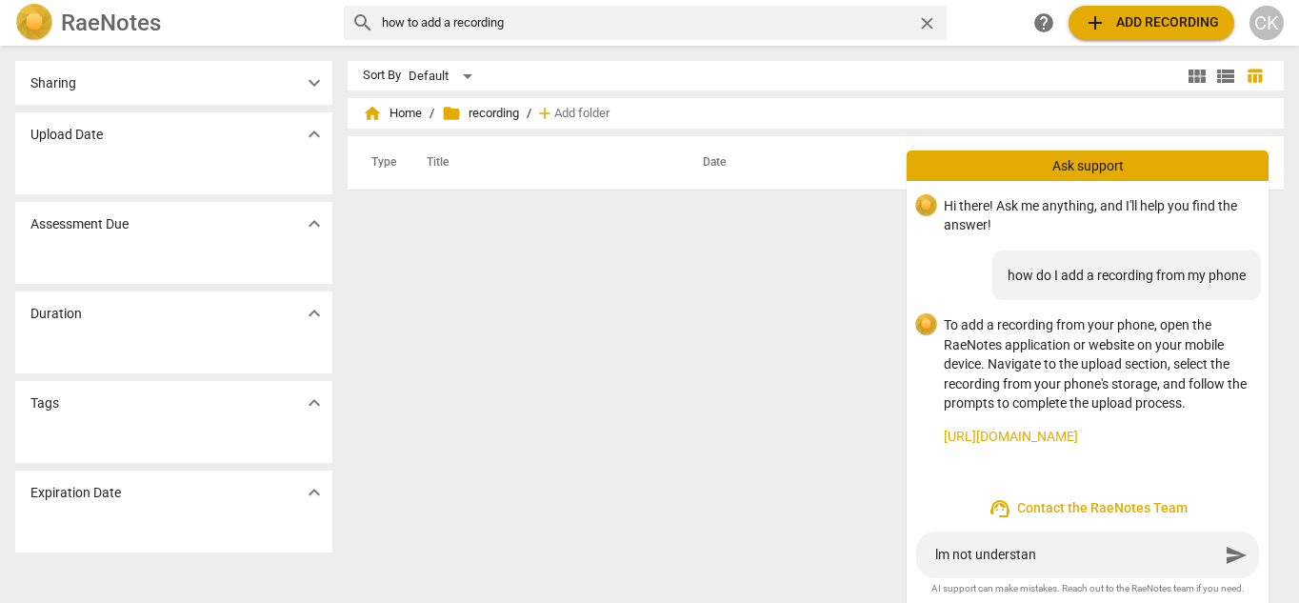
type textarea "lm not understand"
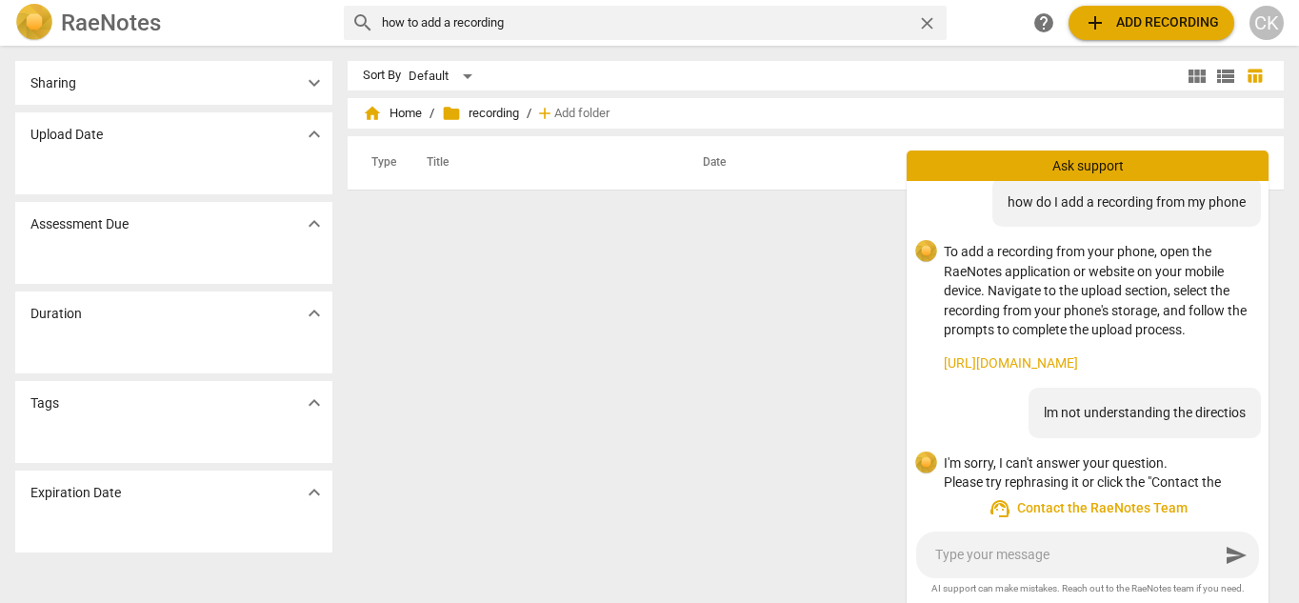
scroll to position [130, 0]
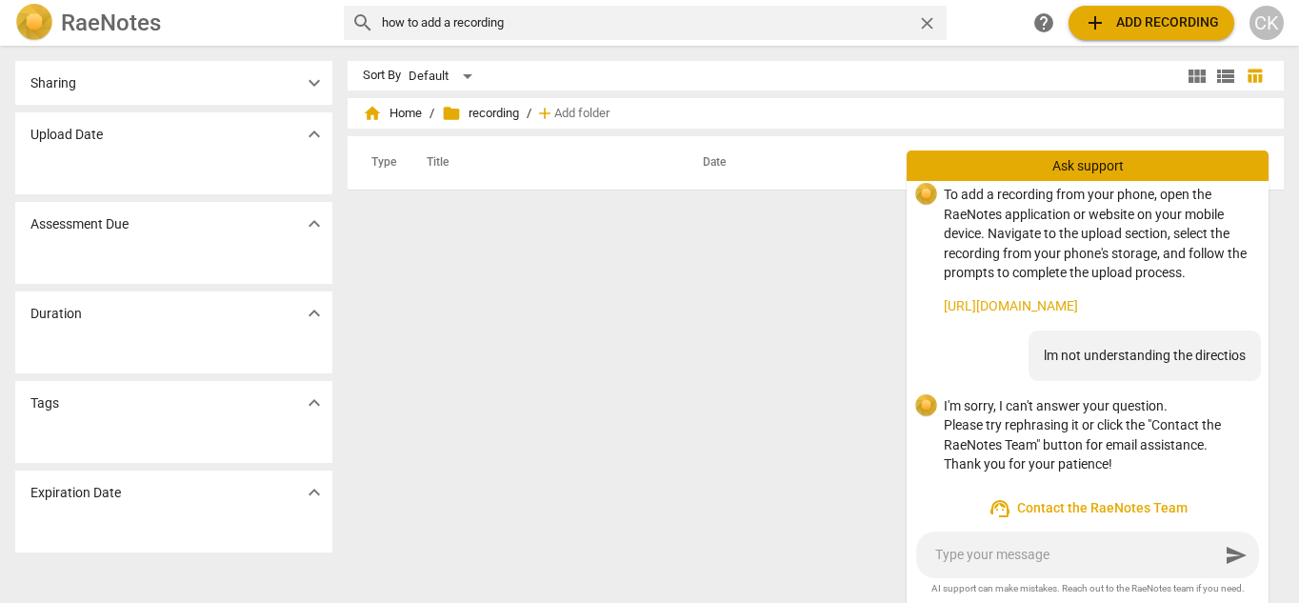
click at [1048, 553] on textarea at bounding box center [1077, 555] width 284 height 18
